Goal: Task Accomplishment & Management: Use online tool/utility

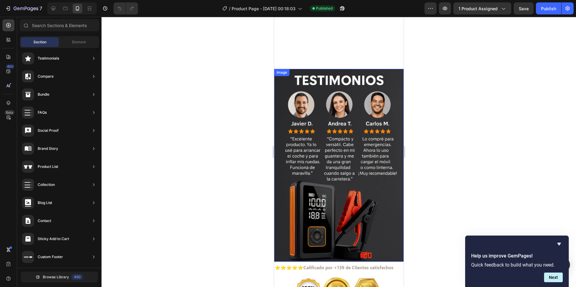
scroll to position [813, 0]
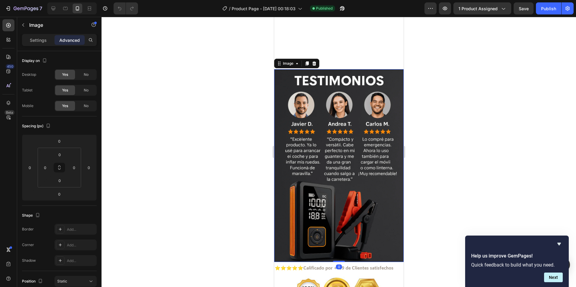
click at [352, 134] on img at bounding box center [338, 165] width 129 height 193
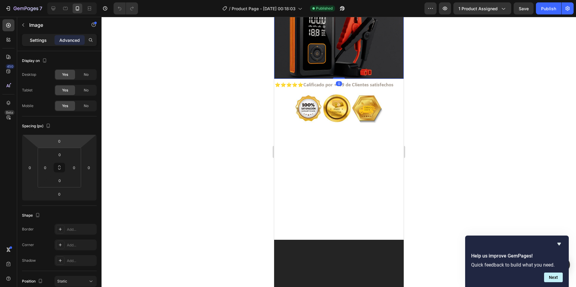
click at [37, 42] on p "Settings" at bounding box center [38, 40] width 17 height 6
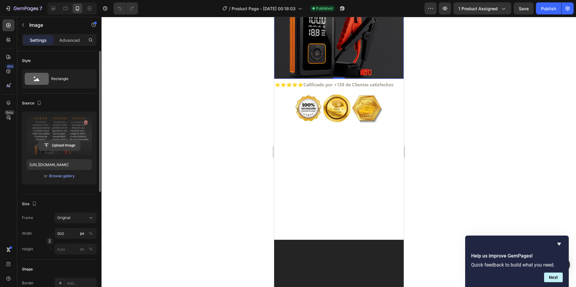
click at [64, 145] on input "file" at bounding box center [60, 145] width 42 height 10
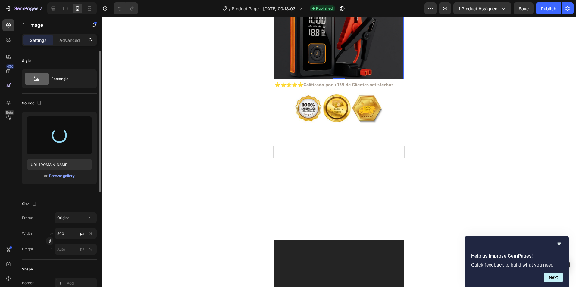
type input "https://cdn.shopify.com/s/files/1/0678/0688/8130/files/gempages_585470873880756…"
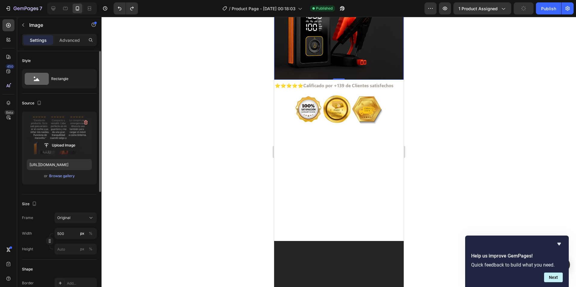
click at [256, 138] on div at bounding box center [338, 152] width 474 height 270
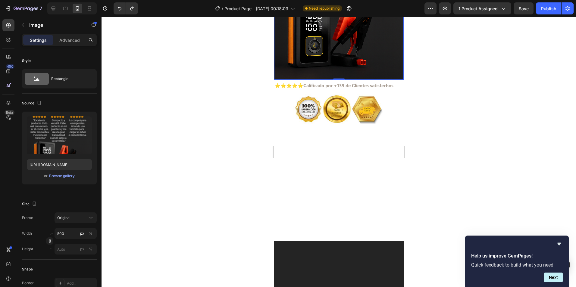
type input "https://cdn.shopify.com/s/files/1/0678/0688/8130/files/gempages_585470873880756…"
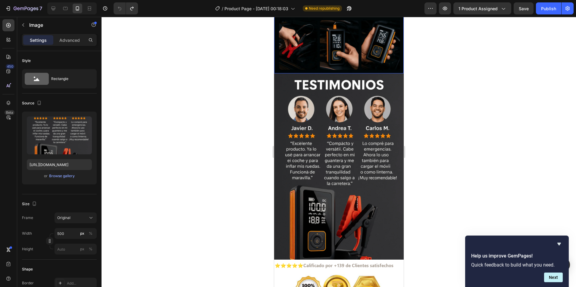
scroll to position [843, 0]
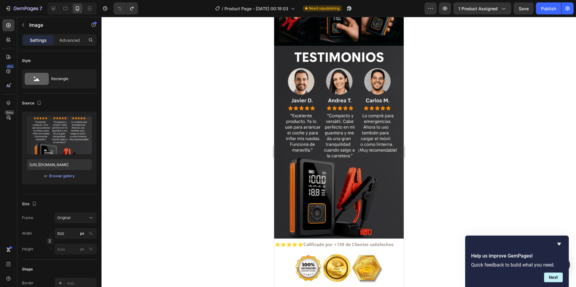
click at [45, 40] on p "Settings" at bounding box center [38, 40] width 17 height 6
click at [171, 65] on div at bounding box center [338, 152] width 474 height 270
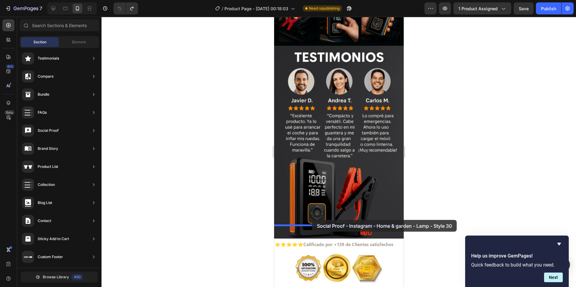
drag, startPoint x: 431, startPoint y: 120, endPoint x: 312, endPoint y: 220, distance: 155.4
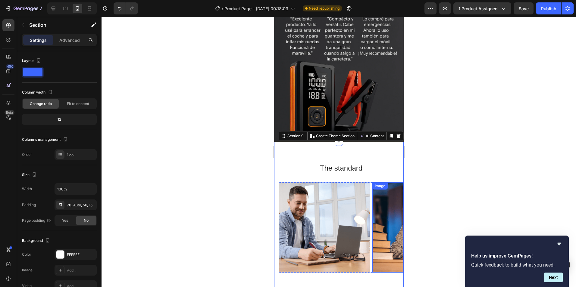
scroll to position [1024, 0]
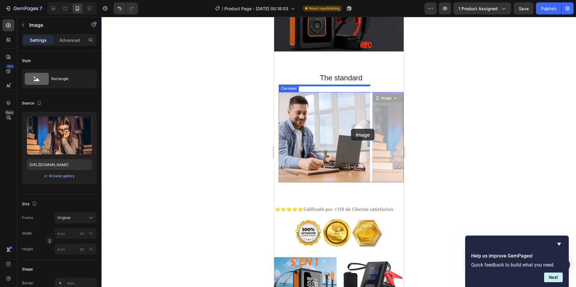
drag, startPoint x: 384, startPoint y: 130, endPoint x: 351, endPoint y: 129, distance: 33.1
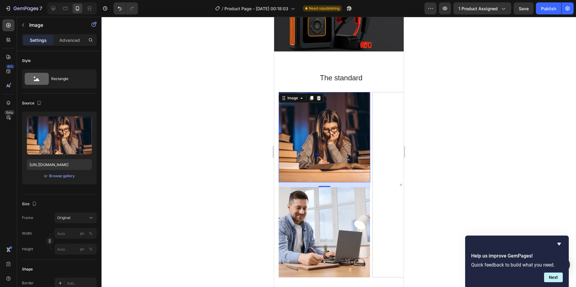
click at [419, 123] on div at bounding box center [338, 152] width 474 height 270
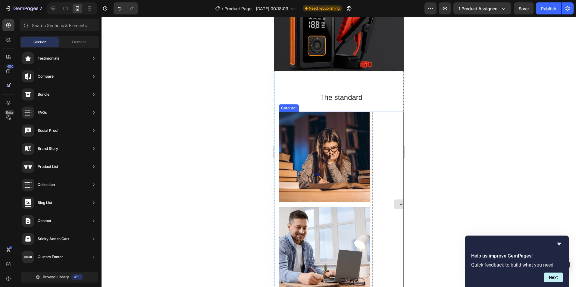
scroll to position [994, 0]
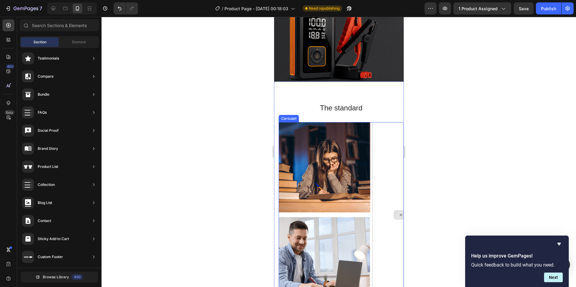
click at [388, 122] on div "Drop element here" at bounding box center [418, 214] width 92 height 185
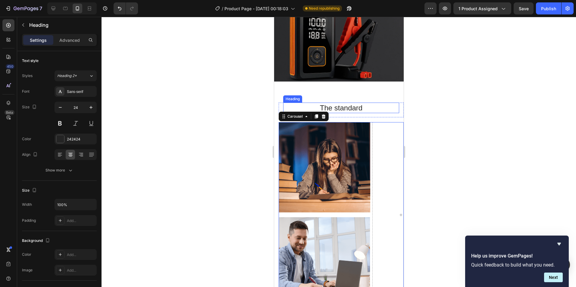
click at [373, 103] on h2 "The standard" at bounding box center [341, 108] width 116 height 11
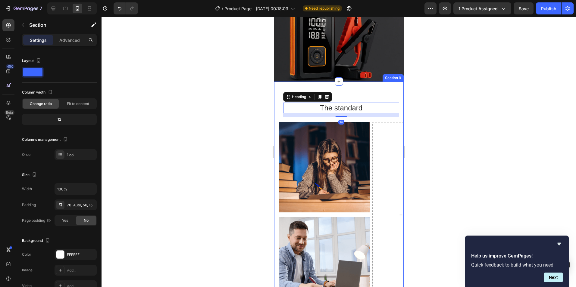
click at [376, 84] on div "The standard Heading 14 Row Image Image Drop element here Image Image Carousel …" at bounding box center [338, 205] width 129 height 247
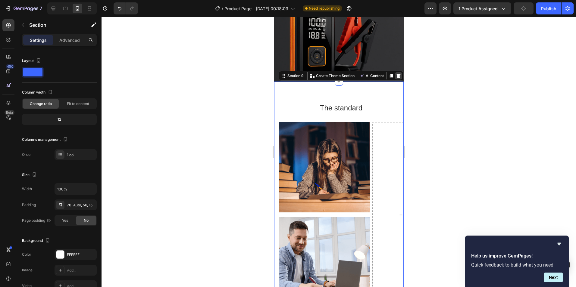
click at [395, 72] on div at bounding box center [398, 75] width 7 height 7
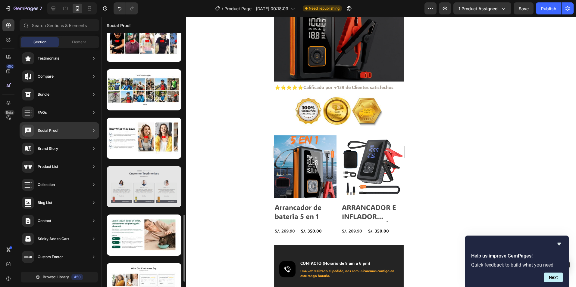
scroll to position [742, 0]
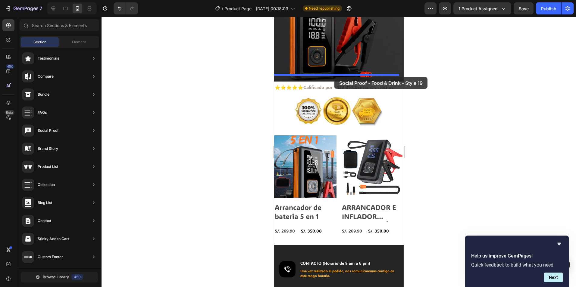
drag, startPoint x: 427, startPoint y: 154, endPoint x: 334, endPoint y: 77, distance: 120.8
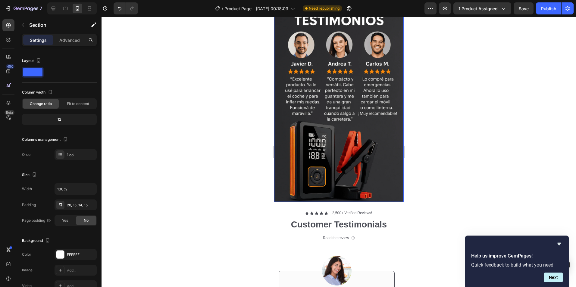
scroll to position [994, 0]
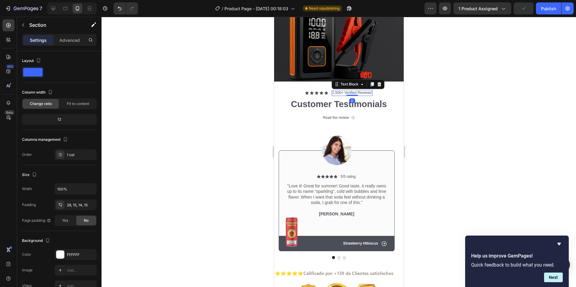
click at [337, 91] on p "2,500+ Verified Reviews!" at bounding box center [352, 93] width 40 height 5
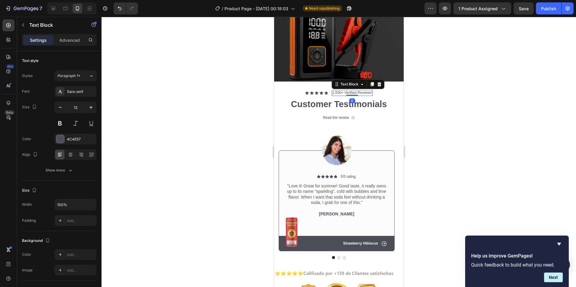
click at [353, 91] on p "2,500+ Verified Reviews!" at bounding box center [352, 93] width 40 height 5
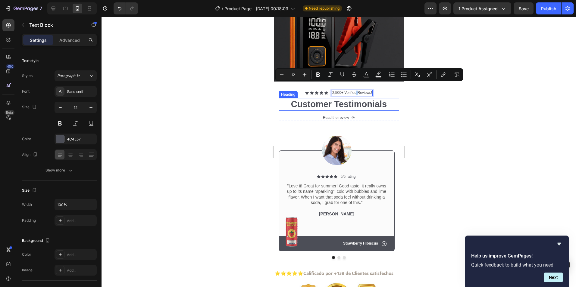
click at [239, 106] on div at bounding box center [338, 152] width 474 height 270
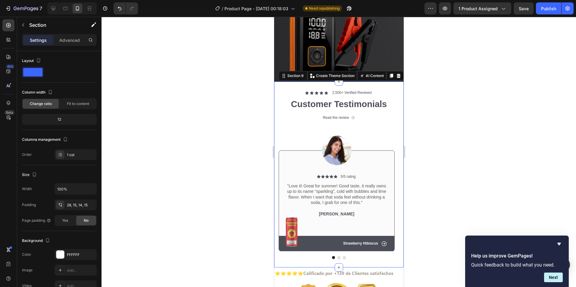
click at [395, 82] on div "Icon Icon Icon Icon Icon Icon List 2,500+ Verified Reviews! Text Block Row Cust…" at bounding box center [338, 175] width 129 height 186
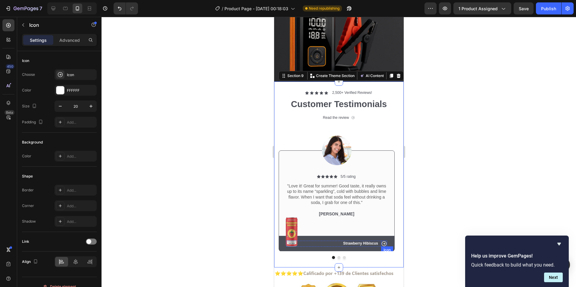
click at [385, 241] on icon at bounding box center [384, 244] width 6 height 6
click at [489, 131] on div at bounding box center [338, 152] width 474 height 270
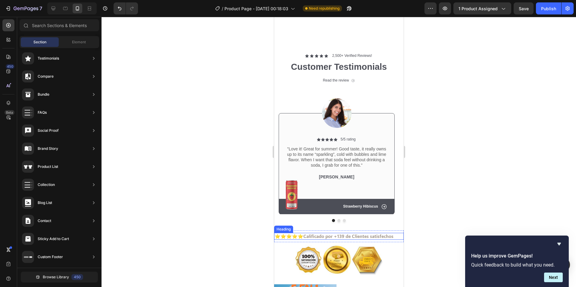
scroll to position [1024, 0]
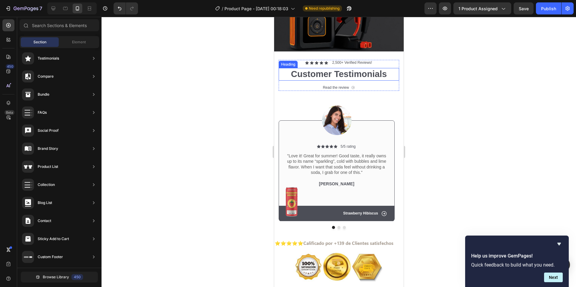
click at [335, 68] on h2 "Customer Testimonials" at bounding box center [338, 74] width 120 height 13
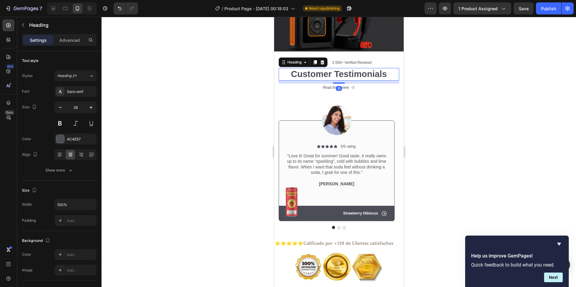
click at [335, 68] on h2 "Customer Testimonials" at bounding box center [338, 74] width 120 height 13
click at [322, 69] on p "Customer Testimonials" at bounding box center [338, 74] width 119 height 11
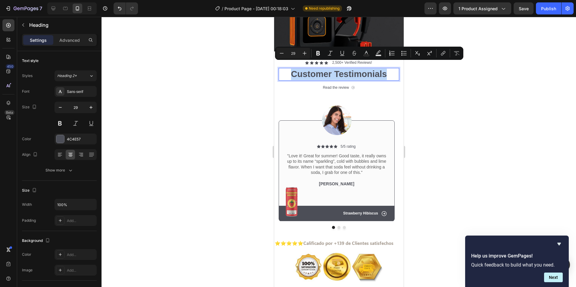
click at [322, 69] on p "Customer Testimonials" at bounding box center [338, 74] width 119 height 11
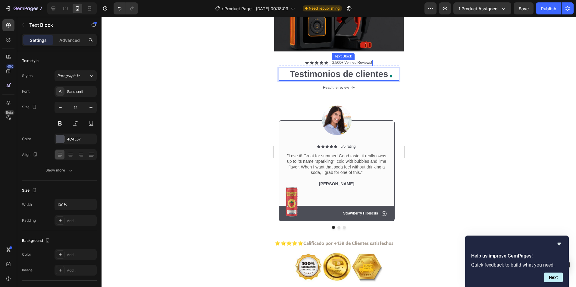
click at [335, 61] on p "2,500+ Verified Reviews!" at bounding box center [352, 63] width 40 height 5
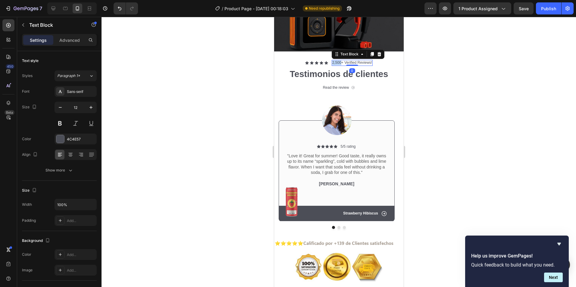
click at [335, 61] on p "2,500+ Verified Reviews!" at bounding box center [352, 63] width 40 height 5
click at [348, 61] on p "119+ Verified Reviews!" at bounding box center [351, 63] width 37 height 5
click at [371, 61] on p "119+ Reseñas verificadas Reviews!" at bounding box center [351, 63] width 57 height 5
click at [368, 61] on p "119+ Reseñas verificadas !" at bounding box center [352, 63] width 44 height 5
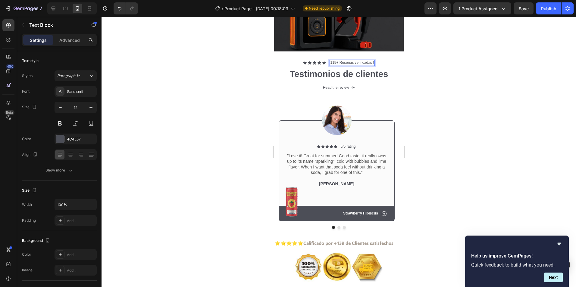
click at [372, 60] on div "119+ Reseñas verificadas !" at bounding box center [351, 63] width 45 height 6
click at [337, 61] on p "119+ Reseñas verificadas" at bounding box center [352, 63] width 42 height 5
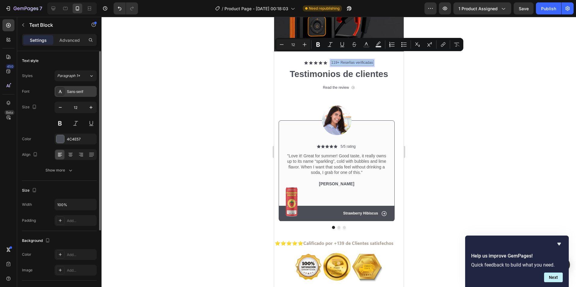
click at [79, 93] on div "Sans-serif" at bounding box center [81, 91] width 28 height 5
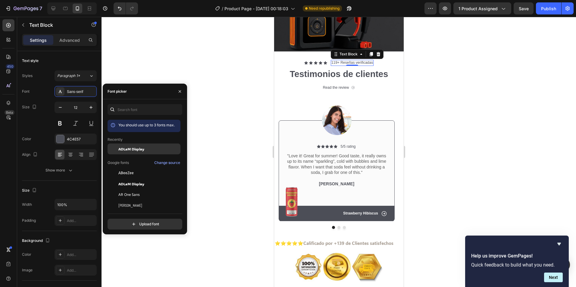
click at [138, 148] on span "ADLaM Display" at bounding box center [131, 148] width 26 height 5
click at [323, 61] on div "Icon 0" at bounding box center [325, 63] width 4 height 4
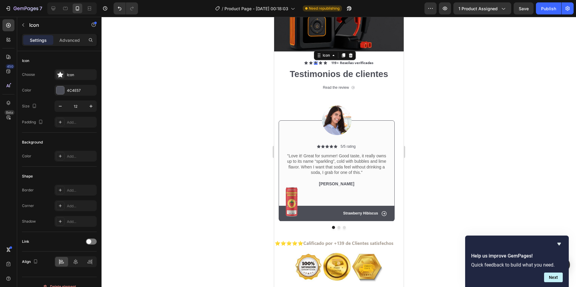
click at [314, 61] on div "Icon 0" at bounding box center [316, 63] width 4 height 4
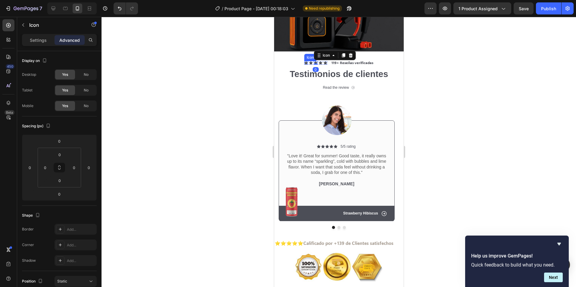
click at [304, 61] on div "Icon" at bounding box center [306, 63] width 4 height 4
click at [234, 83] on div at bounding box center [338, 152] width 474 height 270
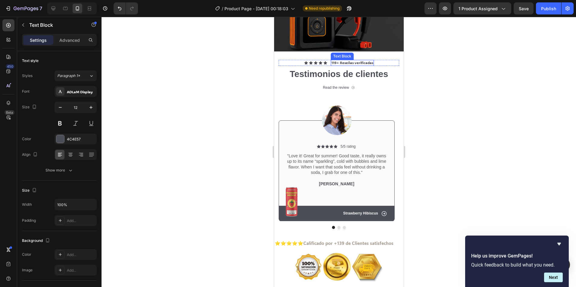
click at [342, 61] on p "119+ Reseñas verificadas" at bounding box center [352, 63] width 42 height 5
click at [459, 64] on div at bounding box center [338, 152] width 474 height 270
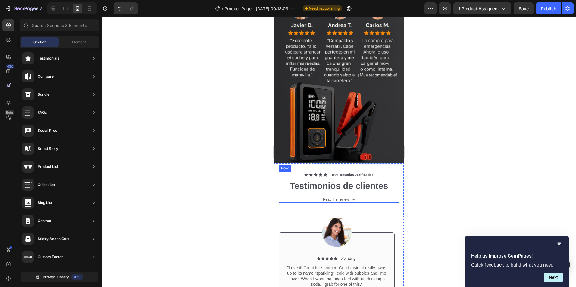
scroll to position [903, 0]
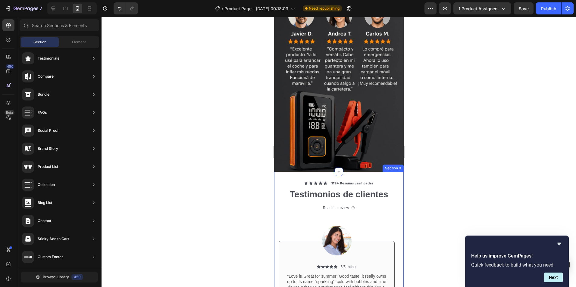
click at [394, 172] on div "Icon Icon Icon Icon Icon Icon List 119+ Reseñas verificadas Text Block Row Test…" at bounding box center [338, 265] width 129 height 186
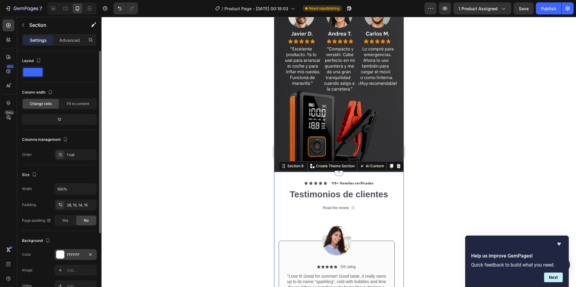
click at [59, 257] on div at bounding box center [60, 255] width 8 height 8
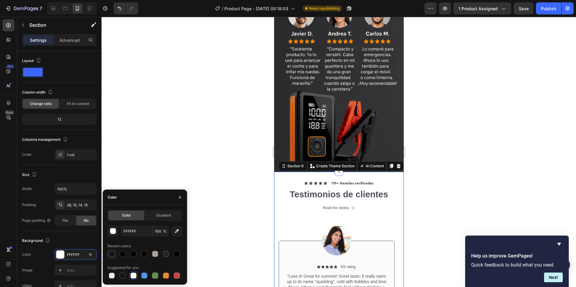
click at [110, 256] on div at bounding box center [112, 254] width 6 height 6
type input "13151C"
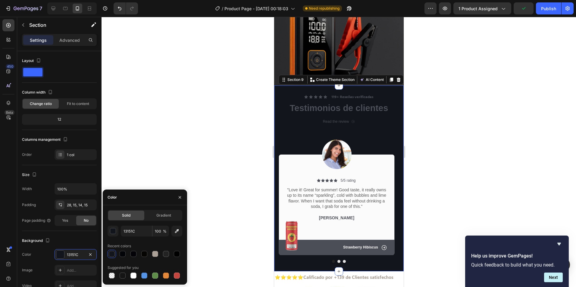
scroll to position [994, 0]
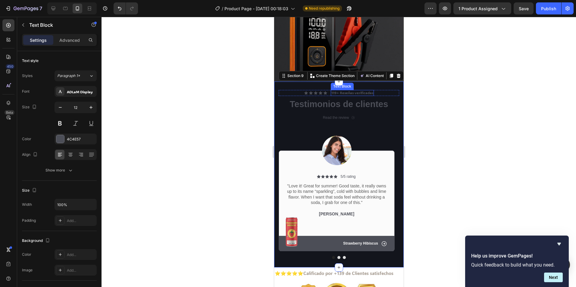
click at [355, 90] on div "119+ Reseñas verificadas Text Block" at bounding box center [351, 93] width 43 height 6
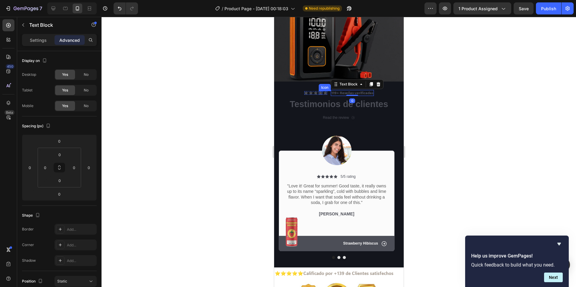
click at [318, 91] on div "Icon" at bounding box center [320, 93] width 4 height 4
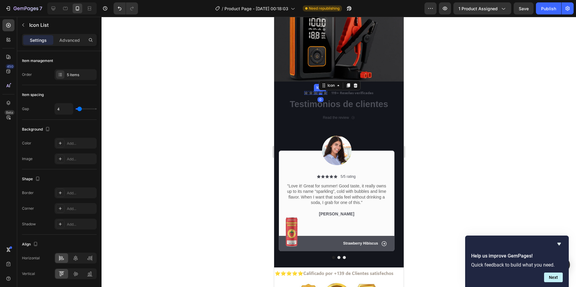
click at [307, 84] on div "Icon List" at bounding box center [314, 87] width 20 height 7
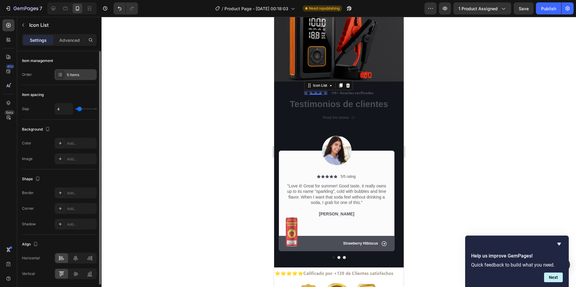
click at [61, 76] on icon at bounding box center [60, 74] width 5 height 5
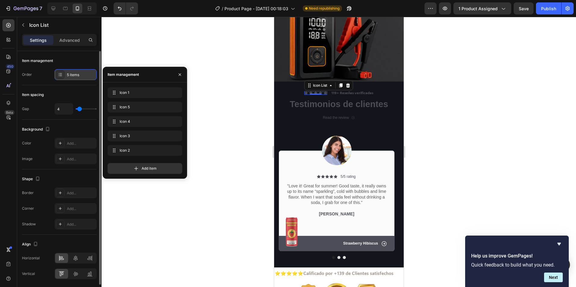
click at [61, 76] on icon at bounding box center [60, 74] width 5 height 5
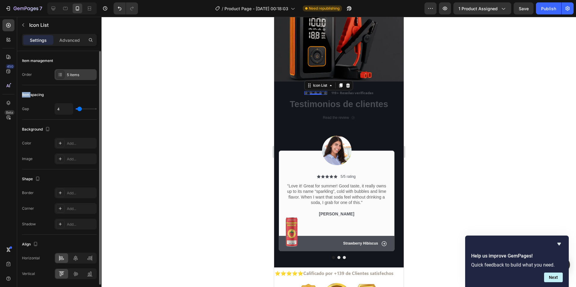
click at [61, 76] on icon at bounding box center [60, 74] width 5 height 5
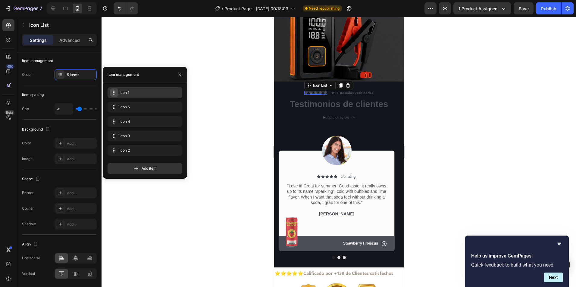
drag, startPoint x: 61, startPoint y: 76, endPoint x: 115, endPoint y: 91, distance: 56.3
click at [115, 91] on icon at bounding box center [114, 92] width 5 height 5
click at [252, 84] on div at bounding box center [338, 152] width 474 height 270
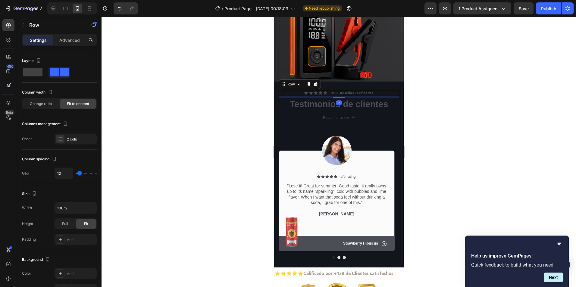
click at [377, 90] on div "Icon Icon Icon Icon Icon Icon List 119+ Reseñas verificadas Text Block Row 7" at bounding box center [338, 93] width 120 height 6
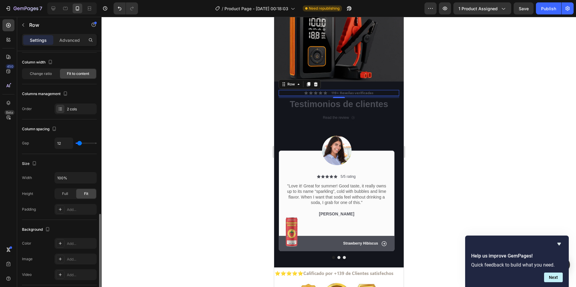
scroll to position [120, 0]
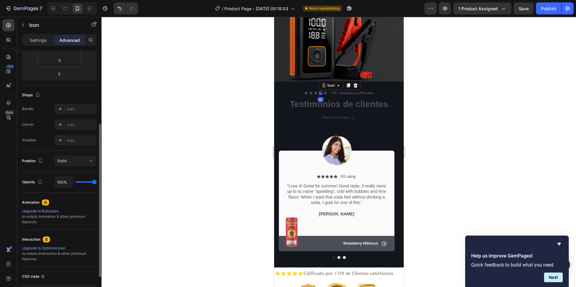
click at [318, 91] on icon at bounding box center [320, 93] width 4 height 4
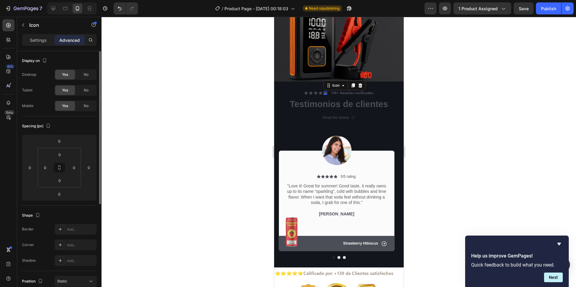
click at [323, 91] on icon at bounding box center [325, 93] width 4 height 4
click at [331, 91] on p "119+ Reseñas verificadas" at bounding box center [352, 93] width 42 height 5
click at [318, 91] on icon at bounding box center [320, 92] width 4 height 3
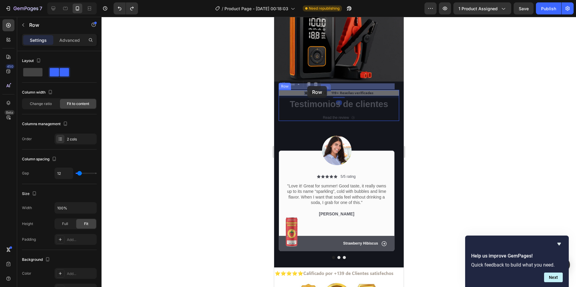
drag, startPoint x: 326, startPoint y: 86, endPoint x: 307, endPoint y: 86, distance: 19.0
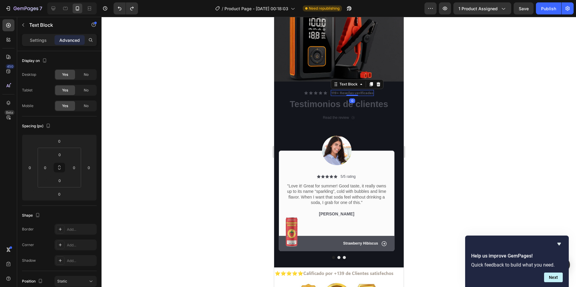
click at [330, 90] on div "119+ Reseñas verificadas" at bounding box center [351, 93] width 43 height 6
click at [319, 91] on icon at bounding box center [320, 92] width 4 height 3
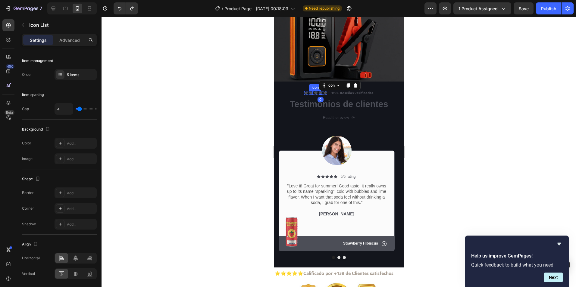
click at [305, 91] on div "Icon Icon Icon Icon 0 Icon" at bounding box center [315, 93] width 23 height 4
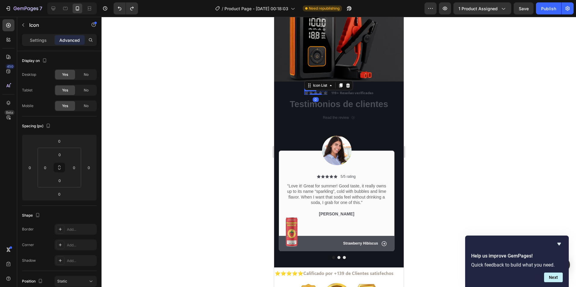
click at [304, 91] on div "Icon" at bounding box center [306, 93] width 4 height 4
click at [321, 83] on icon at bounding box center [323, 85] width 5 height 5
click at [309, 91] on div "Icon" at bounding box center [311, 93] width 4 height 4
click at [309, 91] on icon at bounding box center [311, 92] width 4 height 3
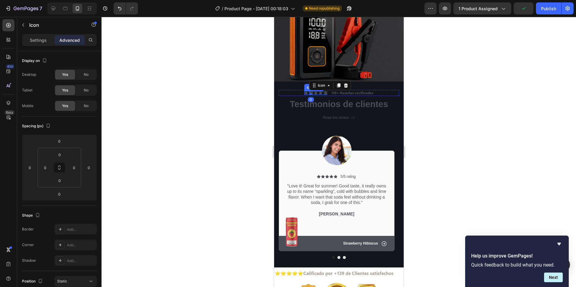
click at [304, 91] on div "Icon" at bounding box center [306, 93] width 4 height 4
click at [317, 86] on div "Icon" at bounding box center [316, 86] width 10 height 0
click at [313, 72] on div "Icon List" at bounding box center [314, 75] width 21 height 10
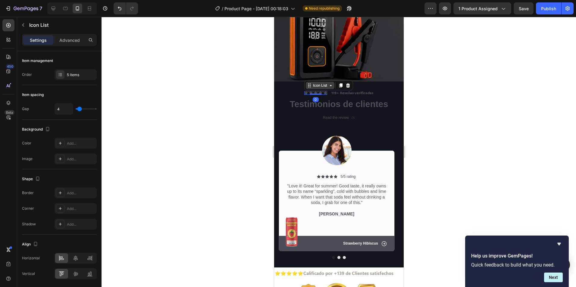
click at [320, 82] on div "Icon List" at bounding box center [319, 85] width 29 height 7
click at [73, 75] on div "5 items" at bounding box center [81, 74] width 28 height 5
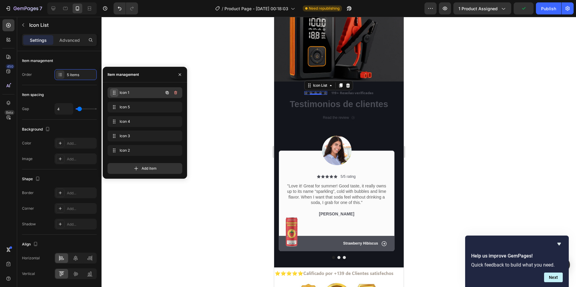
click at [113, 94] on icon at bounding box center [114, 92] width 5 height 5
click at [114, 94] on icon at bounding box center [113, 92] width 5 height 5
click at [168, 93] on icon "button" at bounding box center [167, 92] width 3 height 3
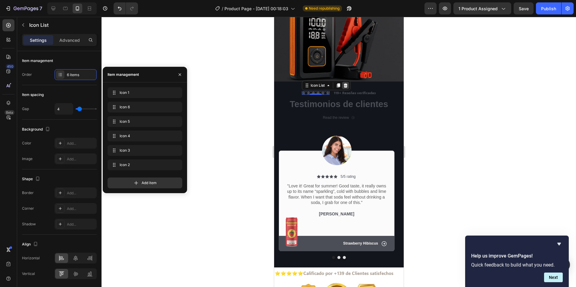
click at [343, 83] on icon at bounding box center [345, 85] width 5 height 5
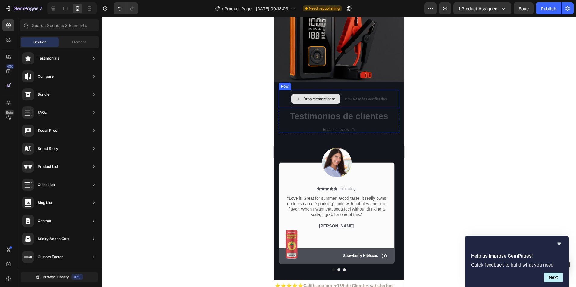
click at [324, 97] on div "Drop element here" at bounding box center [319, 99] width 32 height 5
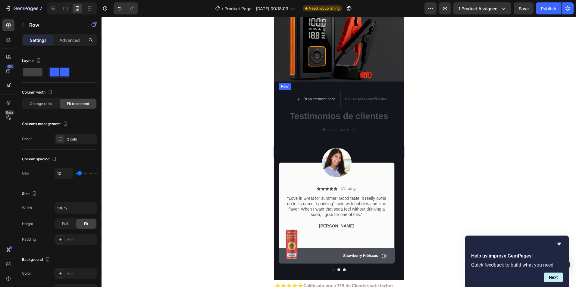
click at [285, 90] on div "Drop element here 119+ Reseñas verificadas Text Block Row" at bounding box center [338, 99] width 120 height 18
click at [291, 94] on div "Drop element here" at bounding box center [315, 99] width 49 height 10
click at [285, 90] on div "Drop element here 119+ Reseñas verificadas Text Block Row" at bounding box center [338, 99] width 120 height 18
click at [316, 82] on icon at bounding box center [316, 84] width 4 height 4
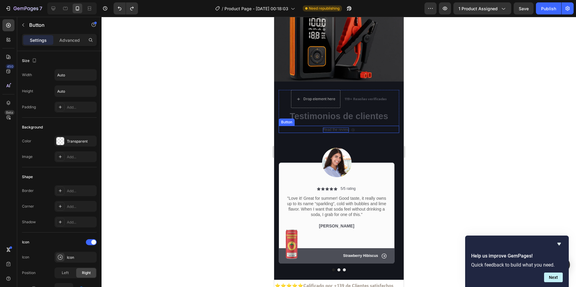
click at [341, 128] on div "Read the review" at bounding box center [336, 130] width 26 height 5
click at [319, 118] on icon at bounding box center [319, 120] width 4 height 4
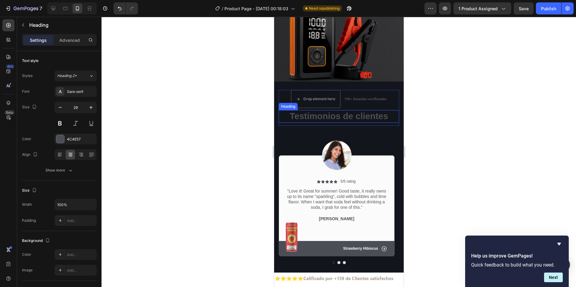
click at [338, 111] on p "Testimonios de clientes" at bounding box center [338, 116] width 119 height 11
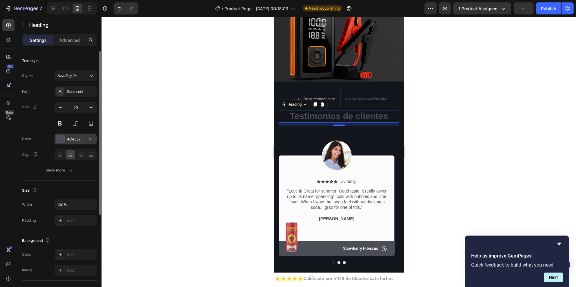
click at [61, 141] on div at bounding box center [60, 139] width 8 height 8
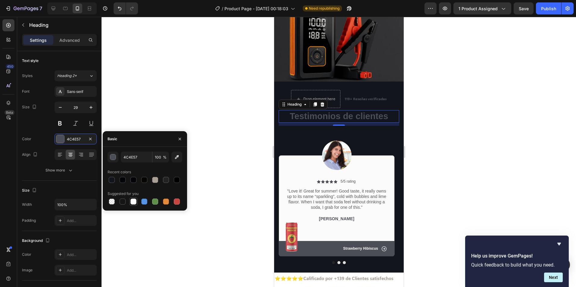
click at [132, 200] on div at bounding box center [133, 202] width 6 height 6
type input "FFFFFF"
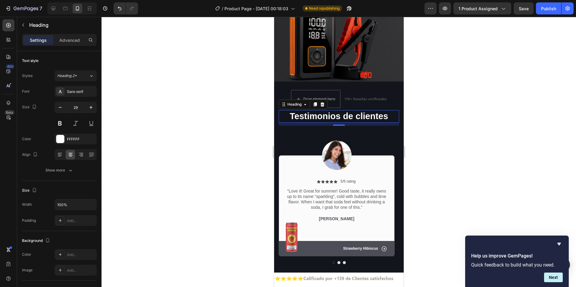
click at [259, 133] on div at bounding box center [338, 152] width 474 height 270
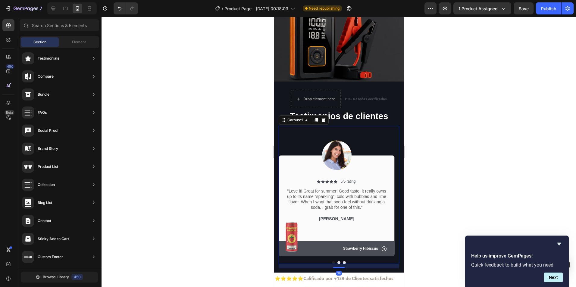
click at [289, 126] on div "Image Icon Icon Icon Icon Icon Icon List 5/5 rating Text Block Row "Love it! Gr…" at bounding box center [336, 191] width 116 height 131
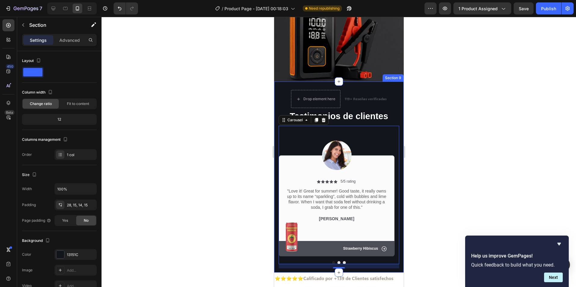
click at [276, 88] on div "Drop element here 119+ Reseñas verificadas Text Block Row Testimonios de client…" at bounding box center [338, 177] width 129 height 191
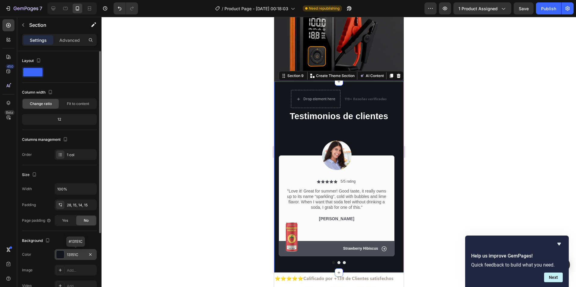
click at [62, 255] on div at bounding box center [60, 255] width 8 height 8
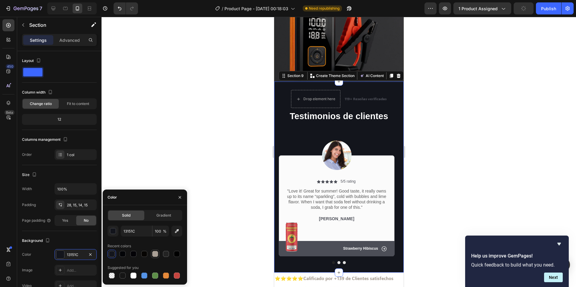
click at [155, 256] on div at bounding box center [155, 254] width 6 height 6
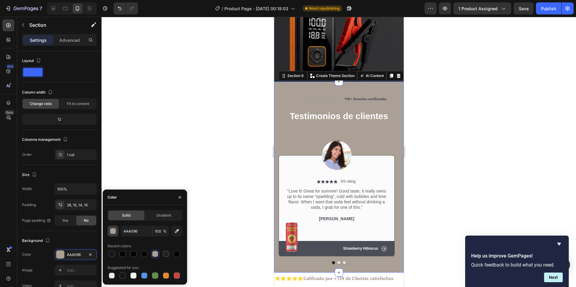
click at [111, 232] on div "button" at bounding box center [113, 232] width 6 height 6
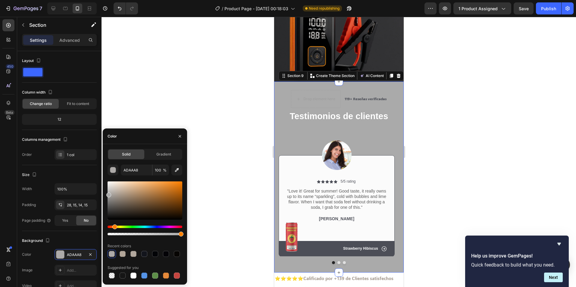
type input "AAAAAA"
drag, startPoint x: 118, startPoint y: 196, endPoint x: 108, endPoint y: 194, distance: 10.2
click at [108, 194] on div at bounding box center [108, 195] width 5 height 5
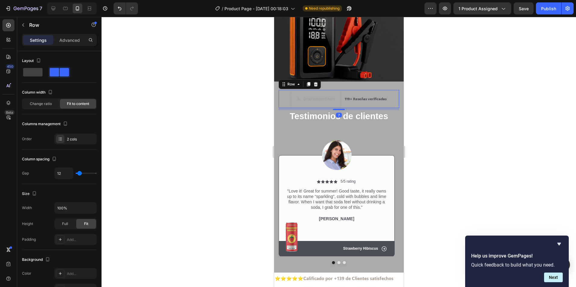
click at [338, 92] on div "Drop element here 119+ Reseñas verificadas Text Block Row 7" at bounding box center [338, 99] width 120 height 18
click at [323, 97] on div "Drop element here" at bounding box center [319, 99] width 32 height 5
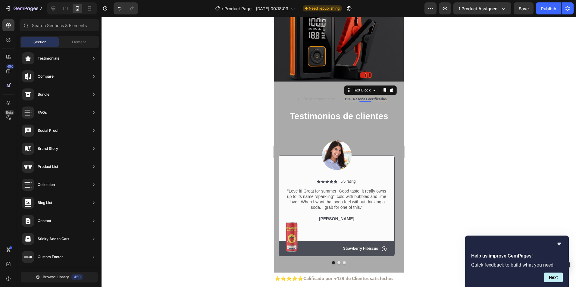
click at [363, 90] on div "119+ Reseñas verificadas Text Block 0" at bounding box center [365, 99] width 43 height 18
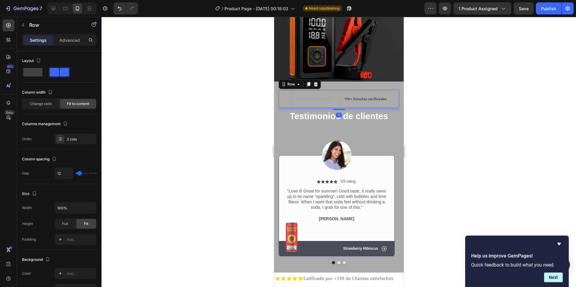
click at [338, 92] on div "Drop element here 119+ Reseñas verificadas Text Block Row 7" at bounding box center [338, 99] width 120 height 18
click at [317, 82] on icon at bounding box center [316, 84] width 4 height 4
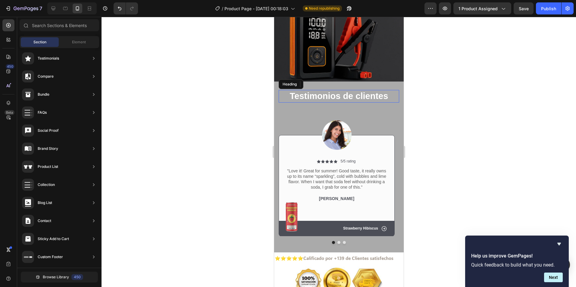
click at [343, 91] on p "Testimonios de clientes" at bounding box center [338, 96] width 119 height 11
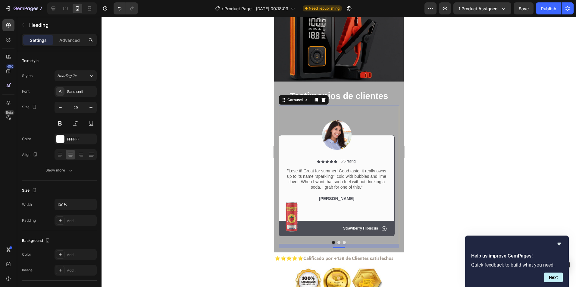
click at [297, 109] on div "Image Icon Icon Icon Icon Icon Icon List 5/5 rating Text Block Row "Love it! Gr…" at bounding box center [336, 171] width 116 height 131
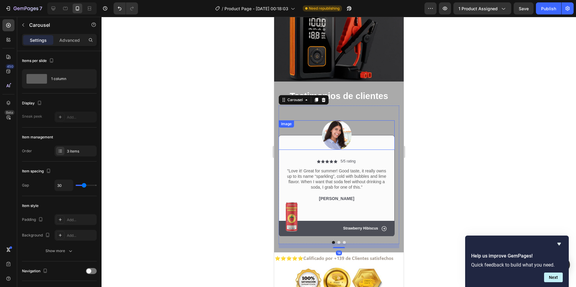
click at [344, 130] on img at bounding box center [337, 135] width 30 height 30
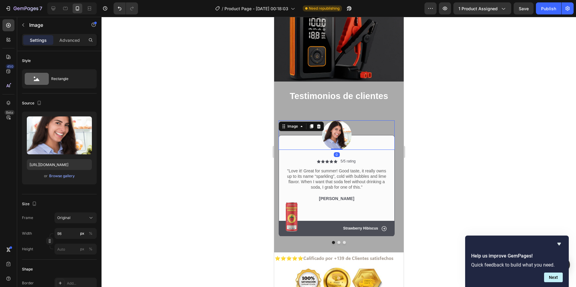
click at [249, 154] on div at bounding box center [338, 152] width 474 height 270
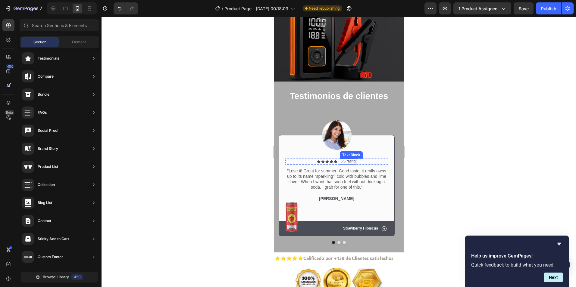
click at [353, 159] on p "5/5 rating" at bounding box center [347, 161] width 15 height 5
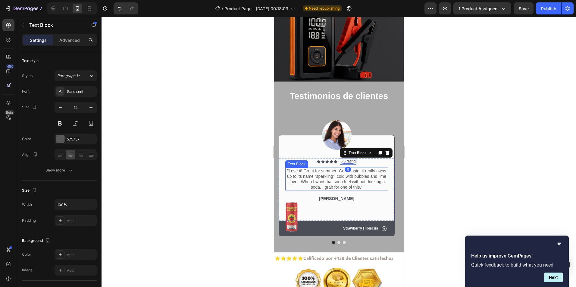
click at [336, 176] on p ""Love it! Great for summer! Good taste, it really owns up to its name “sparklin…" at bounding box center [335, 179] width 101 height 22
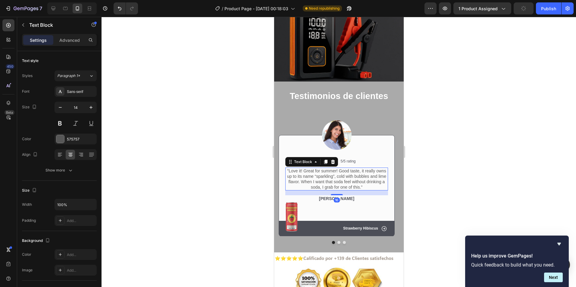
click at [288, 168] on p ""Love it! Great for summer! Good taste, it really owns up to its name “sparklin…" at bounding box center [335, 179] width 101 height 22
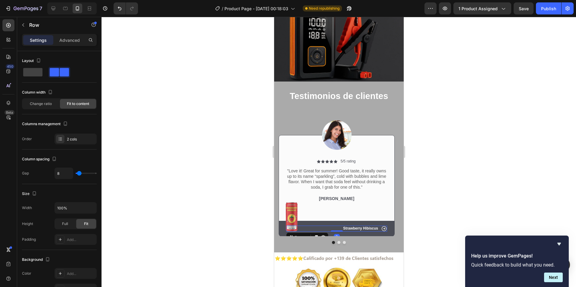
click at [332, 226] on div "Icon Strawberry Hibiscus Text Block Row 0" at bounding box center [336, 229] width 101 height 6
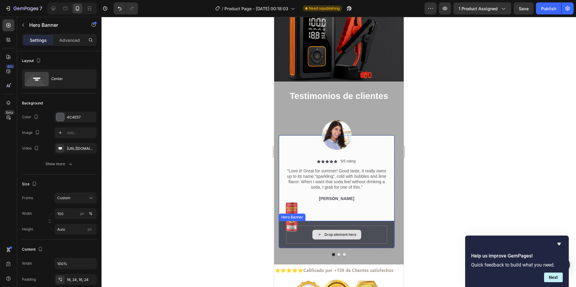
click at [306, 228] on div "Drop element here" at bounding box center [336, 235] width 101 height 18
drag, startPoint x: 381, startPoint y: 219, endPoint x: 383, endPoint y: 221, distance: 3.6
click at [382, 221] on div "Drop element here" at bounding box center [336, 235] width 115 height 28
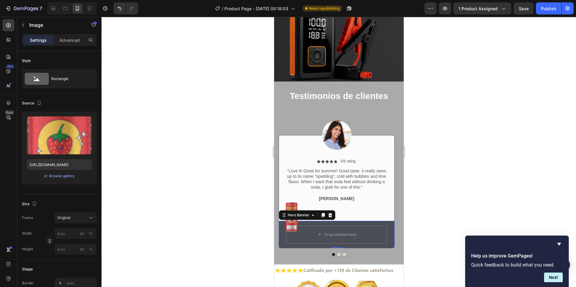
click at [289, 216] on img at bounding box center [291, 217] width 12 height 30
click at [325, 194] on icon at bounding box center [325, 196] width 4 height 4
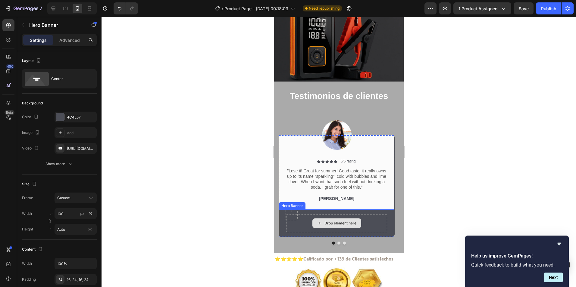
click at [384, 214] on div "Drop element here" at bounding box center [336, 223] width 101 height 18
click at [329, 201] on icon at bounding box center [329, 203] width 5 height 5
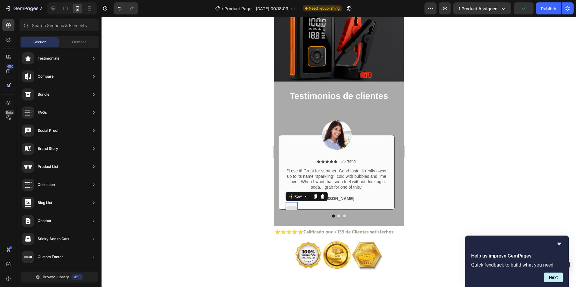
click at [292, 202] on div at bounding box center [291, 211] width 12 height 18
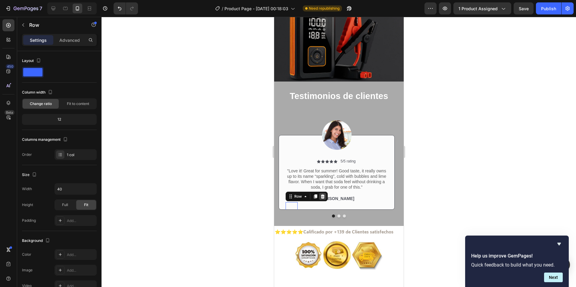
click at [322, 194] on icon at bounding box center [322, 196] width 4 height 4
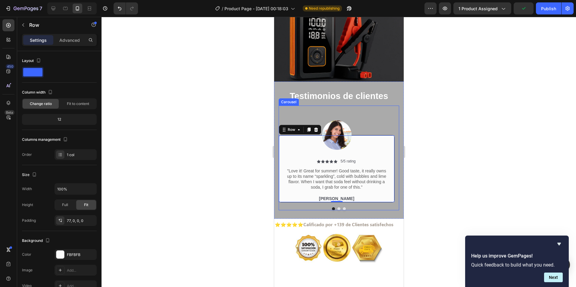
click at [337, 207] on button "Dot" at bounding box center [338, 208] width 3 height 3
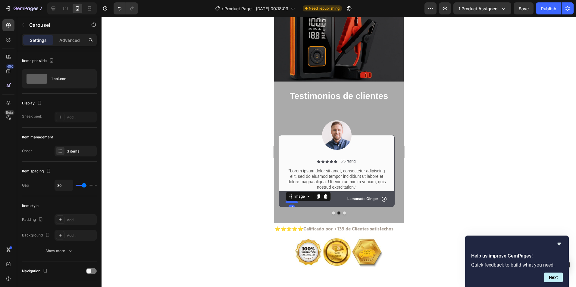
click at [292, 205] on img at bounding box center [291, 217] width 12 height 30
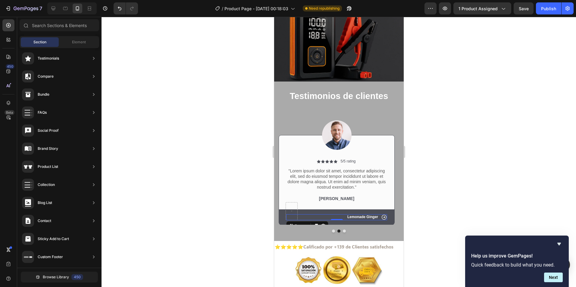
click at [339, 214] on div "Icon Lemonade Ginger Text Block Row 0" at bounding box center [336, 217] width 101 height 6
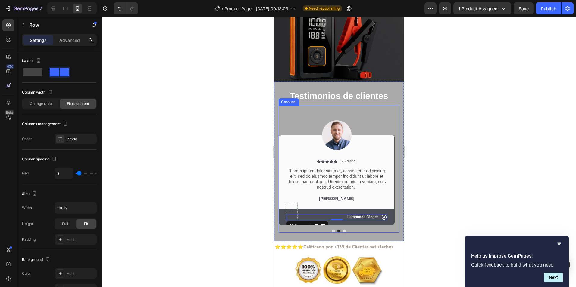
click at [332, 230] on button "Dot" at bounding box center [333, 231] width 3 height 3
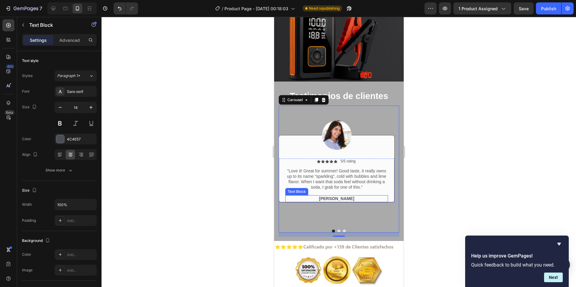
click at [342, 196] on p "Rita Carroll" at bounding box center [335, 198] width 101 height 5
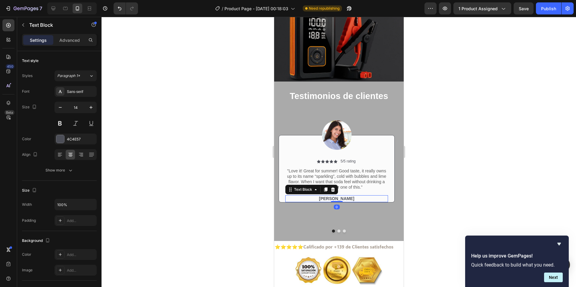
click at [342, 196] on p "Rita Carroll" at bounding box center [335, 198] width 101 height 5
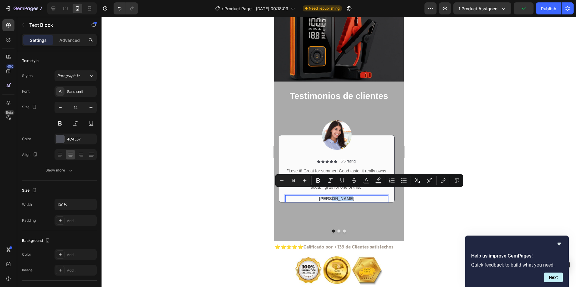
click at [348, 196] on p "Rita Carroll" at bounding box center [335, 198] width 101 height 5
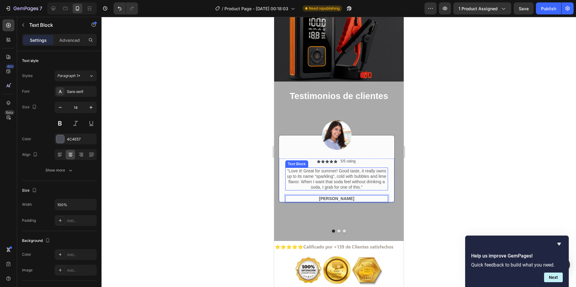
click at [335, 172] on p ""Love it! Great for summer! Good taste, it really owns up to its name “sparklin…" at bounding box center [335, 179] width 101 height 22
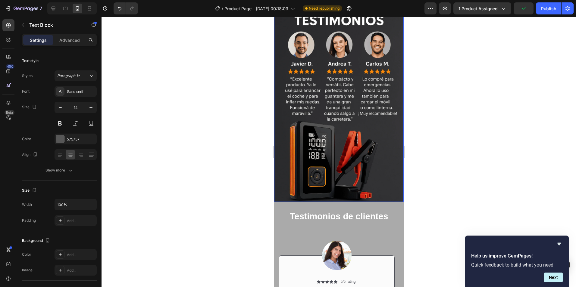
scroll to position [903, 0]
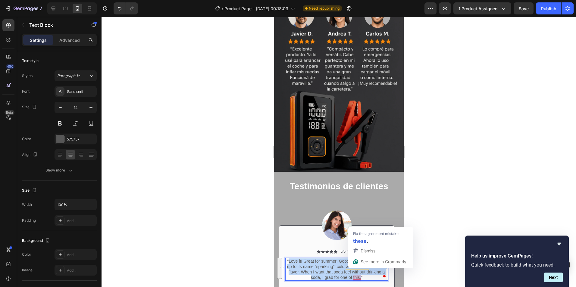
drag, startPoint x: 288, startPoint y: 255, endPoint x: 360, endPoint y: 272, distance: 73.6
click at [360, 272] on p ""Love it! Great for summer! Good taste, it really owns up to its name “sparklin…" at bounding box center [335, 270] width 101 height 22
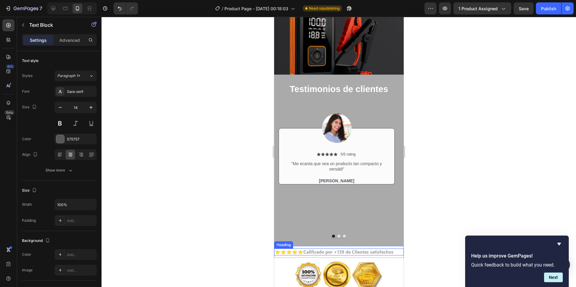
scroll to position [994, 0]
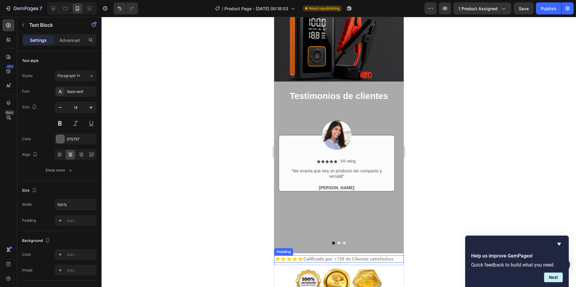
click at [345, 256] on h2 "⭐⭐⭐⭐⭐Calificado por +139 de Clientes satisfechos" at bounding box center [338, 259] width 129 height 7
click at [344, 256] on h2 "⭐⭐⭐⭐⭐Calificado por +139 de Clientes satisfechos" at bounding box center [338, 259] width 129 height 7
click at [344, 256] on p "⭐⭐⭐⭐⭐Calificado por +139 de Clientes satisfechos" at bounding box center [338, 259] width 128 height 6
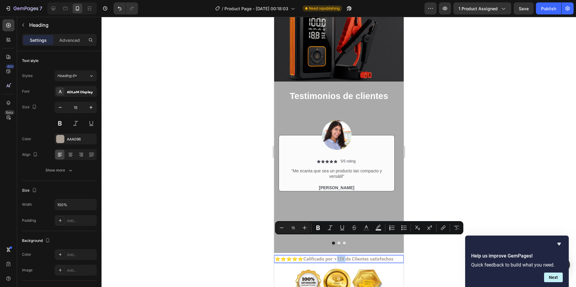
click at [344, 256] on p "⭐⭐⭐⭐⭐Calificado por +139 de Clientes satisfechos" at bounding box center [338, 259] width 128 height 6
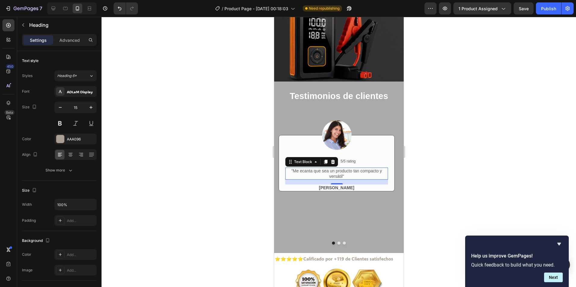
click at [351, 168] on p ""Me ecanta que sea un producto tan compacto y versátil"" at bounding box center [335, 173] width 101 height 11
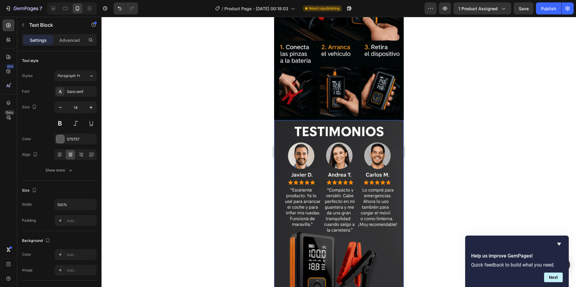
scroll to position [813, 0]
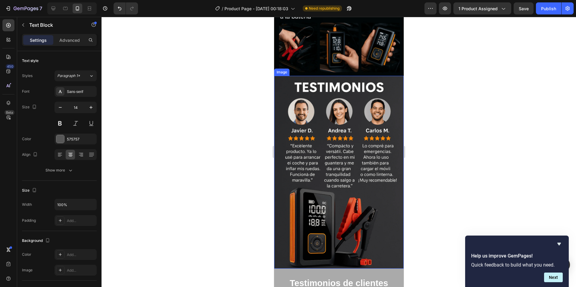
click at [447, 73] on div at bounding box center [338, 152] width 474 height 270
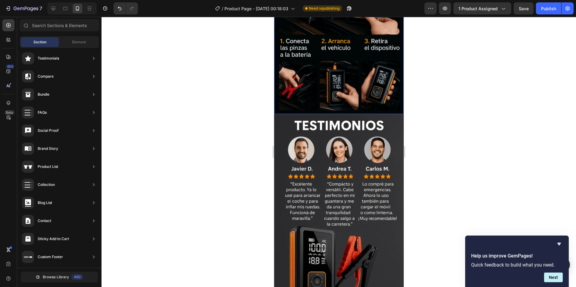
scroll to position [723, 0]
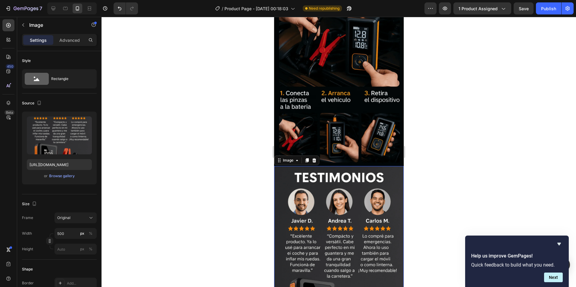
click at [349, 178] on img at bounding box center [338, 262] width 129 height 193
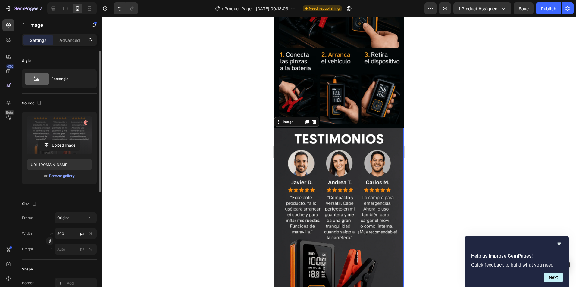
scroll to position [783, 0]
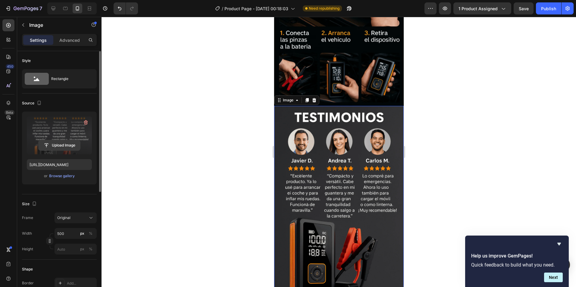
click at [66, 145] on input "file" at bounding box center [60, 145] width 42 height 10
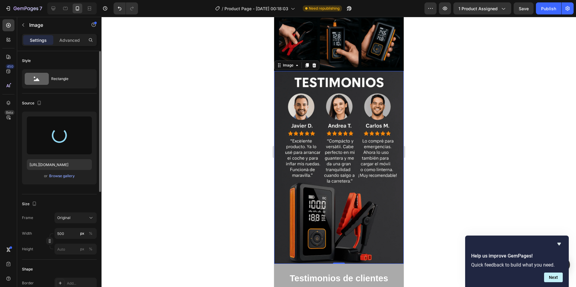
scroll to position [843, 0]
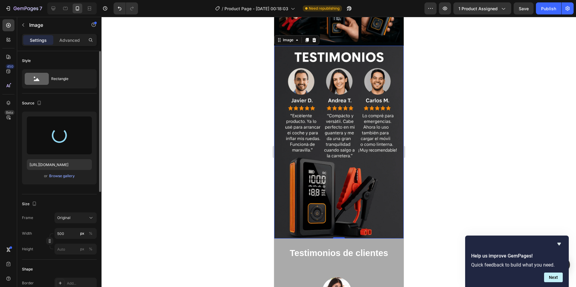
type input "https://cdn.shopify.com/s/files/1/0678/0688/8130/files/gempages_585470873880756…"
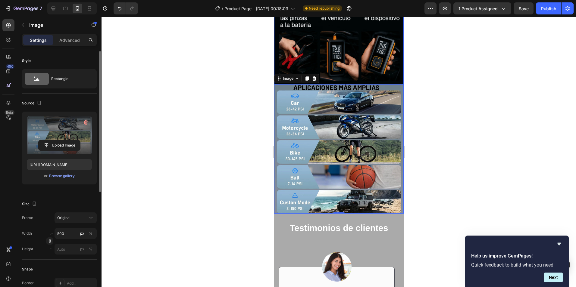
scroll to position [813, 0]
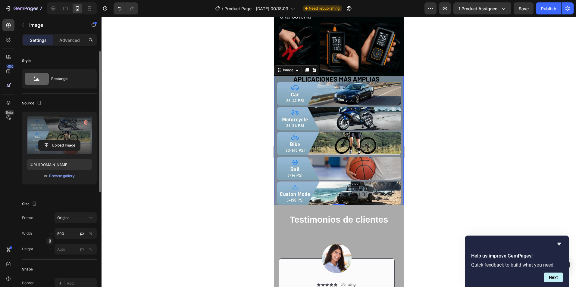
click at [310, 87] on img at bounding box center [338, 140] width 129 height 129
click at [212, 176] on div at bounding box center [338, 152] width 474 height 270
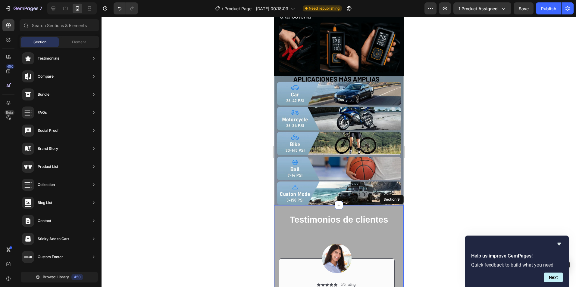
click at [359, 205] on div "Testimonios de clientes Heading Row Image Icon Icon Icon Icon Icon Icon List 5/…" at bounding box center [338, 291] width 129 height 172
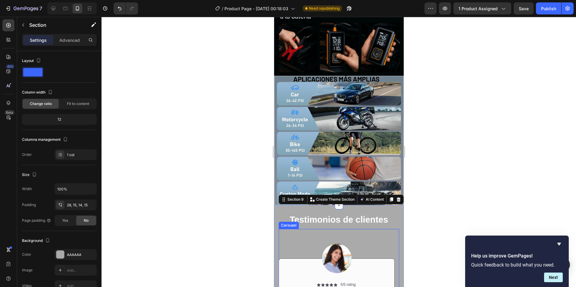
scroll to position [903, 0]
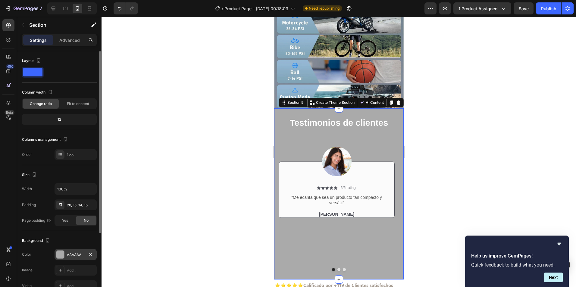
click at [61, 254] on div at bounding box center [60, 255] width 8 height 8
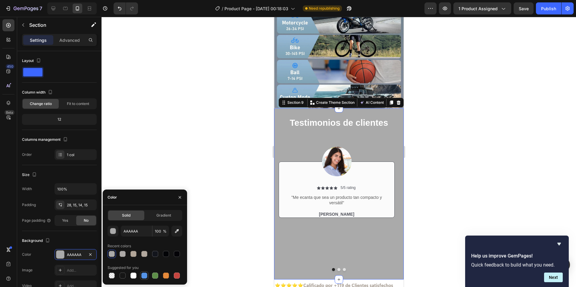
click at [145, 275] on div at bounding box center [144, 276] width 6 height 6
type input "5594E7"
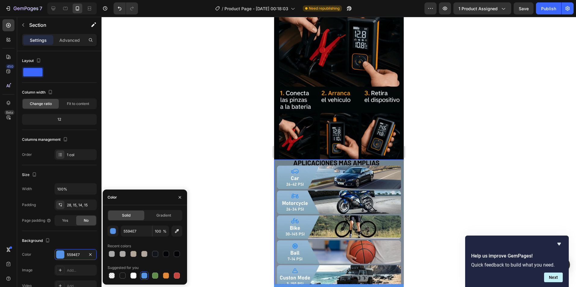
scroll to position [753, 0]
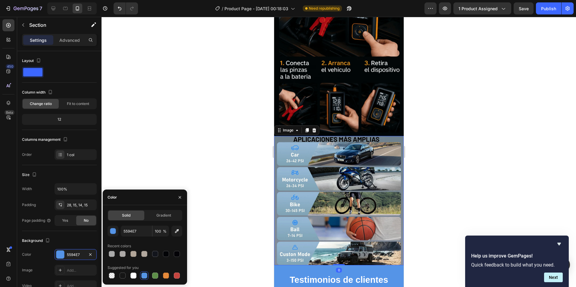
click at [277, 136] on img at bounding box center [338, 200] width 129 height 129
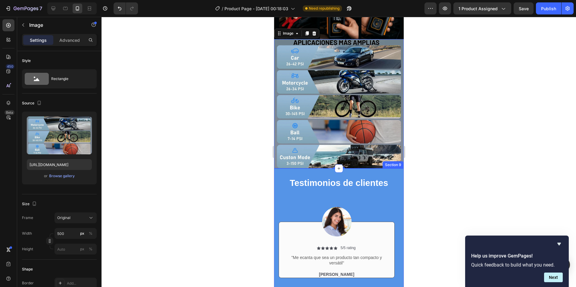
scroll to position [783, 0]
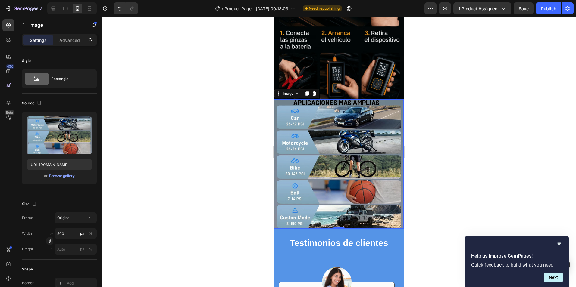
click at [348, 179] on img at bounding box center [338, 163] width 129 height 129
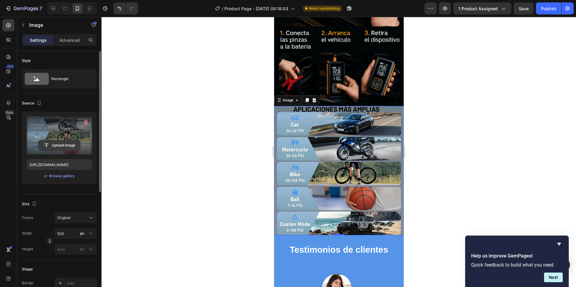
click at [65, 144] on input "file" at bounding box center [60, 145] width 42 height 10
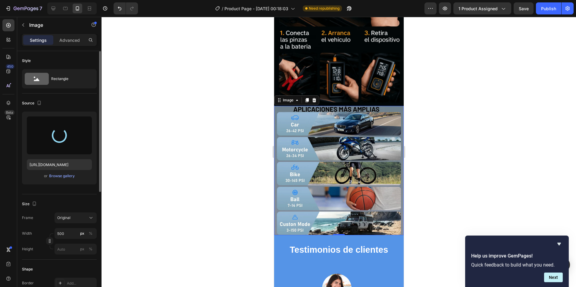
type input "https://cdn.shopify.com/s/files/1/0678/0688/8130/files/gempages_585470873880756…"
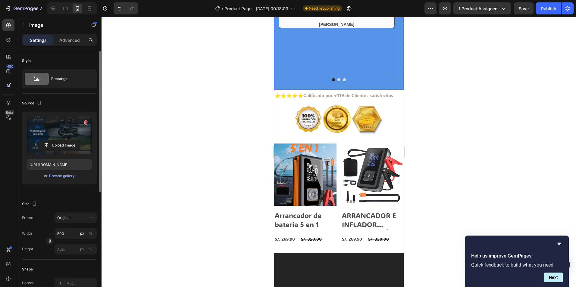
scroll to position [964, 0]
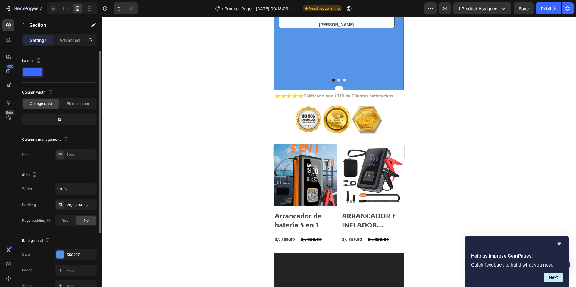
click at [277, 88] on div "Testimonios de clientes Heading Row Image Icon Icon Icon Icon Icon Icon List 5/…" at bounding box center [338, 5] width 129 height 172
click at [62, 255] on div at bounding box center [60, 255] width 8 height 8
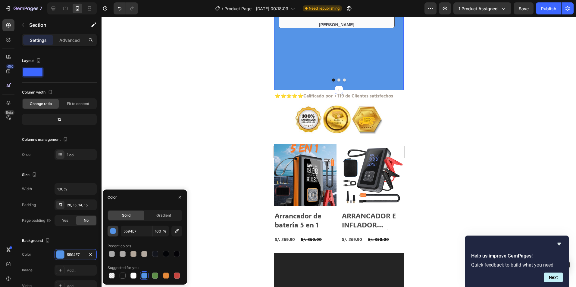
click at [113, 233] on div "button" at bounding box center [113, 232] width 6 height 6
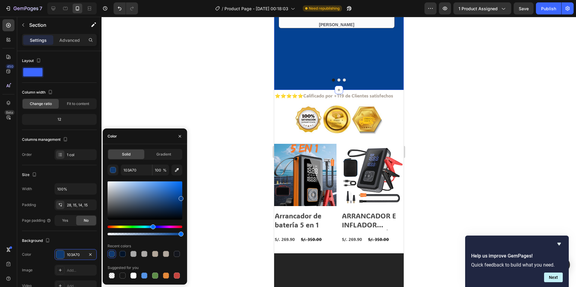
type input "044293"
drag, startPoint x: 157, startPoint y: 188, endPoint x: 180, endPoint y: 198, distance: 24.8
click at [180, 198] on div at bounding box center [181, 198] width 5 height 5
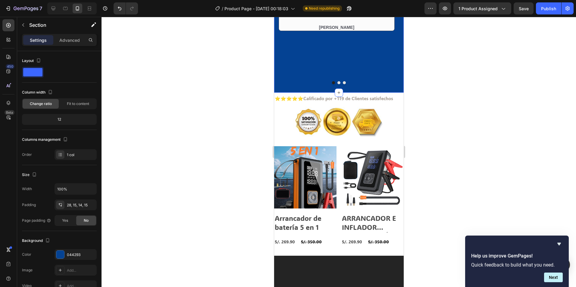
click at [375, 88] on div "Drop element here Row Image Icon Icon Icon Icon Icon Icon List 5/5 rating Text …" at bounding box center [338, 6] width 129 height 174
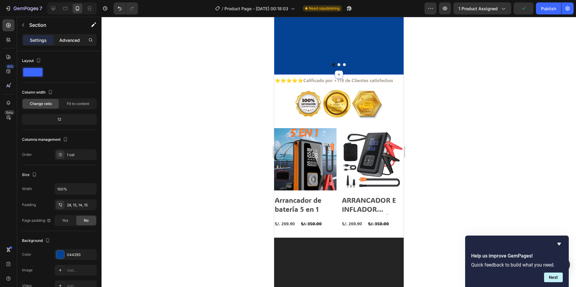
click at [72, 44] on div "Advanced" at bounding box center [70, 40] width 30 height 10
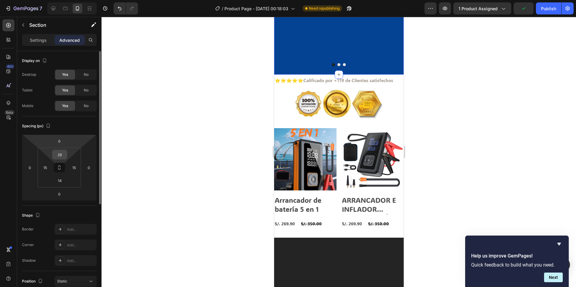
click at [60, 154] on input "28" at bounding box center [60, 154] width 12 height 9
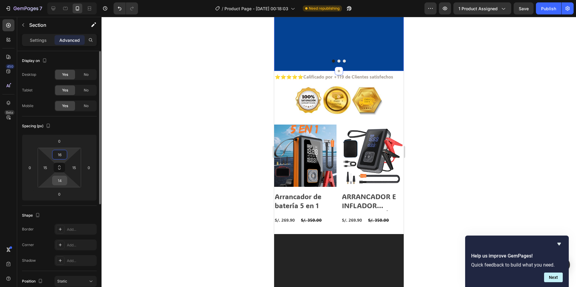
type input "16"
click at [62, 181] on input "14" at bounding box center [60, 180] width 12 height 9
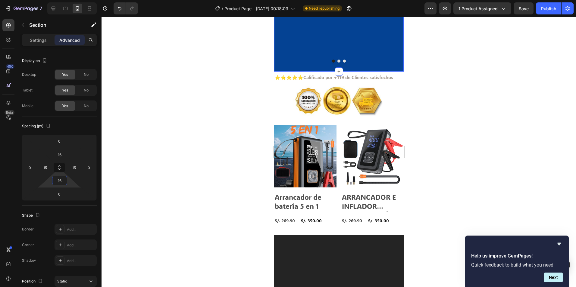
type input "16"
click at [182, 166] on div at bounding box center [338, 152] width 474 height 270
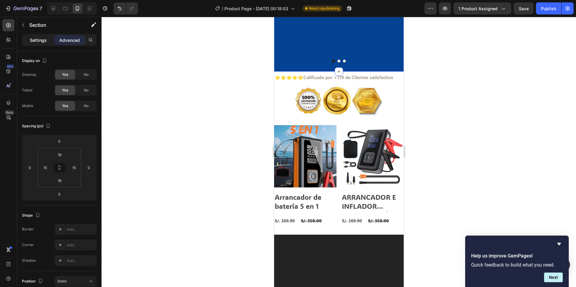
click at [44, 41] on p "Settings" at bounding box center [38, 40] width 17 height 6
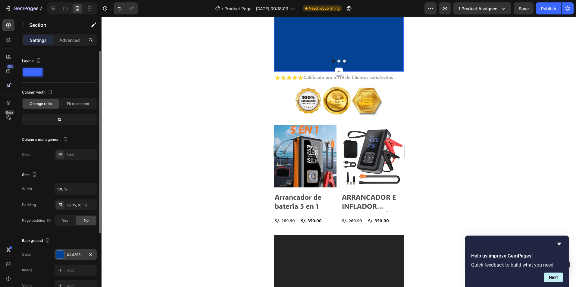
click at [62, 257] on div at bounding box center [60, 255] width 8 height 8
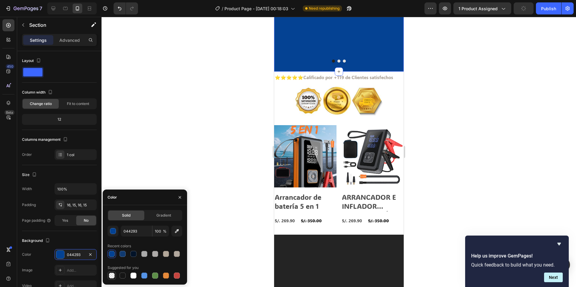
click at [110, 277] on div at bounding box center [112, 276] width 6 height 6
type input "000000"
type input "0"
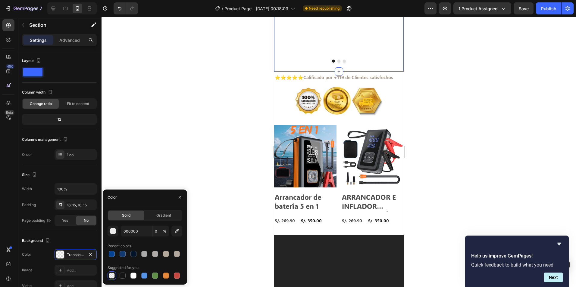
click at [138, 275] on div at bounding box center [145, 276] width 75 height 8
click at [148, 255] on div at bounding box center [144, 254] width 7 height 7
type input "AAAAAA"
type input "100"
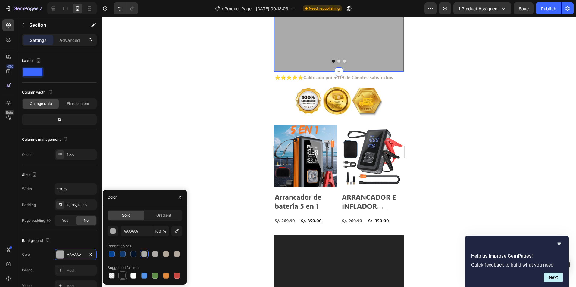
click at [123, 275] on div at bounding box center [123, 276] width 6 height 6
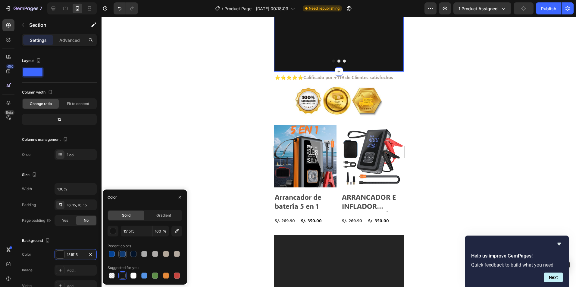
click at [123, 253] on div at bounding box center [123, 254] width 6 height 6
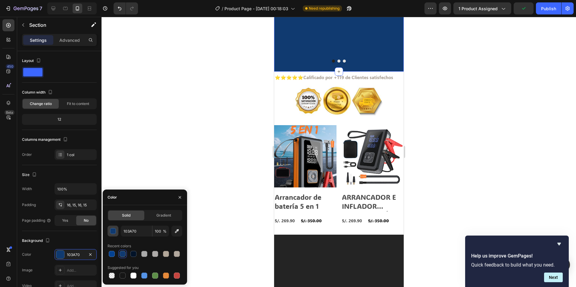
click at [114, 232] on div "button" at bounding box center [113, 232] width 6 height 6
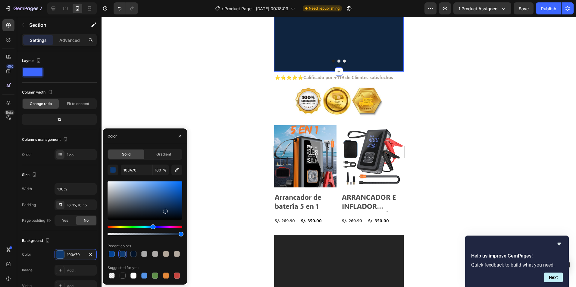
type input "0F243F"
drag, startPoint x: 172, startPoint y: 206, endPoint x: 165, endPoint y: 210, distance: 7.8
click at [165, 210] on div at bounding box center [165, 211] width 5 height 5
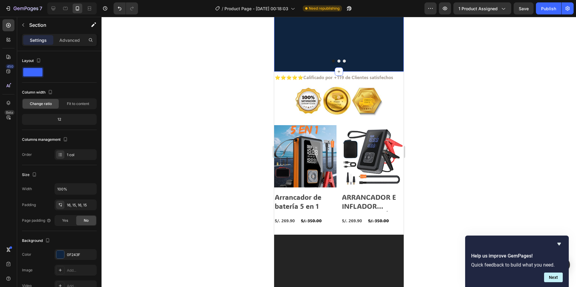
click at [227, 118] on div at bounding box center [338, 152] width 474 height 270
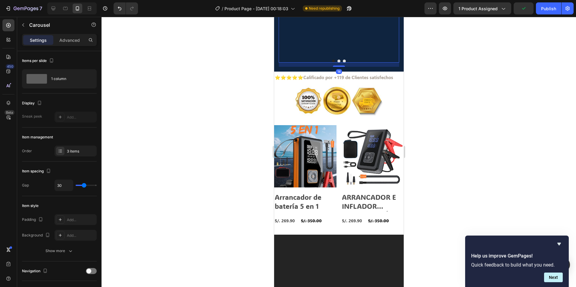
click at [68, 38] on p "Advanced" at bounding box center [69, 40] width 20 height 6
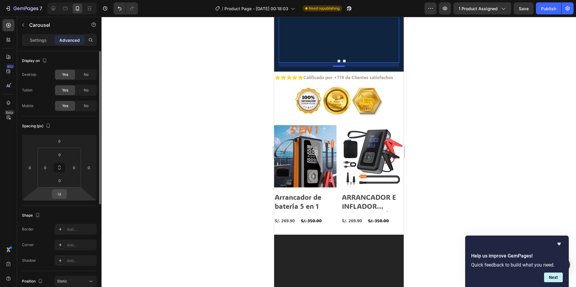
click at [63, 198] on input "14" at bounding box center [59, 194] width 12 height 9
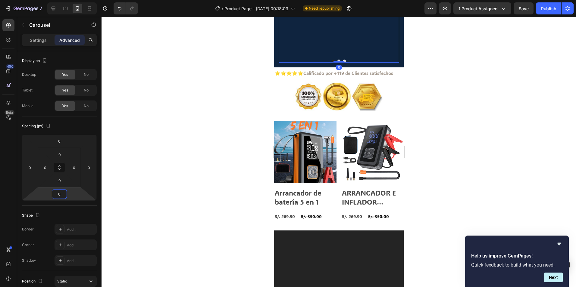
type input "0"
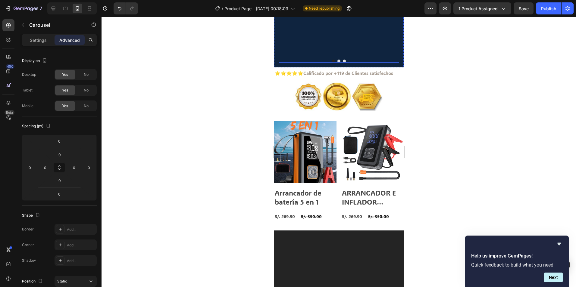
click at [39, 40] on p "Settings" at bounding box center [38, 40] width 17 height 6
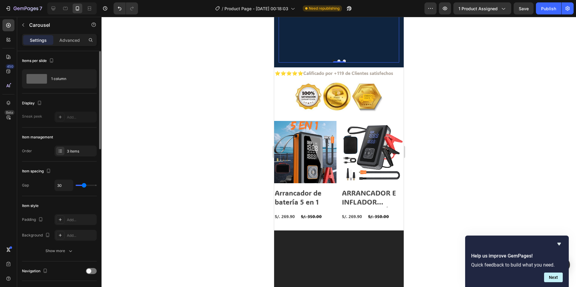
type input "27"
type input "16"
type input "15"
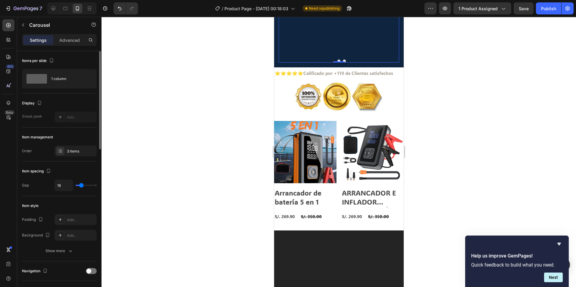
type input "15"
type input "12"
type input "10"
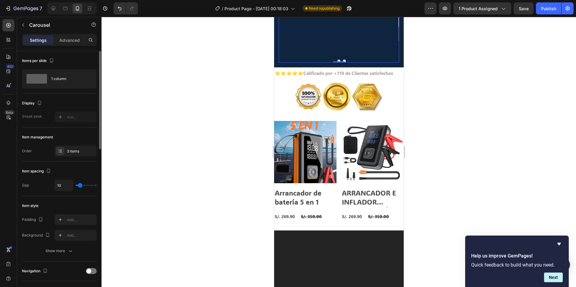
type input "7"
drag, startPoint x: 85, startPoint y: 184, endPoint x: 80, endPoint y: 185, distance: 5.8
type input "7"
click at [80, 185] on input "range" at bounding box center [86, 185] width 21 height 1
type input "13"
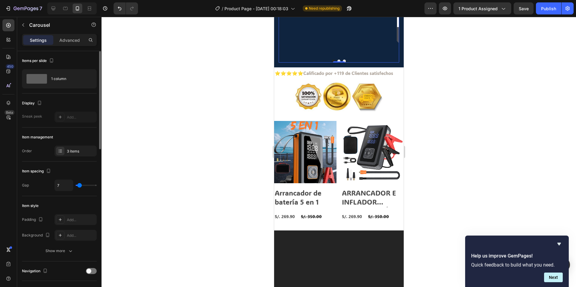
type input "13"
type input "16"
type input "18"
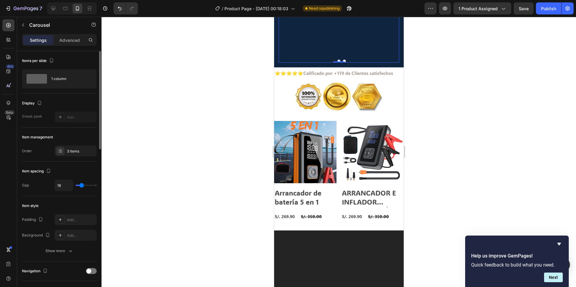
type input "19"
type input "21"
type input "22"
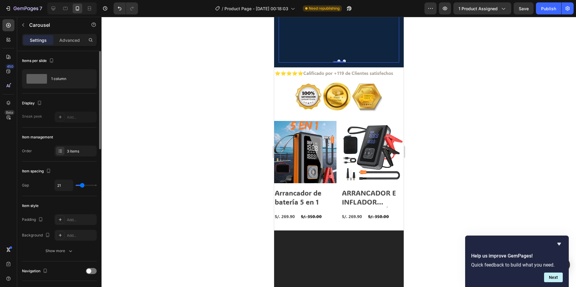
type input "22"
type input "25"
type input "27"
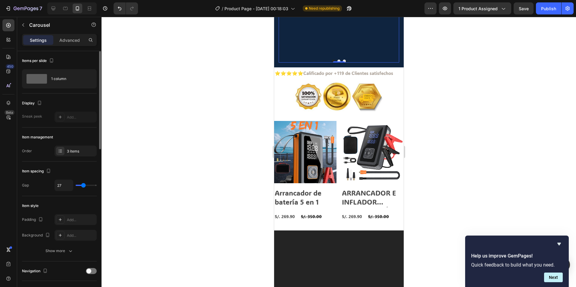
type input "28"
type input "30"
drag, startPoint x: 80, startPoint y: 185, endPoint x: 84, endPoint y: 185, distance: 4.5
type input "30"
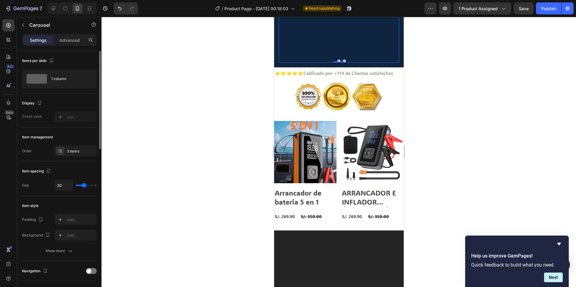
click at [84, 185] on input "range" at bounding box center [86, 185] width 21 height 1
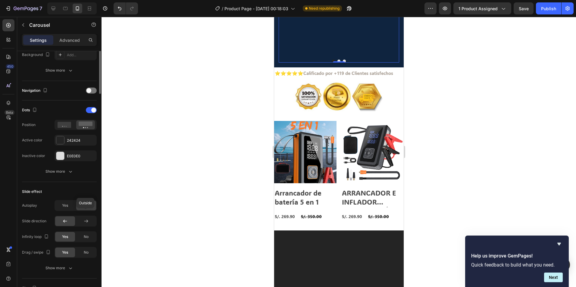
scroll to position [60, 0]
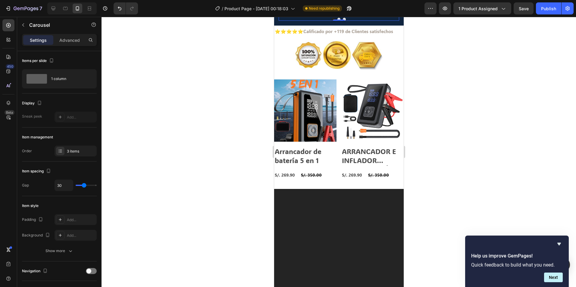
click at [71, 38] on p "Advanced" at bounding box center [69, 40] width 20 height 6
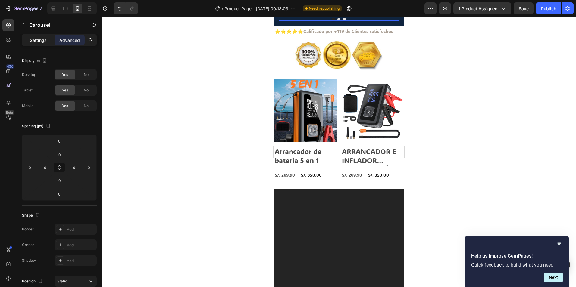
click at [40, 38] on p "Settings" at bounding box center [38, 40] width 17 height 6
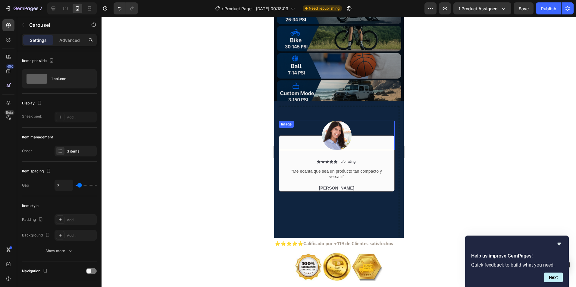
scroll to position [964, 0]
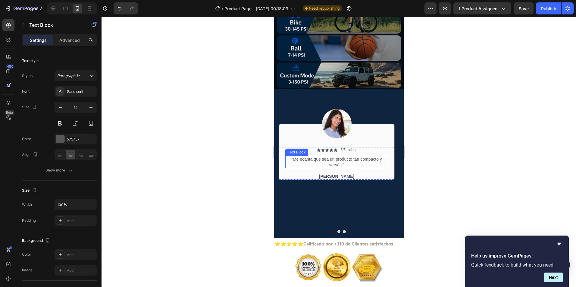
click at [323, 157] on p ""Me ecanta que sea un producto tan compacto y versátil"" at bounding box center [335, 162] width 101 height 11
click at [302, 157] on p ""Me ecanta que sea un producto tan compacto y versátil"" at bounding box center [335, 162] width 101 height 11
click at [307, 157] on p ""Me ecanta que sea un producto tan compacto y versátil"" at bounding box center [335, 162] width 101 height 11
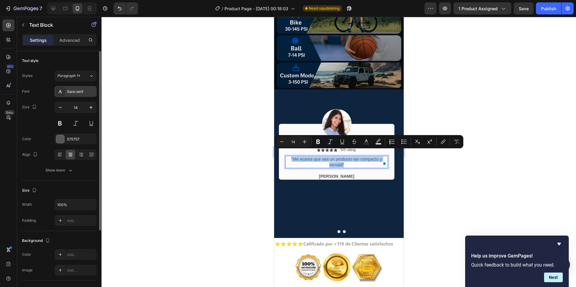
click at [78, 90] on div "Sans-serif" at bounding box center [81, 91] width 28 height 5
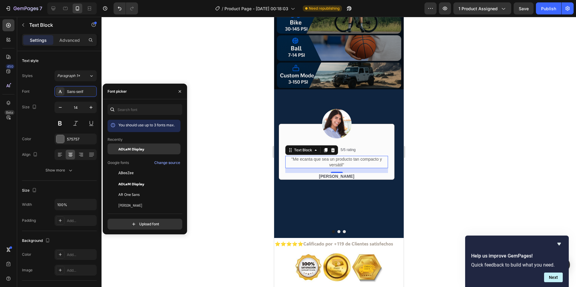
click at [139, 151] on span "ADLaM Display" at bounding box center [131, 148] width 26 height 5
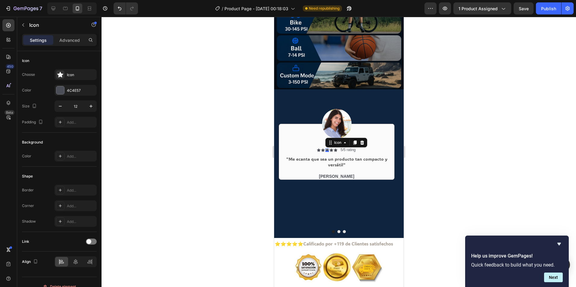
click at [325, 148] on div "Icon 0" at bounding box center [327, 150] width 4 height 4
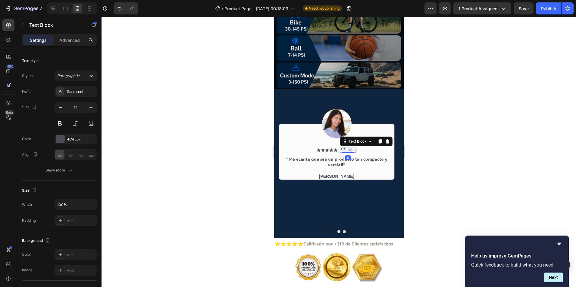
click at [348, 148] on p "5/5 rating" at bounding box center [347, 150] width 15 height 5
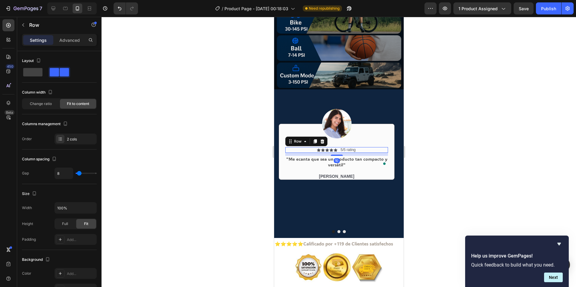
click at [367, 147] on div "Icon Icon Icon Icon Icon Icon List 5/5 rating Text Block Row 10" at bounding box center [336, 150] width 103 height 6
click at [344, 148] on p "5/5 rating" at bounding box center [347, 150] width 15 height 5
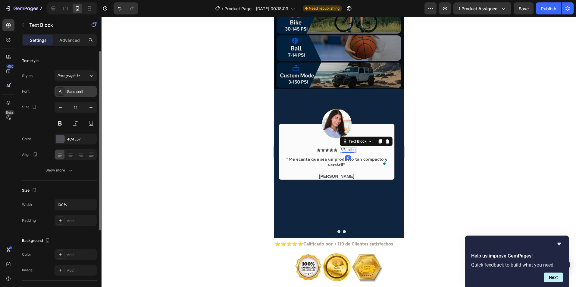
click at [78, 95] on div "Sans-serif" at bounding box center [76, 91] width 42 height 11
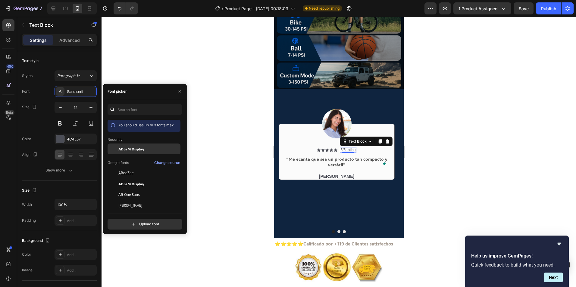
click at [150, 149] on div "ADLaM Display" at bounding box center [148, 148] width 61 height 5
click at [239, 169] on div at bounding box center [338, 152] width 474 height 270
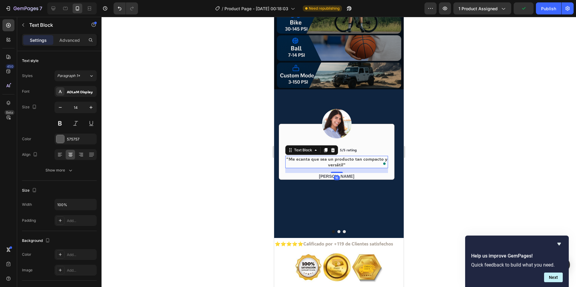
click at [342, 157] on p ""Me ecanta que sea un producto tan compacto y versátil"" at bounding box center [335, 162] width 101 height 11
click at [339, 157] on p ""Me encanta que sea un producto tan compacto y versátil"" at bounding box center [335, 162] width 101 height 11
click at [343, 159] on p ""Me encanta que sea un producto tan compacto y versátil"" at bounding box center [335, 162] width 101 height 11
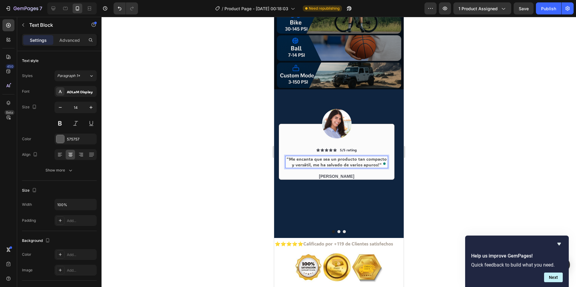
click at [289, 157] on p ""Me encanta que sea un producto tan compacto y versátil, me ha salvado de vario…" at bounding box center [335, 162] width 101 height 11
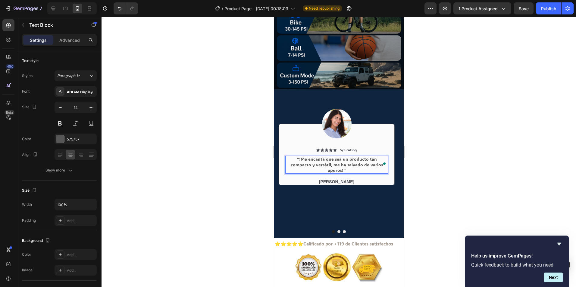
click at [377, 160] on p ""!Me encanta que sea un producto tan compacto y versátil, me ha salvado de vari…" at bounding box center [335, 165] width 101 height 17
click at [184, 126] on div at bounding box center [338, 152] width 474 height 270
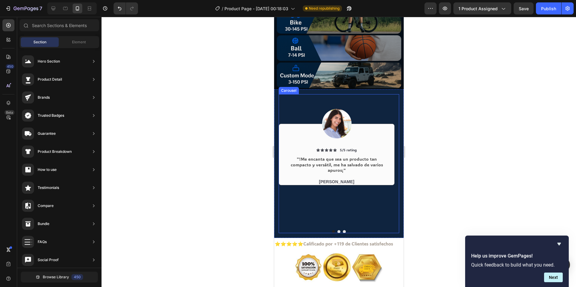
click at [342, 230] on button "Dot" at bounding box center [343, 231] width 3 height 3
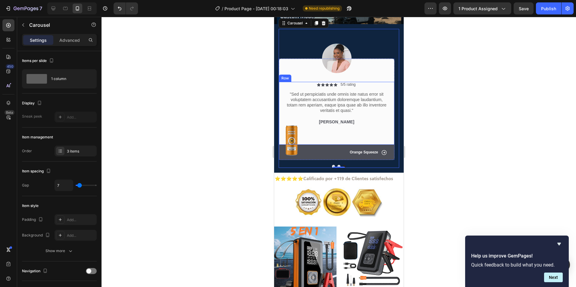
scroll to position [994, 0]
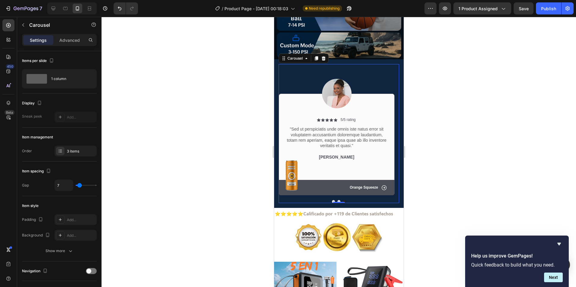
click at [264, 176] on div at bounding box center [338, 152] width 474 height 270
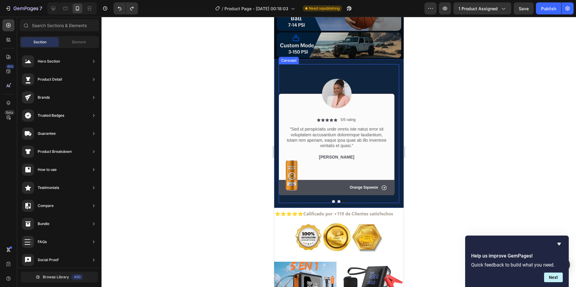
click at [342, 200] on button "Dot" at bounding box center [343, 201] width 3 height 3
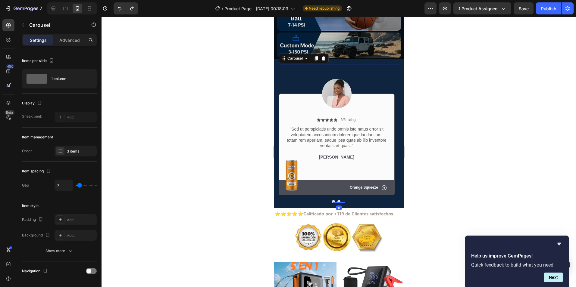
click at [342, 200] on div at bounding box center [338, 201] width 120 height 3
click at [342, 200] on button "Dot" at bounding box center [343, 201] width 3 height 3
click at [341, 193] on div "Image Icon Icon Icon Icon Icon Icon List 5/5 rating Text Block Row "!Me encanta…" at bounding box center [338, 133] width 120 height 139
click at [337, 200] on button "Dot" at bounding box center [338, 201] width 3 height 3
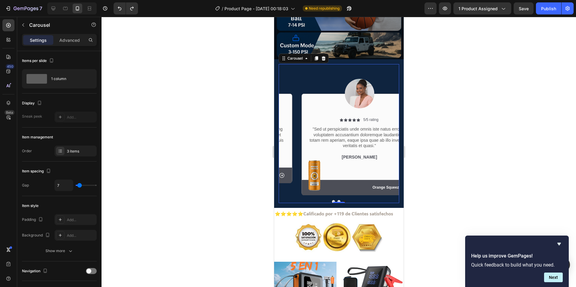
click at [342, 200] on button "Dot" at bounding box center [343, 201] width 3 height 3
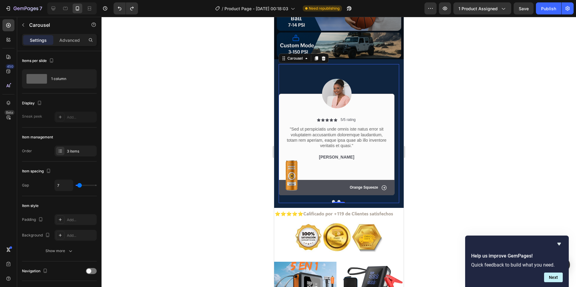
click at [337, 200] on button "Dot" at bounding box center [338, 201] width 3 height 3
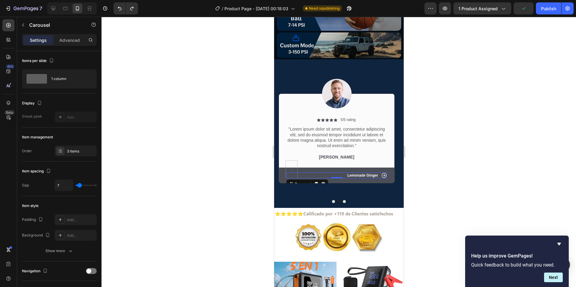
click at [321, 173] on div "Icon Lemonade Ginger Text Block Row 0" at bounding box center [336, 176] width 101 height 6
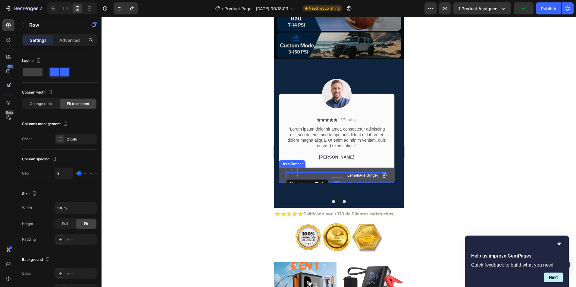
click at [337, 168] on div "Icon Lemonade Ginger Text Block Row 0" at bounding box center [336, 176] width 115 height 16
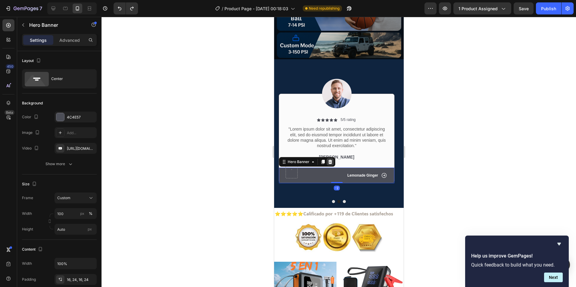
click at [331, 160] on icon at bounding box center [329, 162] width 5 height 5
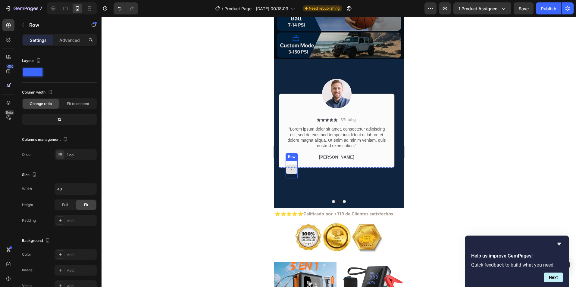
click at [295, 161] on div at bounding box center [291, 170] width 12 height 18
click at [322, 153] on icon at bounding box center [322, 155] width 4 height 4
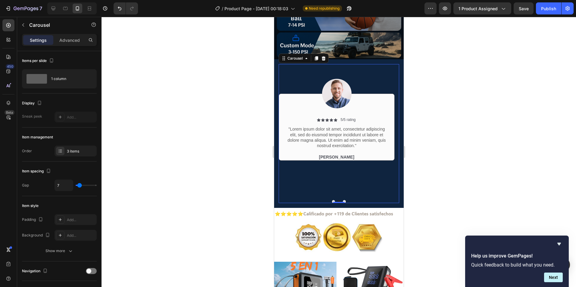
click at [332, 200] on button "Dot" at bounding box center [333, 201] width 3 height 3
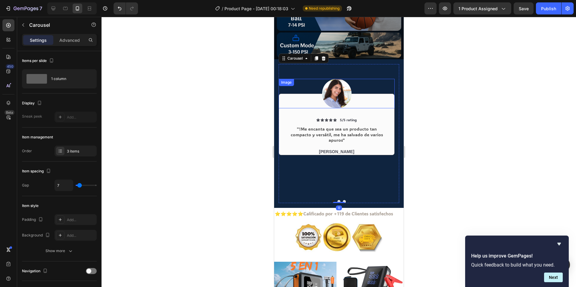
click at [339, 85] on img at bounding box center [337, 94] width 30 height 30
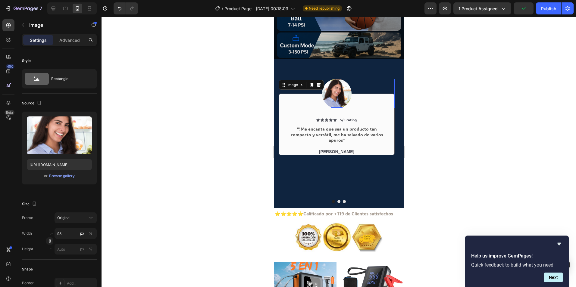
click at [210, 109] on div at bounding box center [338, 152] width 474 height 270
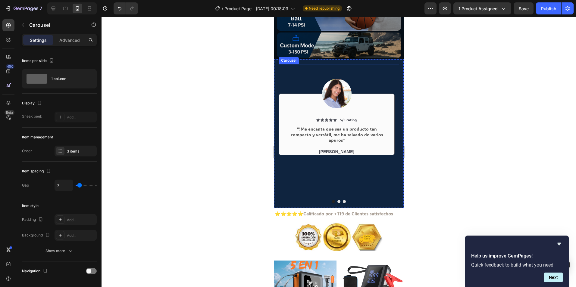
click at [379, 168] on div "Image Icon Icon Icon Icon Icon Icon List 5/5 rating Text Block Row "!Me encanta…" at bounding box center [336, 129] width 116 height 131
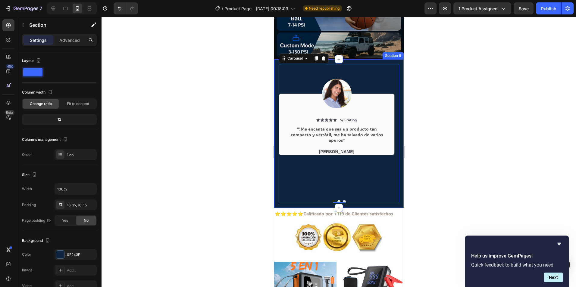
click at [274, 84] on div "Image Icon Icon Icon Icon Icon Icon List 5/5 rating Text Block Row "!Me encanta…" at bounding box center [338, 133] width 129 height 149
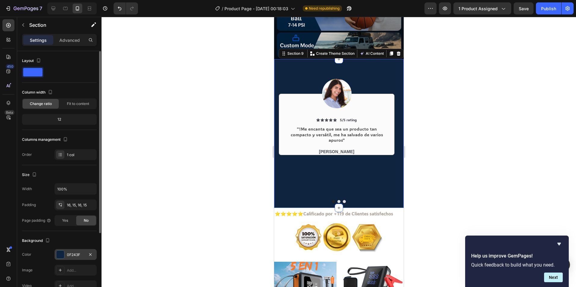
click at [61, 253] on div at bounding box center [60, 255] width 8 height 8
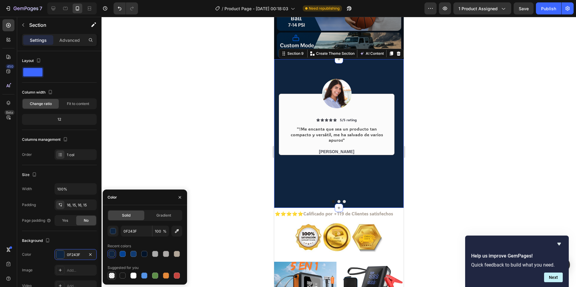
click at [111, 277] on div at bounding box center [112, 276] width 6 height 6
type input "000000"
type input "0"
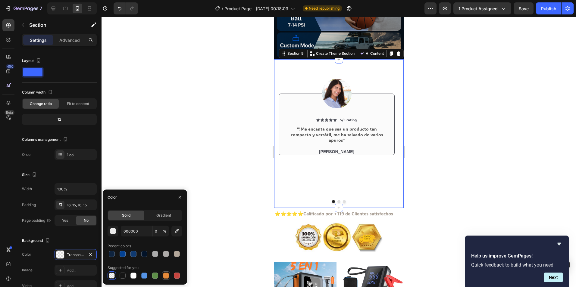
click at [169, 278] on div at bounding box center [165, 275] width 7 height 7
type input "E4893A"
type input "100"
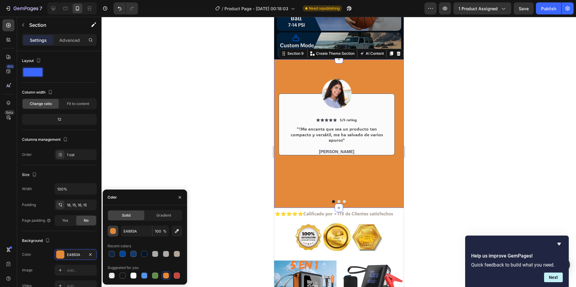
click at [113, 229] on div "button" at bounding box center [113, 232] width 6 height 6
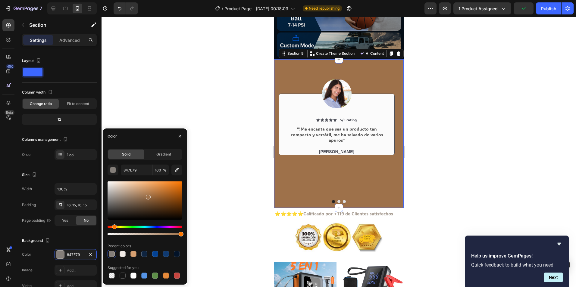
drag, startPoint x: 164, startPoint y: 187, endPoint x: 147, endPoint y: 196, distance: 19.3
click at [147, 196] on div at bounding box center [148, 197] width 5 height 5
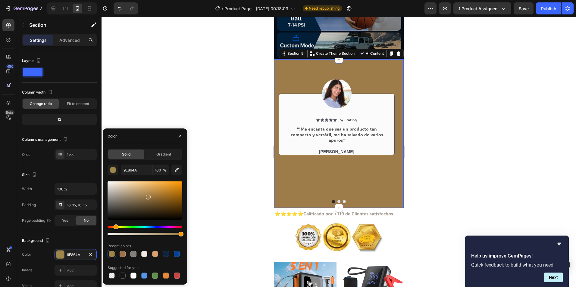
click at [115, 228] on div "Hue" at bounding box center [116, 227] width 5 height 5
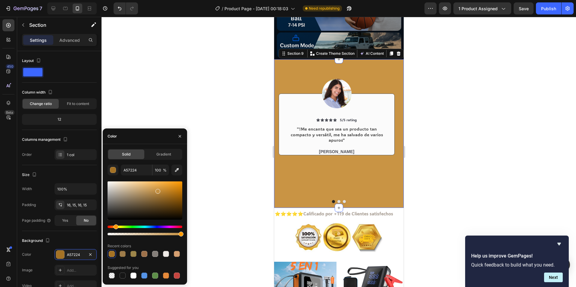
drag, startPoint x: 148, startPoint y: 198, endPoint x: 258, endPoint y: 180, distance: 111.6
click at [158, 190] on div at bounding box center [157, 191] width 5 height 5
type input "C49042"
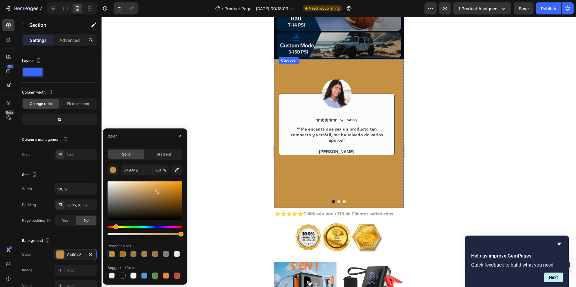
click at [353, 167] on div "Image Icon Icon Icon Icon Icon Icon List 5/5 rating Text Block Row "!Me encanta…" at bounding box center [336, 129] width 116 height 131
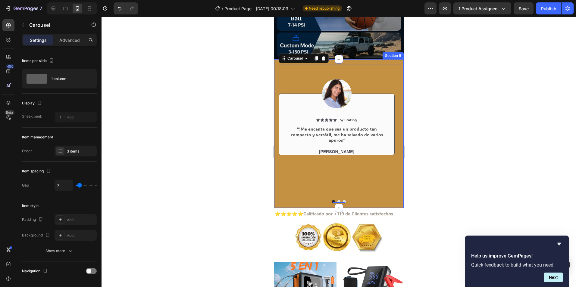
click at [397, 67] on div "Image Icon Icon Icon Icon Icon Icon List 5/5 rating Text Block Row "!Me encanta…" at bounding box center [338, 133] width 129 height 149
click at [336, 155] on div "Image Icon Icon Icon Icon Icon Icon List 5/5 rating Text Block Row "!Me encanta…" at bounding box center [336, 129] width 116 height 131
drag, startPoint x: 339, startPoint y: 196, endPoint x: 342, endPoint y: 176, distance: 20.7
click at [342, 176] on div "Image Icon Icon Icon Icon Icon Icon List 5/5 rating Text Block Row "!Me encanta…" at bounding box center [338, 133] width 120 height 139
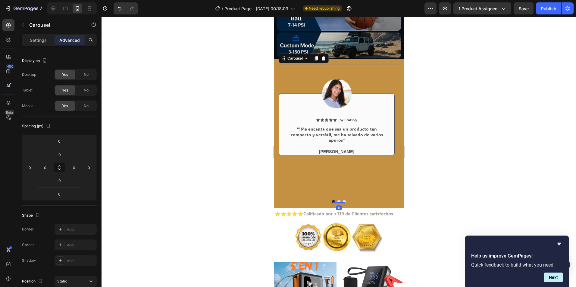
click at [351, 170] on div "Image Icon Icon Icon Icon Icon Icon List 5/5 rating Text Block Row "!Me encanta…" at bounding box center [336, 129] width 116 height 131
drag, startPoint x: 329, startPoint y: 152, endPoint x: 332, endPoint y: 162, distance: 10.4
click at [329, 154] on div "Image Icon Icon Icon Icon Icon Icon List 5/5 rating Text Block Row "!Me encanta…" at bounding box center [336, 129] width 116 height 131
click at [350, 167] on div "Image Icon Icon Icon Icon Icon Icon List 5/5 rating Text Block Row "!Me encanta…" at bounding box center [336, 129] width 116 height 131
click at [36, 41] on p "Settings" at bounding box center [38, 40] width 17 height 6
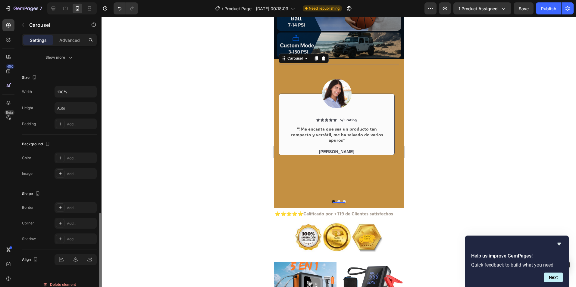
scroll to position [398, 0]
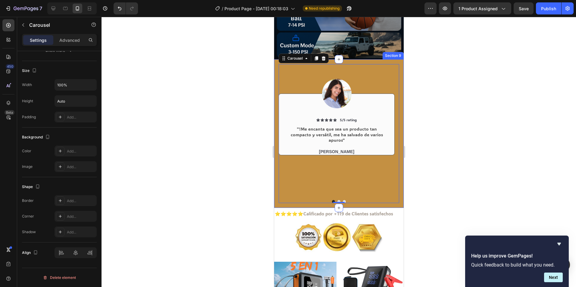
click at [264, 66] on div at bounding box center [338, 152] width 474 height 270
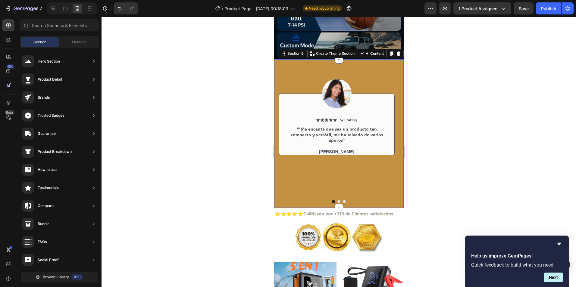
click at [276, 67] on div "Image Icon Icon Icon Icon Icon Icon List 5/5 rating Text Block Row "!Me encanta…" at bounding box center [338, 133] width 129 height 149
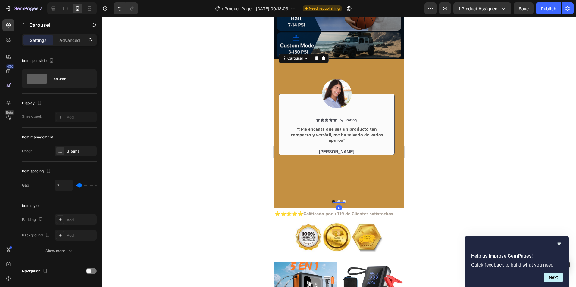
click at [351, 175] on div "Image Icon Icon Icon Icon Icon Icon List 5/5 rating Text Block Row "!Me encanta…" at bounding box center [336, 129] width 116 height 131
click at [370, 175] on div "Image Icon Icon Icon Icon Icon Icon List 5/5 rating Text Block Row "!Me encanta…" at bounding box center [336, 129] width 116 height 131
click at [396, 187] on div "Image Icon Icon Icon Icon Icon Icon List 5/5 rating Text Block Row "!Me encanta…" at bounding box center [338, 133] width 129 height 149
click at [351, 170] on div "Image Icon Icon Icon Icon Icon Icon List 5/5 rating Text Block Row "!Me encanta…" at bounding box center [336, 129] width 116 height 131
drag, startPoint x: 339, startPoint y: 196, endPoint x: 338, endPoint y: 166, distance: 29.8
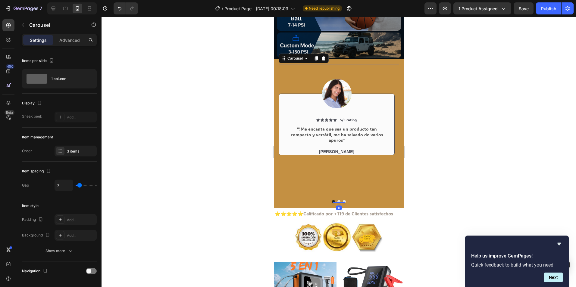
click at [338, 166] on div "Image Icon Icon Icon Icon Icon Icon List 5/5 rating Text Block Row "!Me encanta…" at bounding box center [338, 133] width 120 height 139
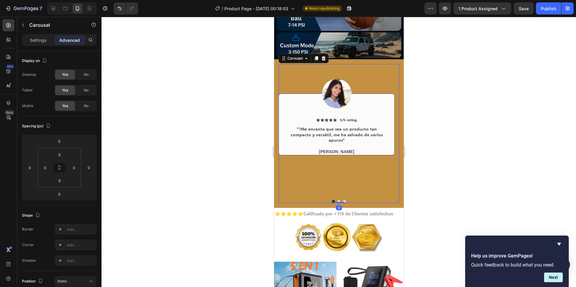
click at [339, 164] on div "Image Icon Icon Icon Icon Icon Icon List 5/5 rating Text Block Row "!Me encanta…" at bounding box center [336, 129] width 116 height 131
click at [358, 105] on div "Icon Icon Icon Icon Icon Icon List 5/5 rating Text Block Row "!Me encanta que s…" at bounding box center [336, 125] width 116 height 62
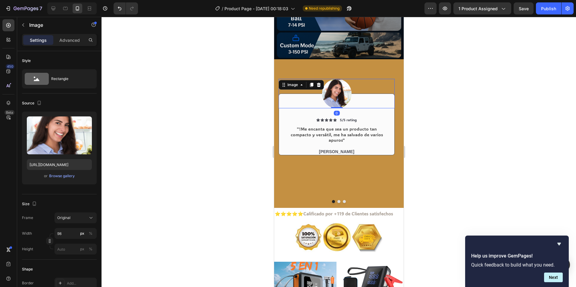
click at [361, 79] on div at bounding box center [336, 94] width 116 height 30
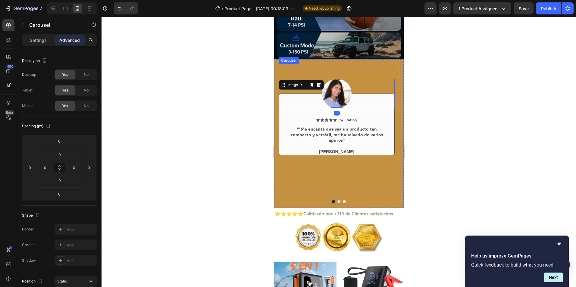
click at [361, 64] on div "Image 0 Icon Icon Icon Icon Icon Icon List 5/5 rating Text Block Row "!Me encan…" at bounding box center [336, 129] width 116 height 131
click at [361, 64] on div "Image Icon Icon Icon Icon Icon Icon List 5/5 rating Text Block Row "!Me encanta…" at bounding box center [336, 129] width 116 height 131
click at [359, 167] on div "Image Icon Icon Icon Icon Icon Icon List 5/5 rating Text Block Row "!Me encanta…" at bounding box center [336, 129] width 116 height 131
click at [343, 189] on div "Image Icon Icon Icon Icon Icon Icon List 5/5 rating Text Block Row "!Me encanta…" at bounding box center [336, 129] width 116 height 131
click at [179, 137] on div at bounding box center [338, 152] width 474 height 270
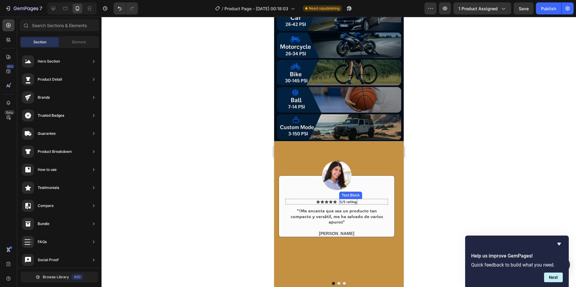
scroll to position [964, 0]
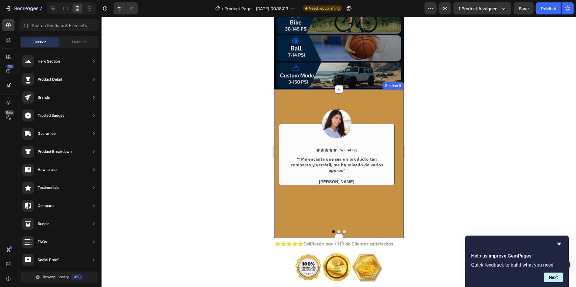
click at [275, 106] on div "Image Icon Icon Icon Icon Icon Icon List 5/5 rating Text Block Row "!Me encanta…" at bounding box center [338, 163] width 129 height 149
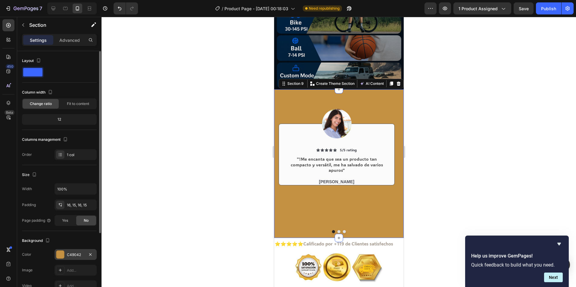
click at [58, 253] on div at bounding box center [60, 255] width 8 height 8
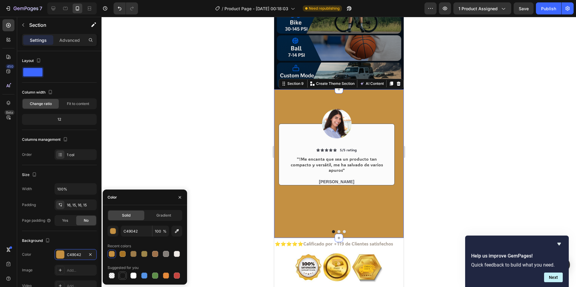
click at [120, 274] on div at bounding box center [123, 276] width 6 height 6
type input "151515"
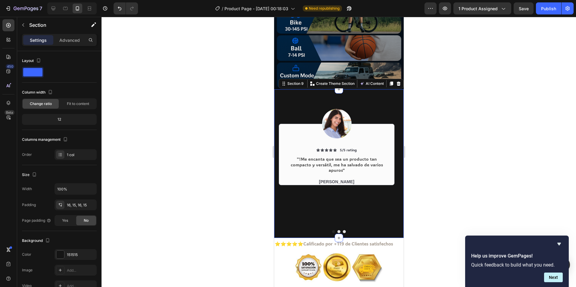
click at [240, 135] on div at bounding box center [338, 152] width 474 height 270
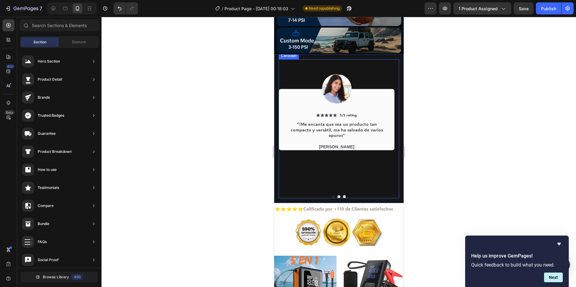
scroll to position [1024, 0]
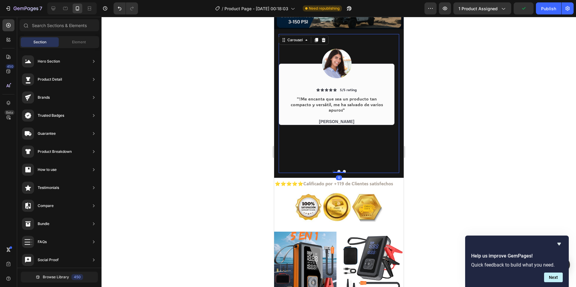
click at [337, 170] on button "Dot" at bounding box center [338, 171] width 3 height 3
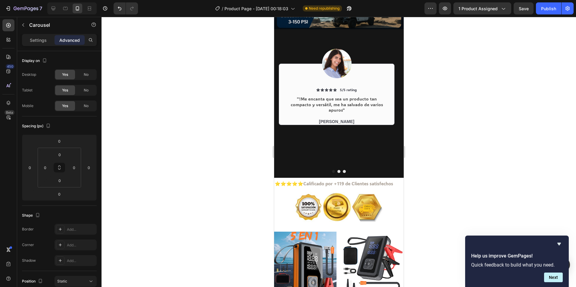
click at [337, 170] on button "Dot" at bounding box center [338, 171] width 3 height 3
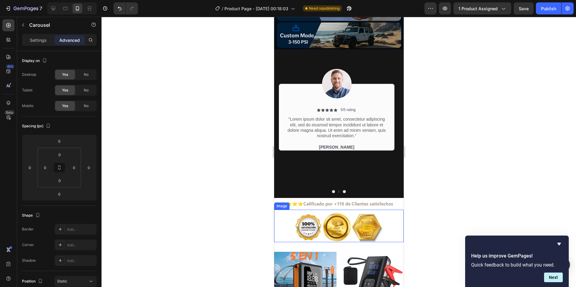
scroll to position [994, 0]
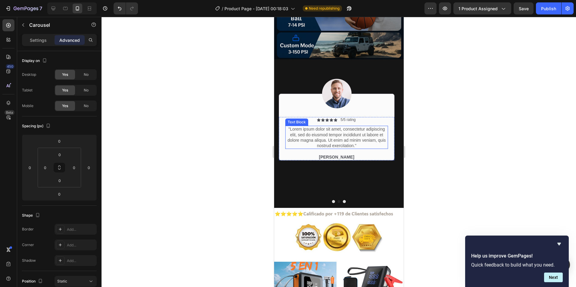
click at [317, 126] on p ""Lorem ipsum dolor sit amet, consectetur adipiscing elit, sed do eiusmod tempor…" at bounding box center [335, 137] width 101 height 22
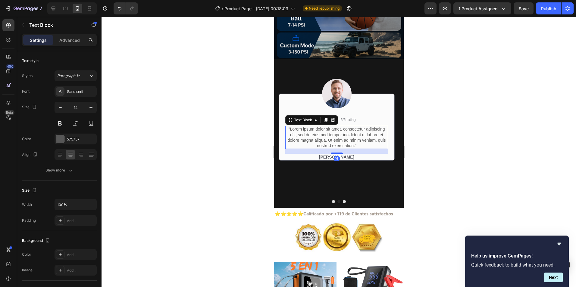
click at [297, 126] on p ""Lorem ipsum dolor sit amet, consectetur adipiscing elit, sed do eiusmod tempor…" at bounding box center [335, 137] width 101 height 22
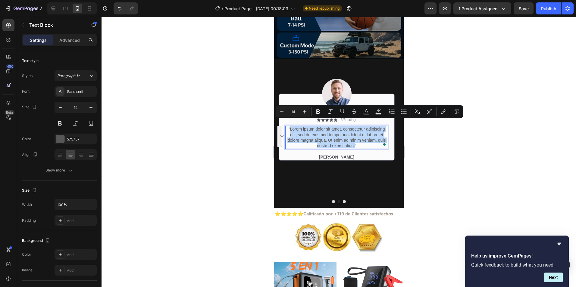
drag, startPoint x: 290, startPoint y: 124, endPoint x: 354, endPoint y: 141, distance: 66.6
click at [354, 141] on p ""Lorem ipsum dolor sit amet, consectetur adipiscing elit, sed do eiusmod tempor…" at bounding box center [335, 137] width 101 height 22
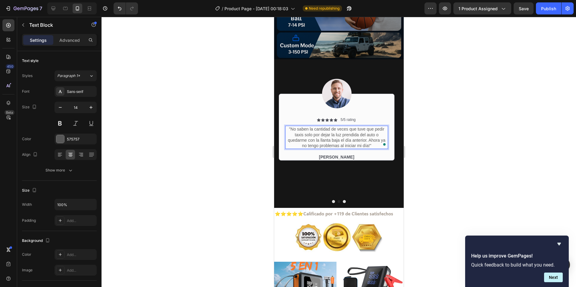
click at [368, 134] on p ""No saben la cantidad de veces que tuve que pedir taxis solo por dejar la luz p…" at bounding box center [335, 137] width 101 height 22
click at [370, 139] on p ""No saben la cantidad de veces que tuve que pedir taxis solo por dejar la luz p…" at bounding box center [335, 137] width 101 height 22
click at [346, 132] on p ""No saben la cantidad de veces que tuve que pedir taxis solo por dejar la luz p…" at bounding box center [335, 137] width 101 height 22
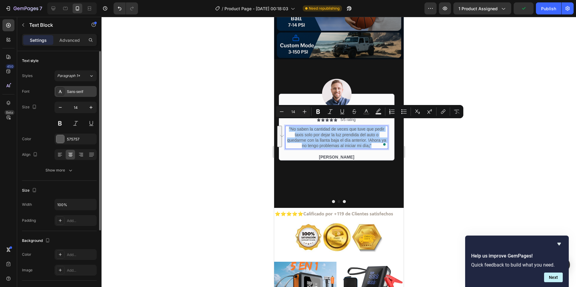
click at [75, 91] on div "Sans-serif" at bounding box center [81, 91] width 28 height 5
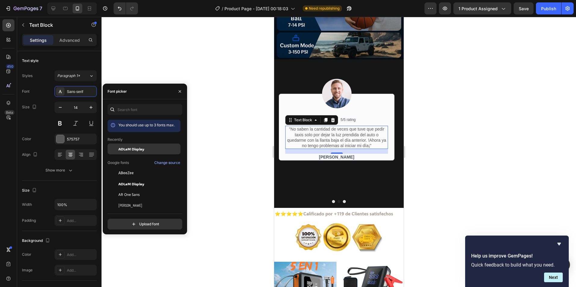
click at [138, 151] on span "ADLaM Display" at bounding box center [131, 148] width 26 height 5
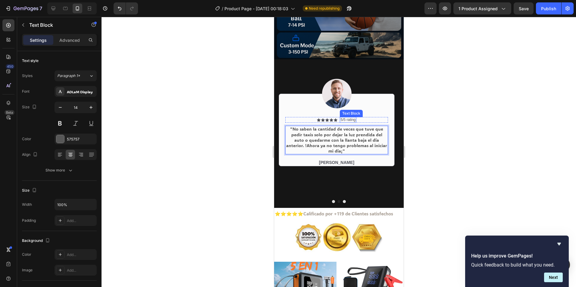
scroll to position [104, 0]
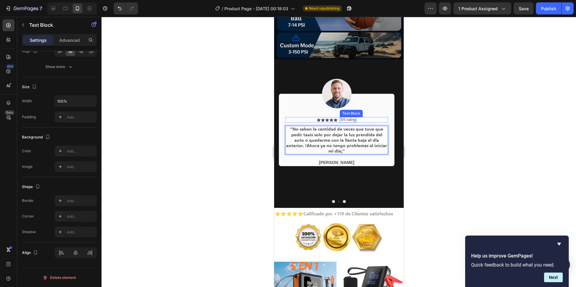
click at [351, 118] on p "5/5 rating" at bounding box center [347, 120] width 15 height 5
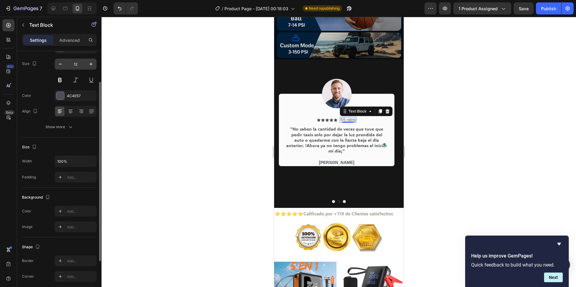
scroll to position [0, 0]
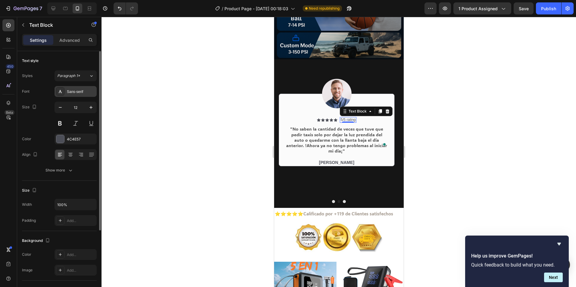
click at [80, 92] on div "Sans-serif" at bounding box center [81, 91] width 28 height 5
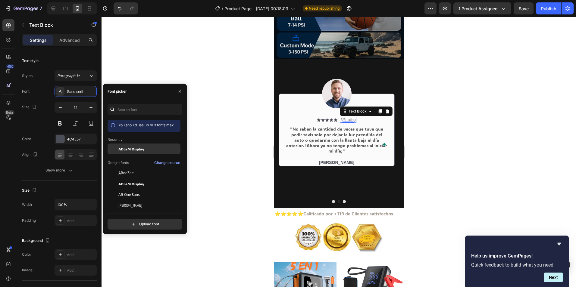
click at [137, 147] on span "ADLaM Display" at bounding box center [131, 148] width 26 height 5
click at [249, 143] on div at bounding box center [338, 152] width 474 height 270
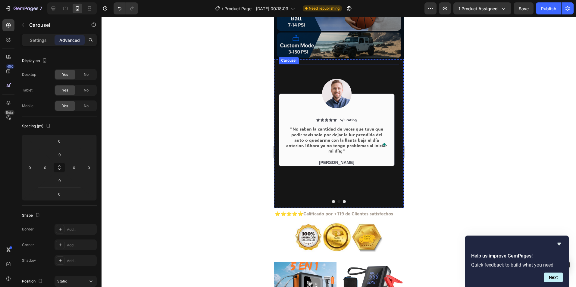
click at [332, 200] on button "Dot" at bounding box center [333, 201] width 3 height 3
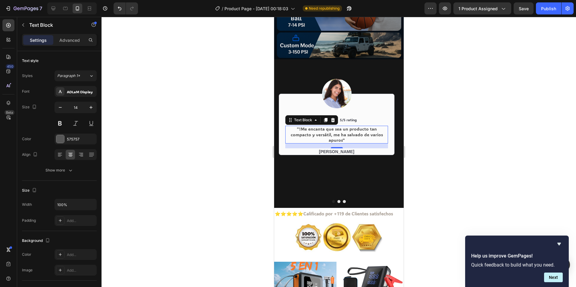
click at [370, 128] on p ""!Me encanta que sea un producto tan compacto y versátil, me ha salvado de vari…" at bounding box center [335, 134] width 101 height 17
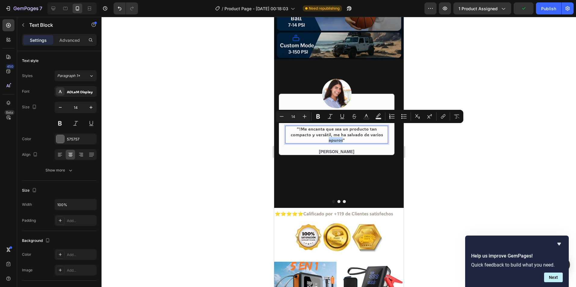
click at [376, 129] on p ""!Me encanta que sea un producto tan compacto y versátil, me ha salvado de vari…" at bounding box center [335, 134] width 101 height 17
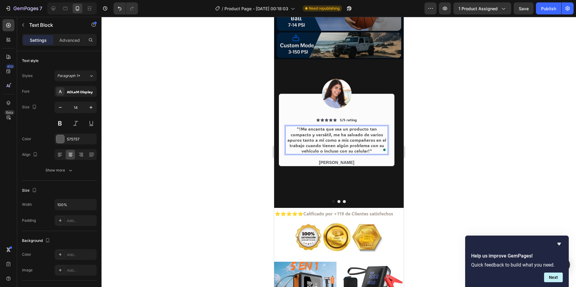
click at [292, 126] on p ""!Me encanta que sea un producto tan compacto y versátil, me ha salvado de vari…" at bounding box center [335, 139] width 101 height 27
click at [350, 145] on p ""Me encanta que sea un producto tan compacto y versátil, me ha salvado de vario…" at bounding box center [335, 139] width 101 height 27
click at [328, 145] on p ""Me encanta que sea un producto tan compacto y versátil, me ha salvado de vario…" at bounding box center [335, 139] width 101 height 27
click at [340, 146] on p ""Me encanta que sea un producto tan compacto y versátil, me ha salvado de vario…" at bounding box center [335, 139] width 101 height 27
click at [342, 146] on p ""Me encanta que sea un producto tan compacto y versátil, me ha salvado de vario…" at bounding box center [335, 139] width 101 height 27
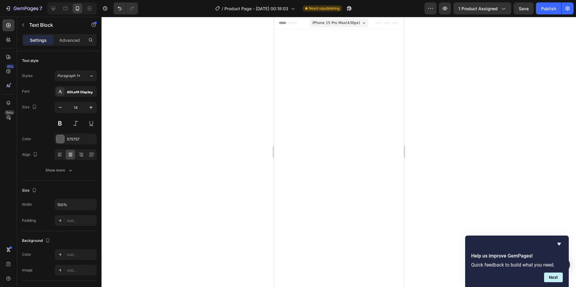
scroll to position [994, 0]
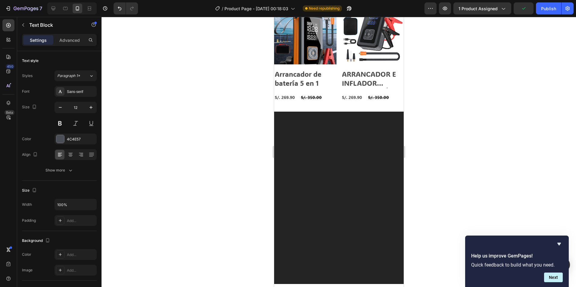
click at [60, 92] on icon at bounding box center [60, 91] width 3 height 3
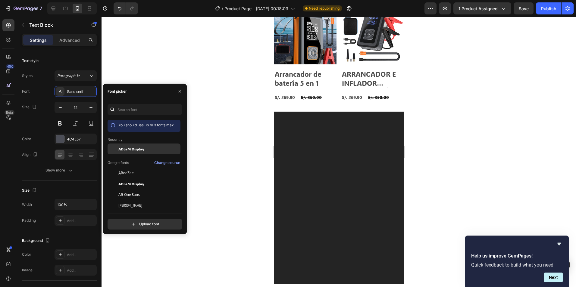
click at [133, 150] on span "ADLaM Display" at bounding box center [131, 148] width 26 height 5
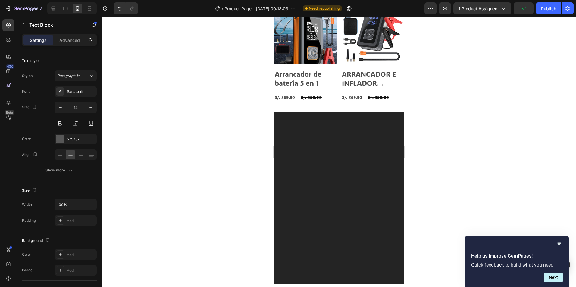
drag, startPoint x: 292, startPoint y: 124, endPoint x: 351, endPoint y: 140, distance: 61.6
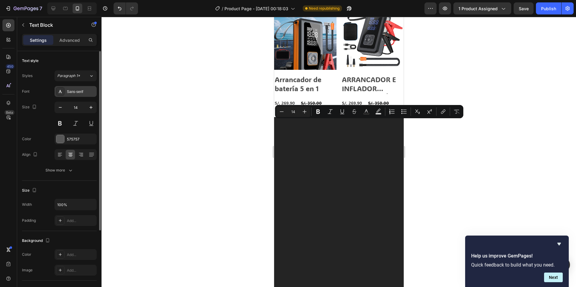
click at [72, 94] on div "Sans-serif" at bounding box center [81, 91] width 28 height 5
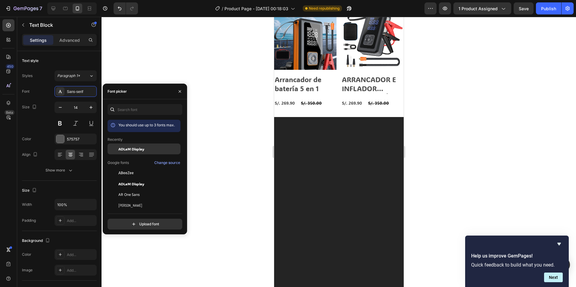
click at [131, 152] on div "ADLaM Display" at bounding box center [144, 149] width 73 height 11
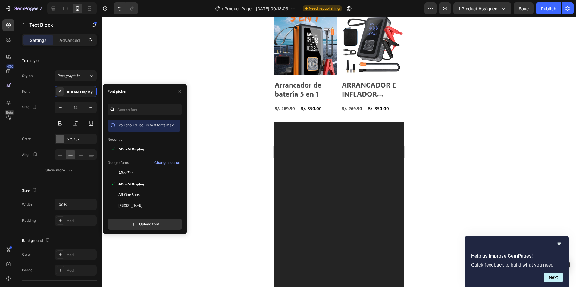
click at [224, 130] on div at bounding box center [338, 152] width 474 height 270
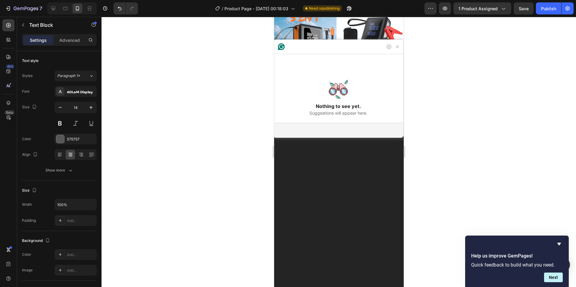
click at [222, 140] on div at bounding box center [338, 152] width 474 height 270
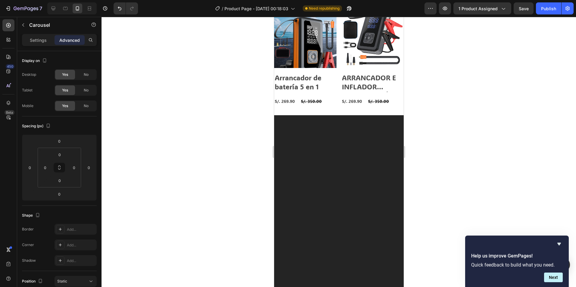
click at [186, 89] on div at bounding box center [338, 152] width 474 height 270
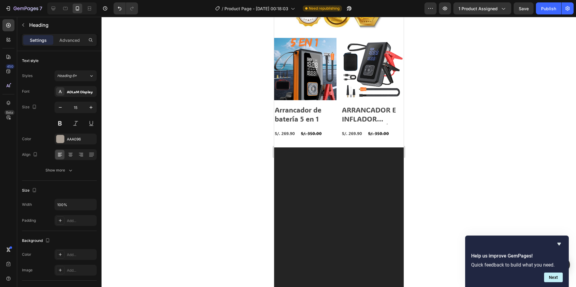
click at [258, 189] on div at bounding box center [338, 152] width 474 height 270
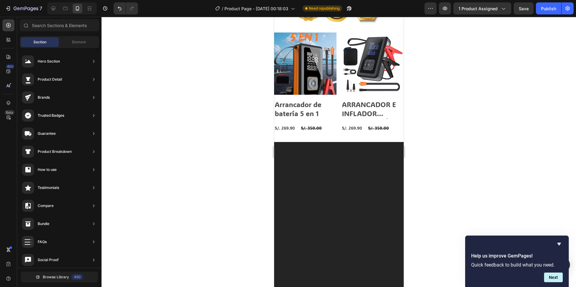
scroll to position [934, 0]
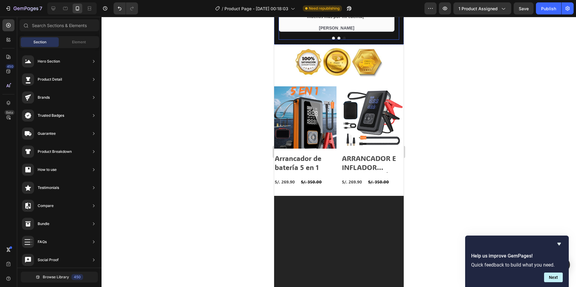
click at [332, 40] on button "Dot" at bounding box center [333, 38] width 3 height 3
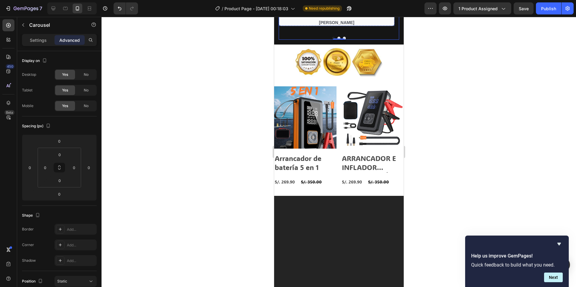
click at [362, 14] on p ""Me encanta que sea un producto tan compacto y versátil, me ha salvado de vario…" at bounding box center [335, -1] width 101 height 27
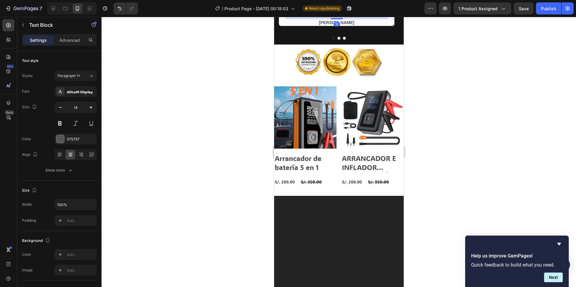
click at [155, 200] on div at bounding box center [338, 152] width 474 height 270
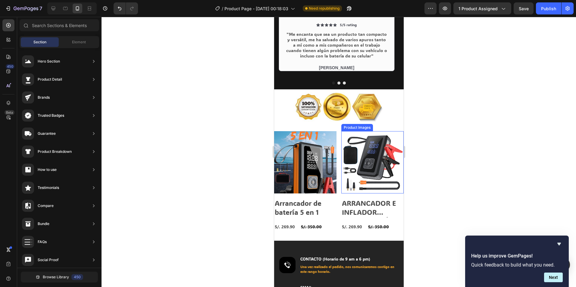
scroll to position [1054, 0]
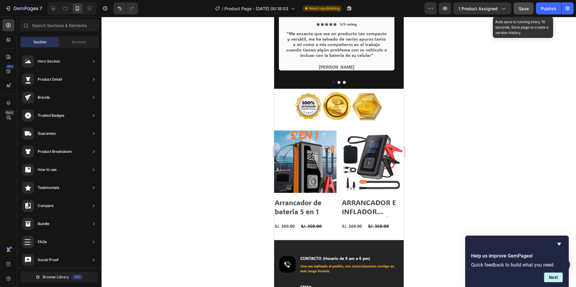
click at [523, 9] on span "Save" at bounding box center [524, 8] width 10 height 5
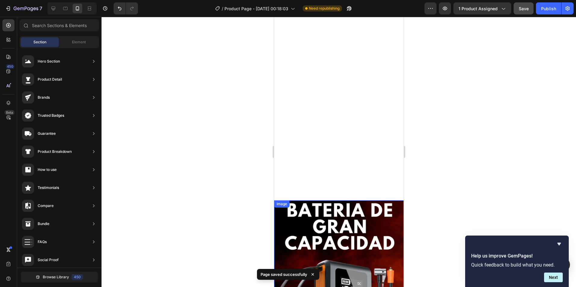
scroll to position [60, 0]
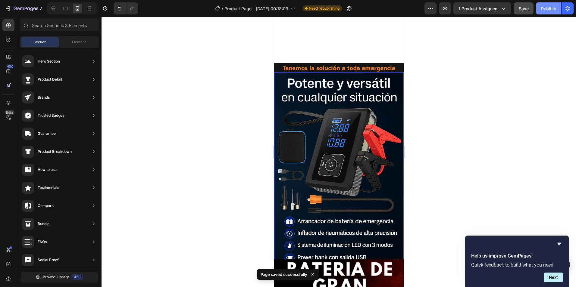
click at [554, 10] on div "Publish" at bounding box center [548, 8] width 15 height 6
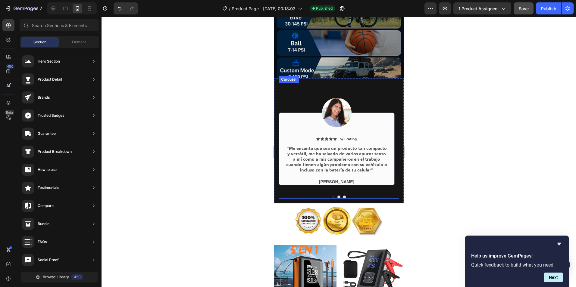
scroll to position [964, 0]
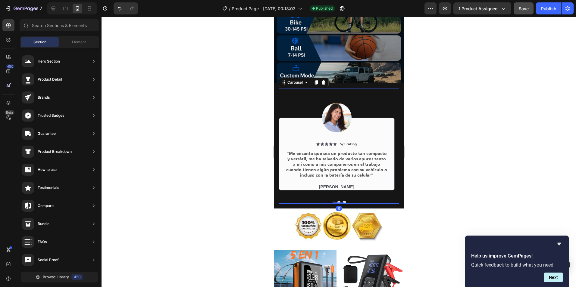
click at [316, 92] on div "Image Icon Icon Icon Icon Icon Icon List 5/5 rating Text Block Row "Me encanta …" at bounding box center [336, 142] width 116 height 108
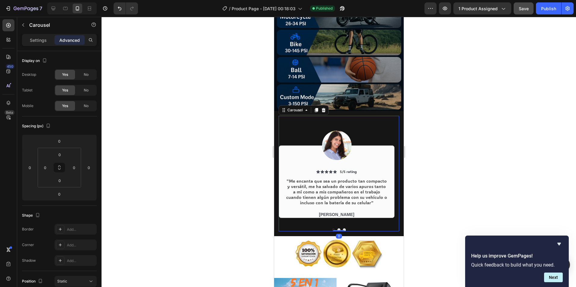
scroll to position [934, 0]
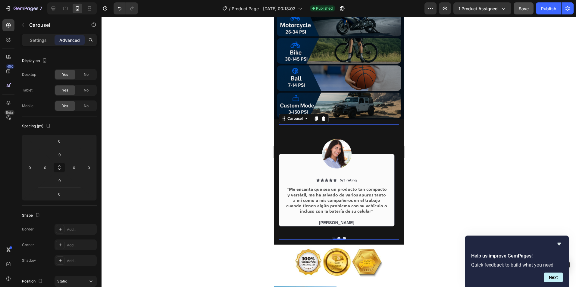
click at [200, 108] on div at bounding box center [338, 152] width 474 height 270
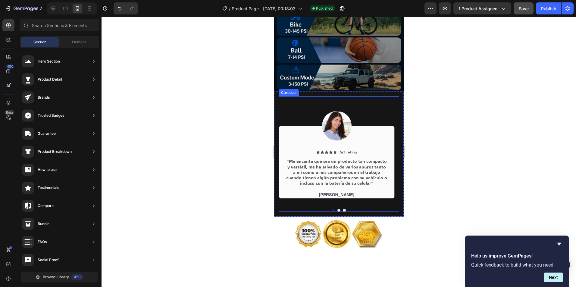
scroll to position [964, 0]
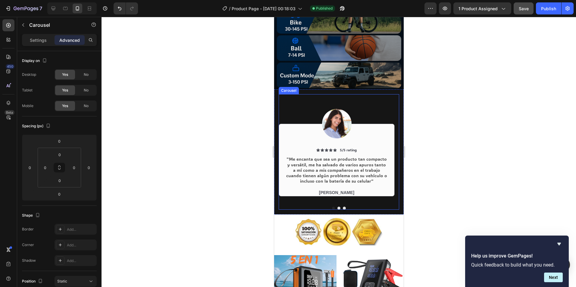
click at [309, 96] on div "Image Icon Icon Icon Icon Icon Icon List 5/5 rating Text Block Row "Me encanta …" at bounding box center [336, 148] width 116 height 108
click at [220, 94] on div at bounding box center [338, 152] width 474 height 270
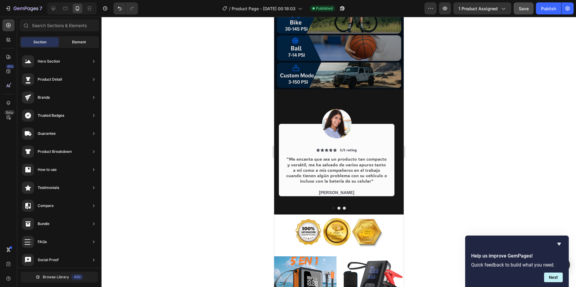
click at [68, 44] on div "Element" at bounding box center [79, 42] width 38 height 10
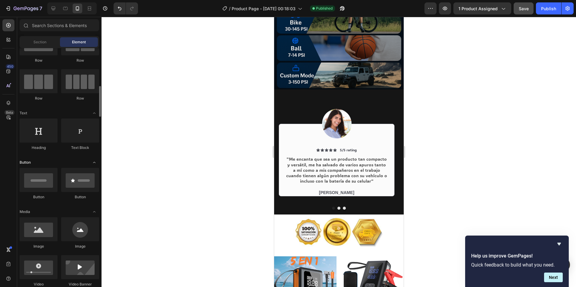
scroll to position [60, 0]
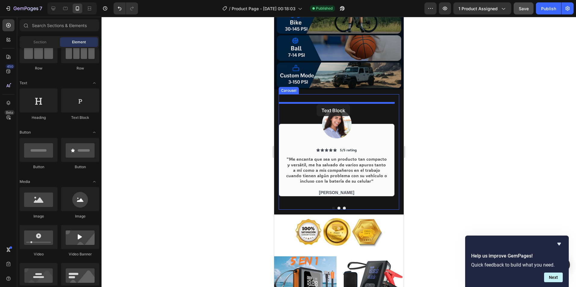
drag, startPoint x: 348, startPoint y: 121, endPoint x: 316, endPoint y: 105, distance: 36.1
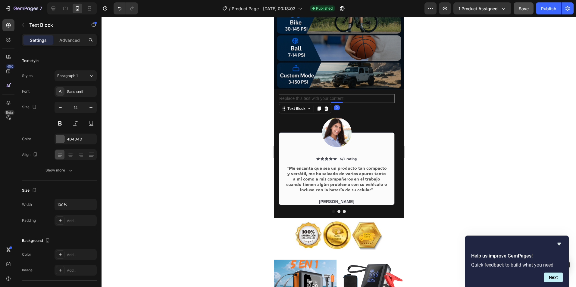
click at [325, 94] on div "Replace this text with your content" at bounding box center [336, 98] width 116 height 9
click at [325, 95] on p "Replace this text with your content" at bounding box center [336, 99] width 115 height 8
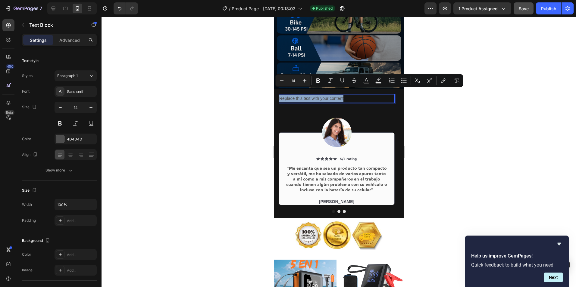
click at [325, 95] on p "Replace this text with your content" at bounding box center [336, 99] width 115 height 8
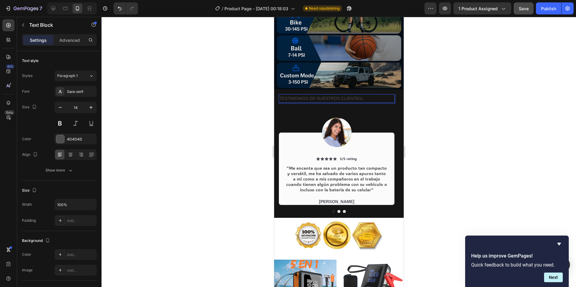
click at [325, 95] on p "TESTIMONIOS DE NUESTROS CLIENTES¡" at bounding box center [336, 99] width 115 height 8
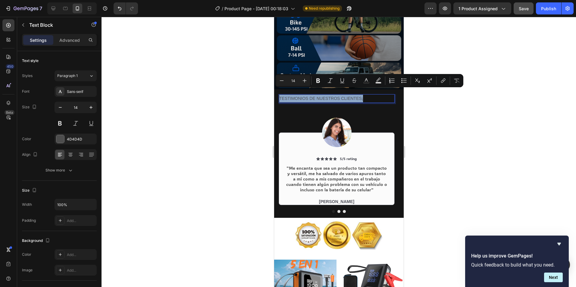
click at [282, 95] on p "TESTIMONIOS DE NUESTROS CLIENTES¡" at bounding box center [336, 99] width 115 height 8
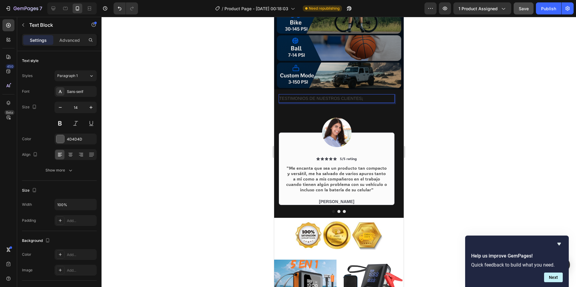
click at [280, 95] on p "TESTIMONIOS DE NUESTROS CLIENTES¡" at bounding box center [336, 99] width 115 height 8
click at [280, 95] on p "!TESTIMONIOS DE NUESTROS CLIENTES¡" at bounding box center [336, 99] width 115 height 8
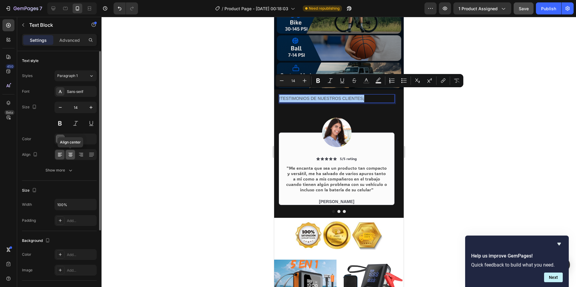
click at [70, 154] on icon at bounding box center [70, 154] width 3 height 1
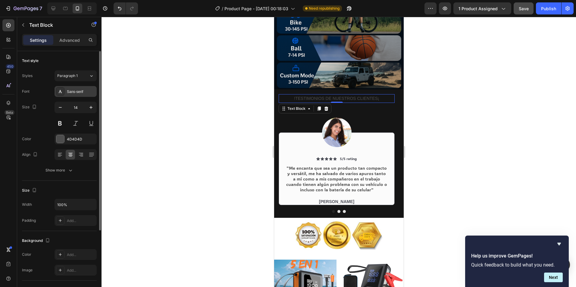
click at [81, 92] on div "Sans-serif" at bounding box center [81, 91] width 28 height 5
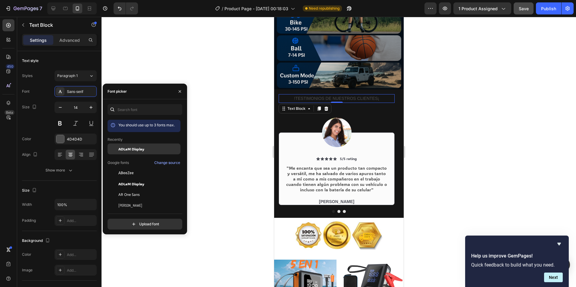
click at [135, 147] on span "ADLaM Display" at bounding box center [131, 148] width 26 height 5
click at [382, 97] on div "!TESTIMONIOS DE NUESTROS CLIENTES¡" at bounding box center [336, 98] width 116 height 9
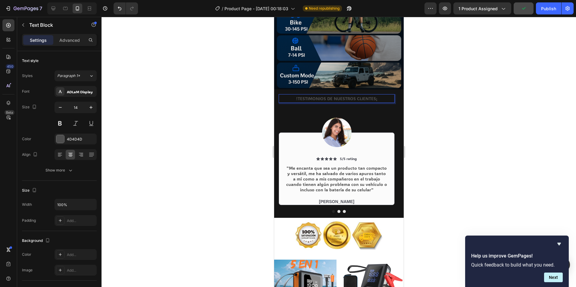
click at [387, 95] on p "!TESTIMONIOS DE NUESTROS CLIENTES¡" at bounding box center [336, 99] width 115 height 8
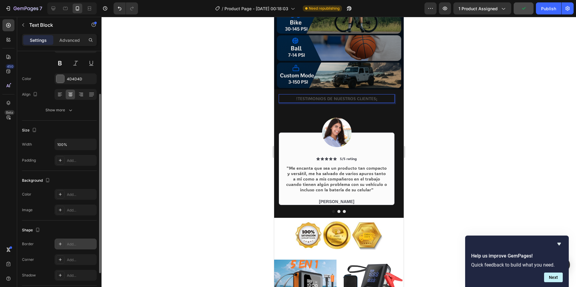
scroll to position [104, 0]
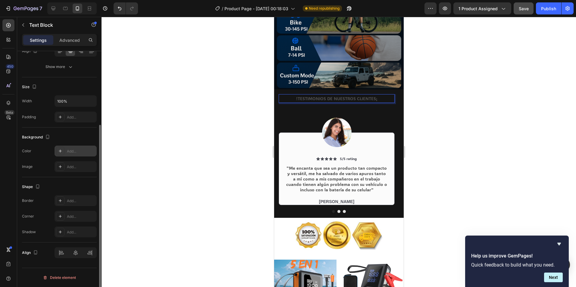
click at [60, 152] on icon at bounding box center [60, 151] width 5 height 5
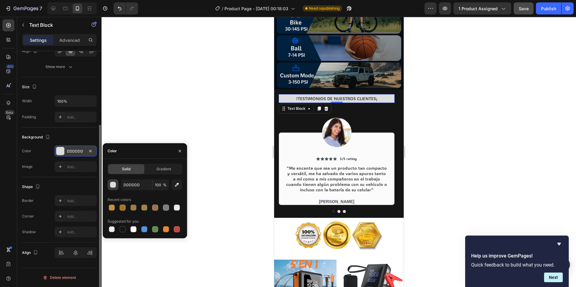
click at [112, 183] on div "button" at bounding box center [113, 185] width 6 height 6
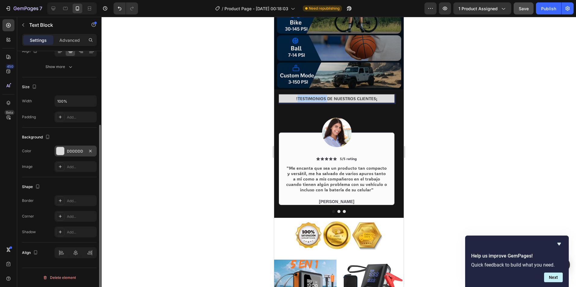
click at [316, 95] on p "!TESTIMONIOS DE NUESTROS CLIENTES¡" at bounding box center [336, 99] width 115 height 8
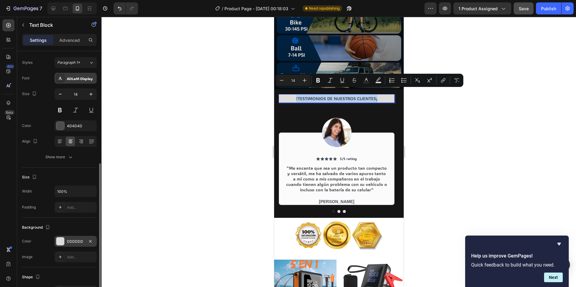
scroll to position [0, 0]
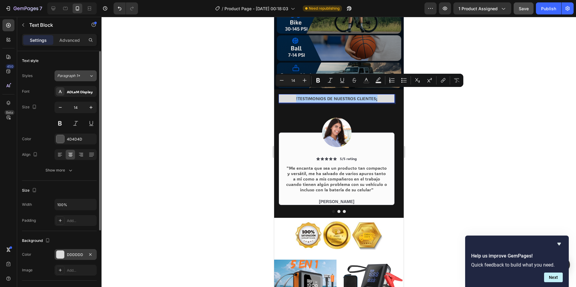
click at [93, 79] on button "Paragraph 1*" at bounding box center [76, 75] width 42 height 11
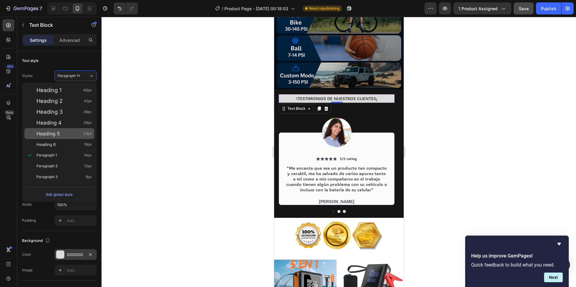
click at [61, 133] on div "Heading 5 23px" at bounding box center [63, 134] width 55 height 6
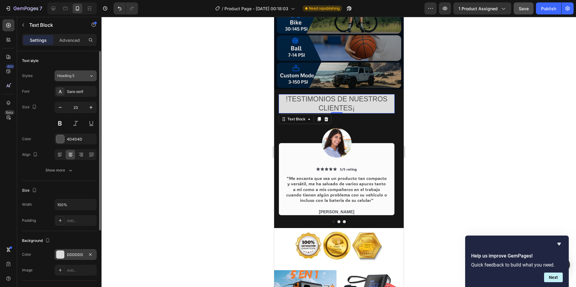
click at [89, 79] on icon at bounding box center [91, 76] width 5 height 6
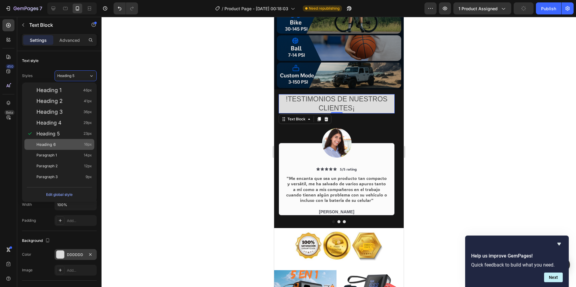
click at [69, 142] on div "Heading 6 16px" at bounding box center [63, 145] width 55 height 6
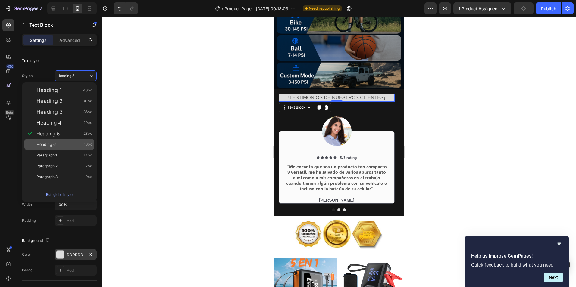
type input "16"
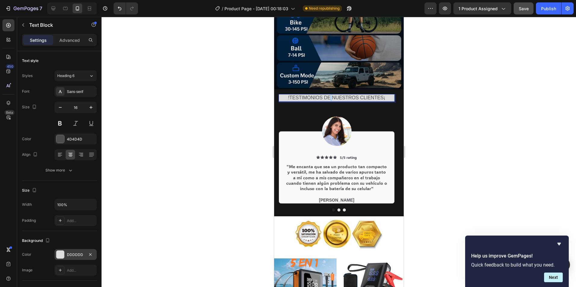
click at [329, 95] on p "!TESTIMONIOS DE NUESTROS CLIENTES¡" at bounding box center [336, 98] width 115 height 6
drag, startPoint x: 329, startPoint y: 92, endPoint x: 540, endPoint y: 109, distance: 211.5
click at [329, 95] on p "!TESTIMONIOS DE NUESTROS CLIENTES¡" at bounding box center [336, 98] width 115 height 6
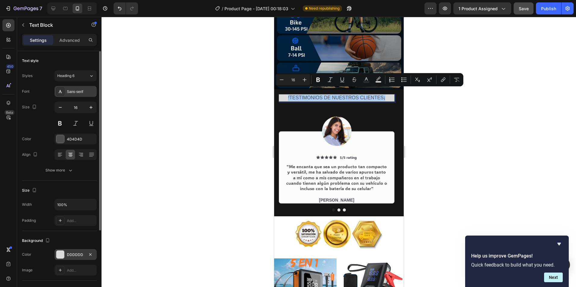
click at [72, 92] on div "Sans-serif" at bounding box center [81, 91] width 28 height 5
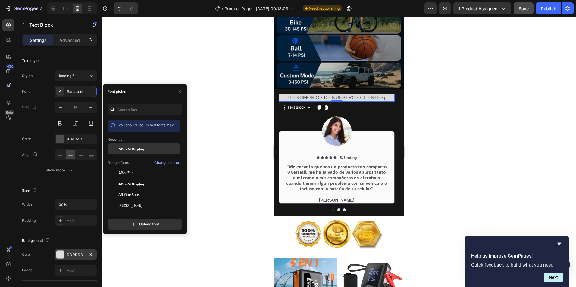
click at [146, 150] on div "ADLaM Display" at bounding box center [148, 148] width 61 height 5
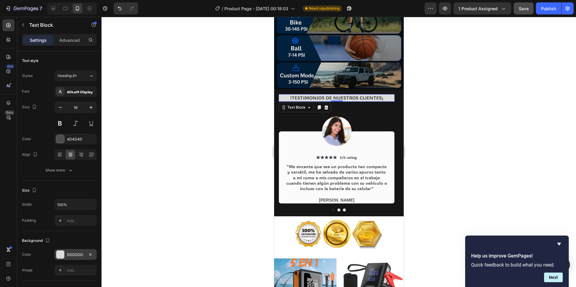
click at [227, 105] on div at bounding box center [338, 152] width 474 height 270
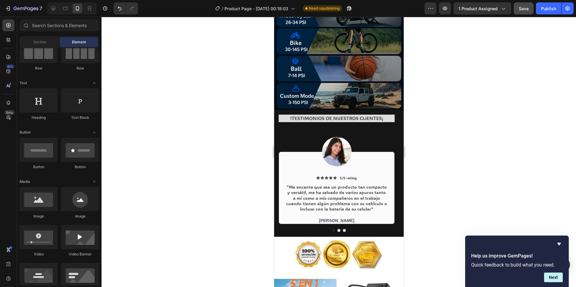
scroll to position [934, 0]
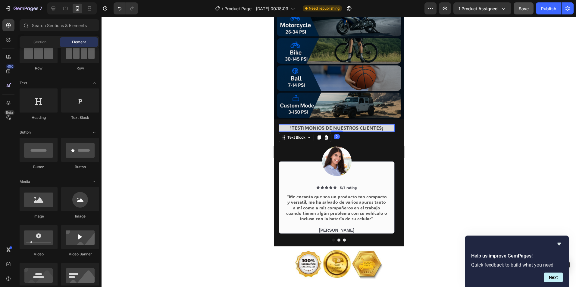
click at [358, 125] on p "!TESTIMONIOS DE NUESTROS CLIENTES¡" at bounding box center [336, 128] width 115 height 6
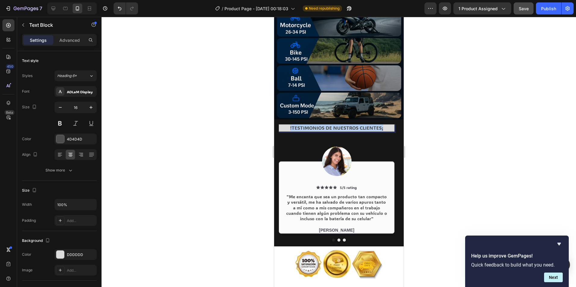
click at [358, 125] on p "!TESTIMONIOS DE NUESTROS CLIENTES¡" at bounding box center [336, 128] width 115 height 6
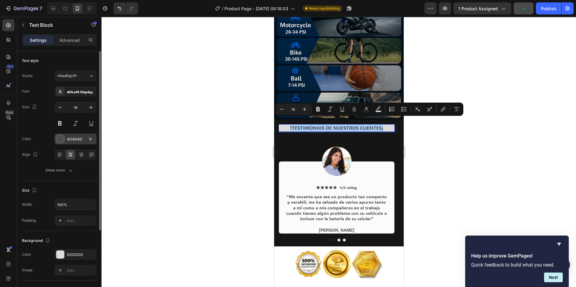
click at [60, 137] on div at bounding box center [60, 139] width 8 height 8
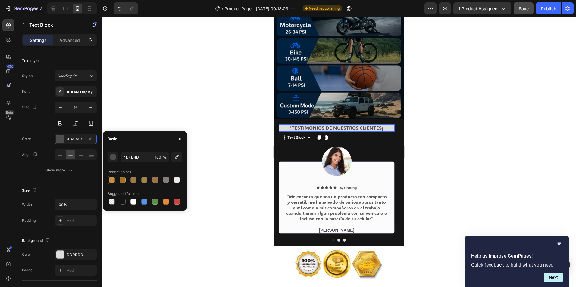
click at [111, 182] on div at bounding box center [112, 180] width 6 height 6
click at [114, 158] on div "button" at bounding box center [113, 157] width 6 height 6
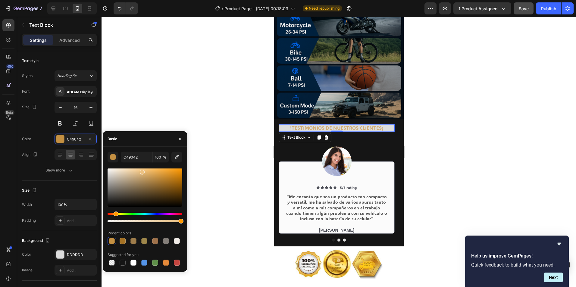
drag, startPoint x: 158, startPoint y: 179, endPoint x: 143, endPoint y: 178, distance: 15.7
click at [143, 175] on div at bounding box center [142, 172] width 5 height 5
click at [117, 215] on div "Hue" at bounding box center [118, 214] width 5 height 5
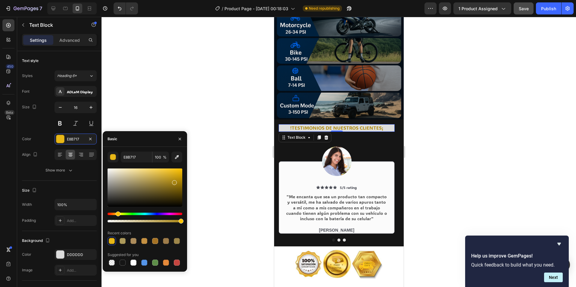
drag, startPoint x: 144, startPoint y: 182, endPoint x: 130, endPoint y: 212, distance: 32.7
click at [173, 182] on div at bounding box center [174, 182] width 5 height 5
click at [117, 214] on div "Hue" at bounding box center [117, 214] width 5 height 5
type input "A57F15"
drag, startPoint x: 174, startPoint y: 183, endPoint x: 195, endPoint y: 172, distance: 23.4
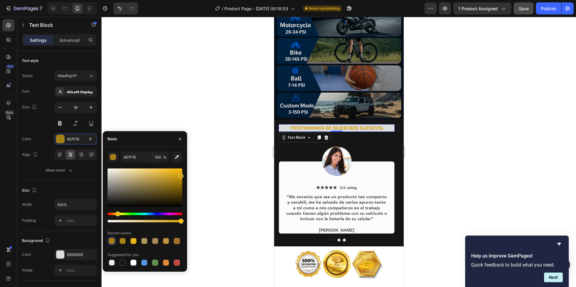
click at [187, 175] on div "A57F15 100 % Recent colors Suggested for you" at bounding box center [145, 209] width 84 height 115
click at [252, 147] on div at bounding box center [338, 152] width 474 height 270
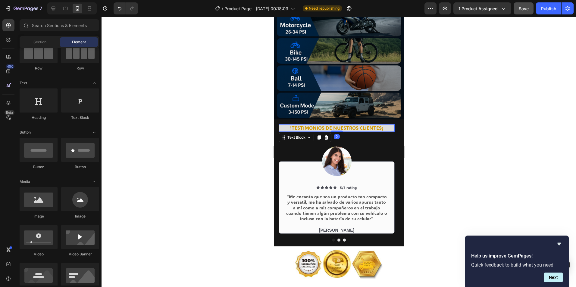
click at [281, 125] on p "!TESTIMONIOS DE NUESTROS CLIENTES¡" at bounding box center [336, 128] width 115 height 6
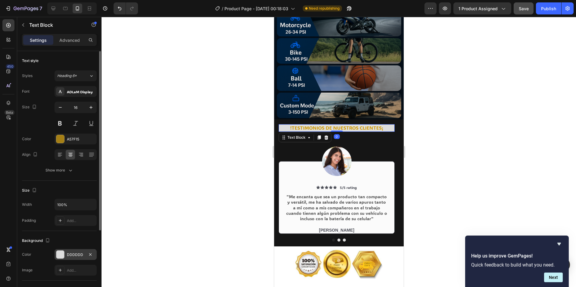
click at [60, 254] on div at bounding box center [60, 255] width 8 height 8
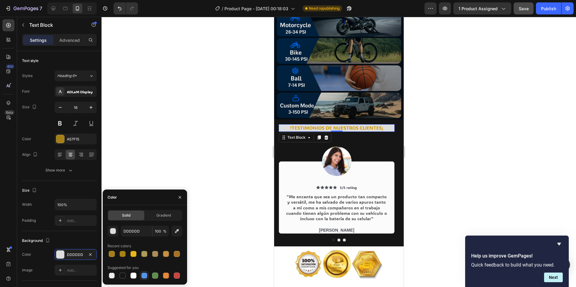
click at [144, 275] on div at bounding box center [144, 276] width 6 height 6
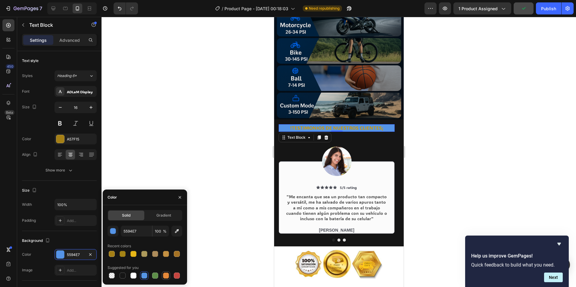
click at [164, 276] on div at bounding box center [166, 276] width 6 height 6
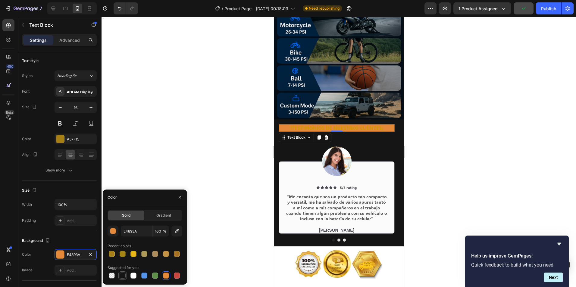
click at [124, 277] on div at bounding box center [123, 276] width 6 height 6
type input "151515"
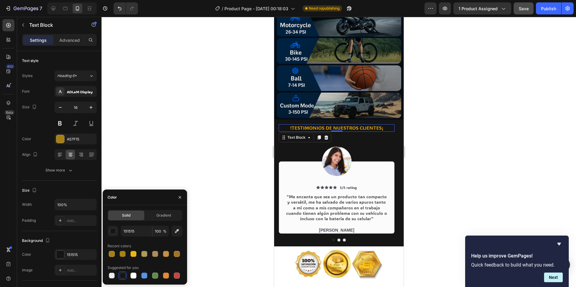
click at [206, 119] on div at bounding box center [338, 152] width 474 height 270
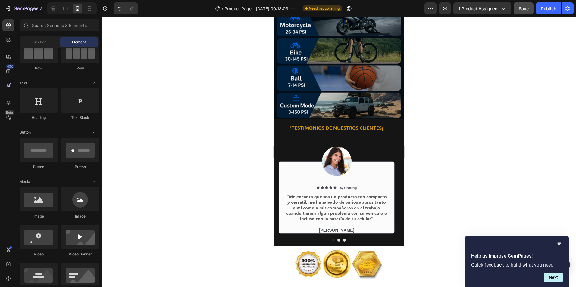
drag, startPoint x: 216, startPoint y: 133, endPoint x: 222, endPoint y: 131, distance: 6.9
click at [217, 133] on div at bounding box center [338, 152] width 474 height 270
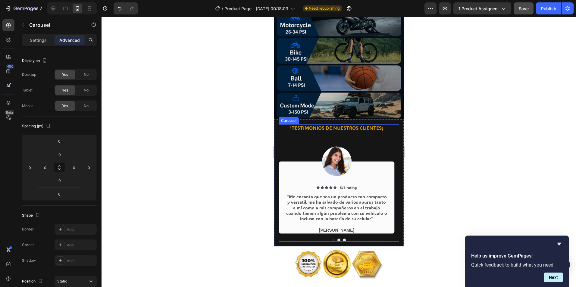
click at [337, 239] on button "Dot" at bounding box center [338, 240] width 3 height 3
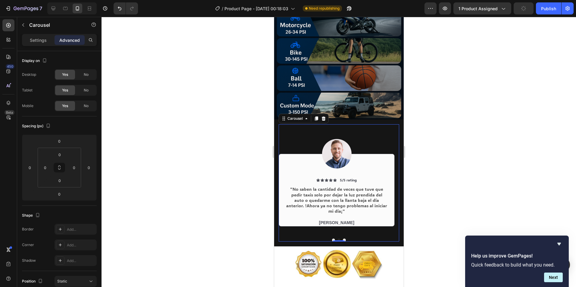
click at [342, 239] on button "Dot" at bounding box center [343, 240] width 3 height 3
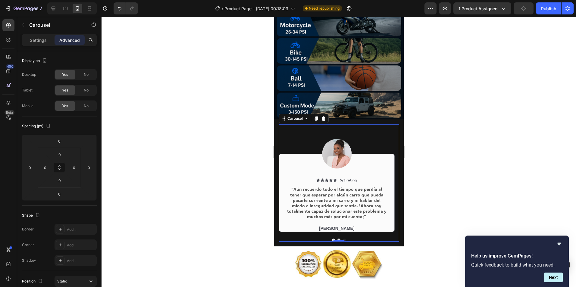
click at [228, 145] on div at bounding box center [338, 152] width 474 height 270
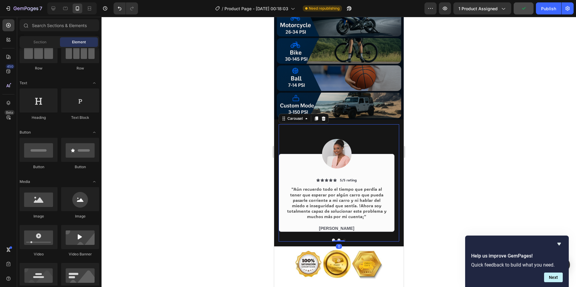
click at [350, 124] on div "Image Icon Icon Icon Icon Icon Icon List 5/5 rating Text Block Row "Aún recuerd…" at bounding box center [336, 179] width 116 height 110
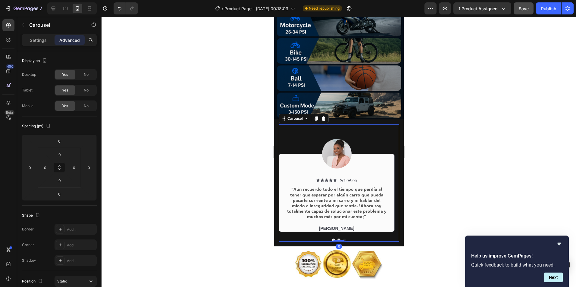
click at [268, 126] on div at bounding box center [338, 152] width 474 height 270
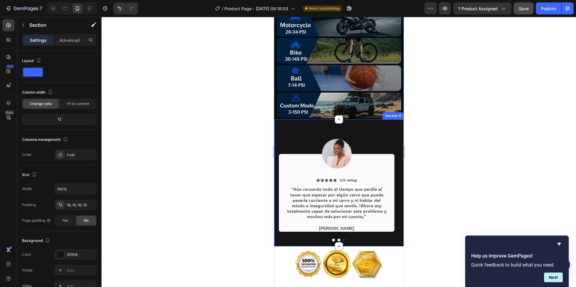
click at [314, 120] on div "!TESTIMONIOS DE NUESTROS CLIENTES¡ Text Block Image Icon Icon Icon Icon Icon Ic…" at bounding box center [338, 183] width 129 height 127
click at [181, 207] on div at bounding box center [338, 152] width 474 height 270
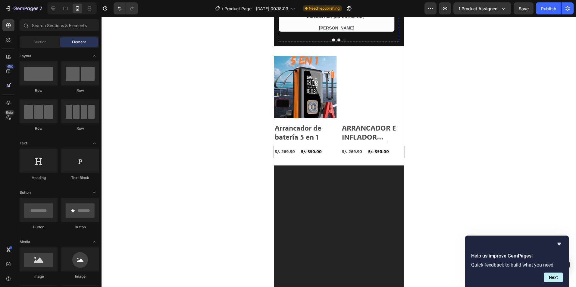
scroll to position [60, 0]
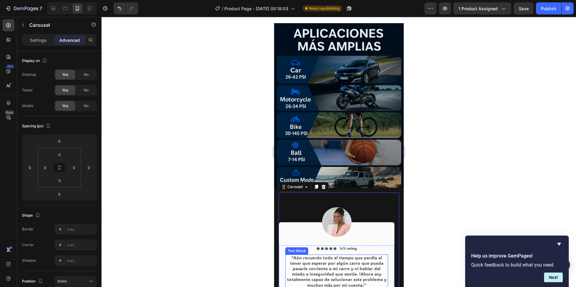
scroll to position [813, 0]
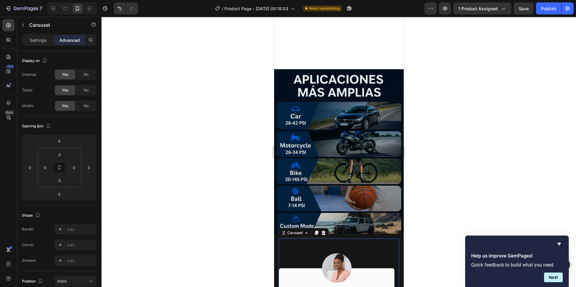
click at [213, 197] on div at bounding box center [338, 152] width 474 height 270
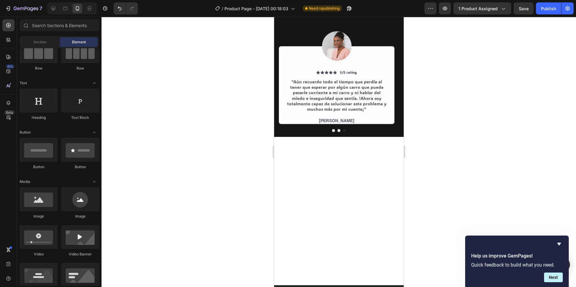
scroll to position [934, 0]
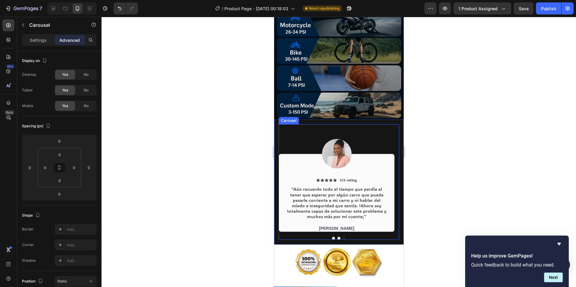
click at [331, 235] on div "!TESTIMONIOS DE NUESTROS CLIENTES¡ Text Block Image Icon Icon Icon Icon Icon Ic…" at bounding box center [338, 182] width 120 height 116
click at [332, 237] on button "Dot" at bounding box center [333, 238] width 3 height 3
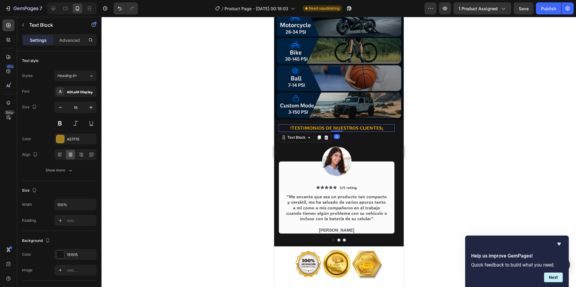
click at [331, 125] on p "!TESTIMONIOS DE NUESTROS CLIENTES¡" at bounding box center [336, 128] width 115 height 6
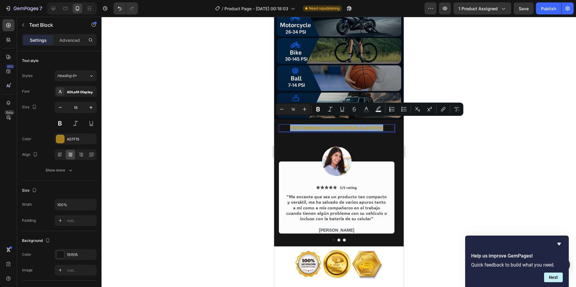
click at [279, 125] on p "!TESTIMONIOS DE NUESTROS CLIENTES¡" at bounding box center [336, 128] width 115 height 6
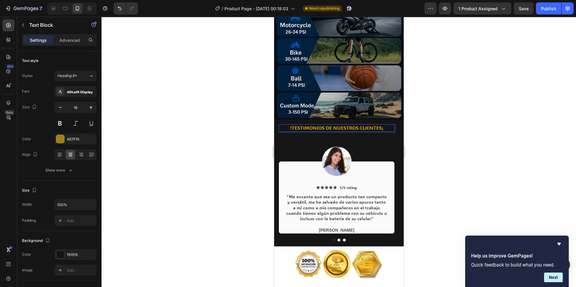
click at [300, 125] on p "!TESTIMONIOS DE NUESTROS CLIENTES¡" at bounding box center [336, 128] width 115 height 6
click at [387, 125] on p "!TESTIMONIOS DE NUESTROS CLIENTES¡" at bounding box center [336, 128] width 115 height 6
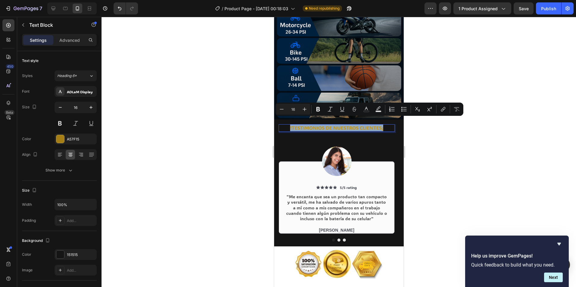
copy p "!TESTIMONIOS DE NUESTROS CLIENTES¡"
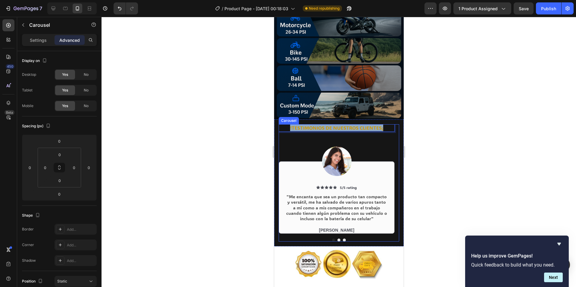
click at [337, 239] on button "Dot" at bounding box center [338, 240] width 3 height 3
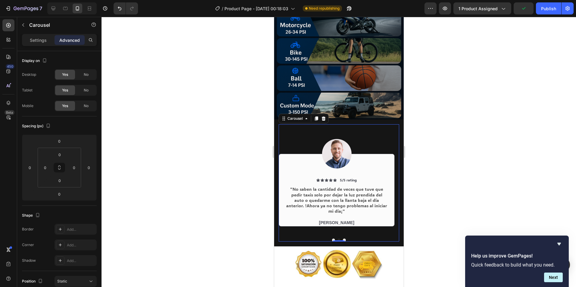
click at [327, 124] on div "Image Icon Icon Icon Icon Icon Icon List 5/5 rating Text Block Row "No saben la…" at bounding box center [336, 179] width 116 height 110
click at [198, 83] on div at bounding box center [338, 152] width 474 height 270
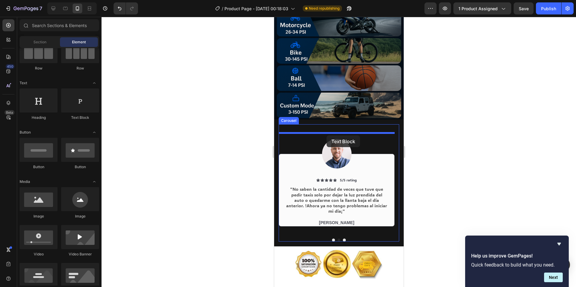
drag, startPoint x: 354, startPoint y: 120, endPoint x: 326, endPoint y: 136, distance: 32.2
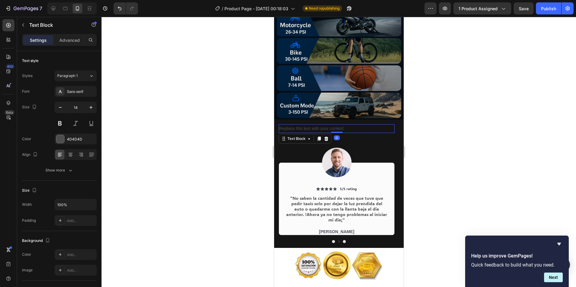
click at [333, 124] on div "Replace this text with your content" at bounding box center [336, 128] width 116 height 9
click at [333, 125] on p "Replace this text with your content" at bounding box center [336, 129] width 115 height 8
click at [363, 125] on p "!TESTIMONIOS DE NUESTROS CLIENTES¡" at bounding box center [336, 129] width 115 height 8
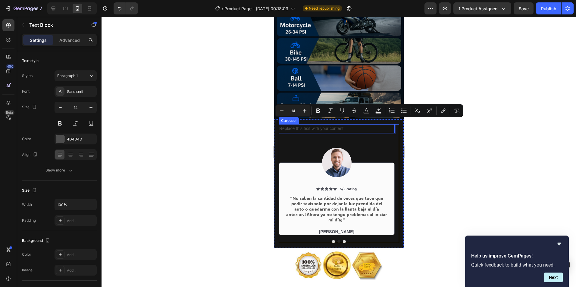
click at [367, 136] on div "Replace this text with your content Text Block 0 Image Icon Icon Icon Icon Icon…" at bounding box center [336, 179] width 116 height 111
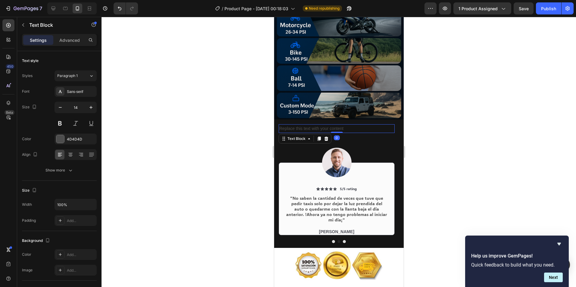
click at [344, 125] on p "Replace this text with your content" at bounding box center [336, 129] width 115 height 8
click at [326, 137] on icon at bounding box center [326, 139] width 4 height 4
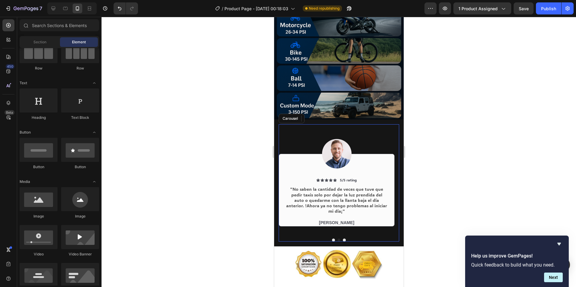
click at [332, 239] on button "Dot" at bounding box center [333, 240] width 3 height 3
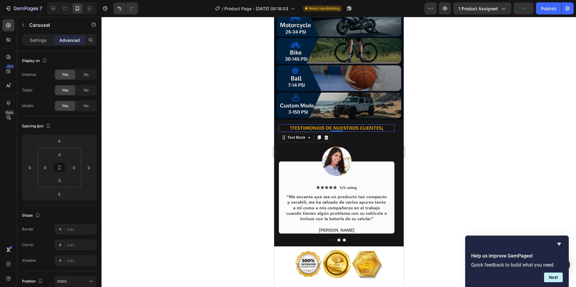
click at [344, 125] on p "!TESTIMONIOS DE NUESTROS CLIENTES¡" at bounding box center [336, 128] width 115 height 6
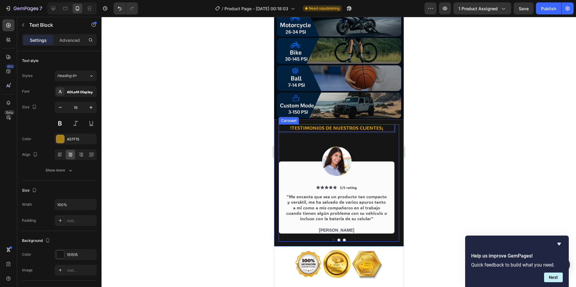
click at [354, 136] on div "!TESTIMONIOS DE NUESTROS CLIENTES¡ Text Block 0 Image Icon Icon Icon Icon Icon …" at bounding box center [336, 179] width 116 height 110
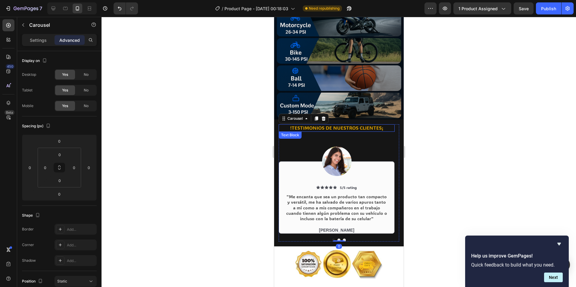
click at [352, 125] on p "!TESTIMONIOS DE NUESTROS CLIENTES¡" at bounding box center [336, 128] width 115 height 6
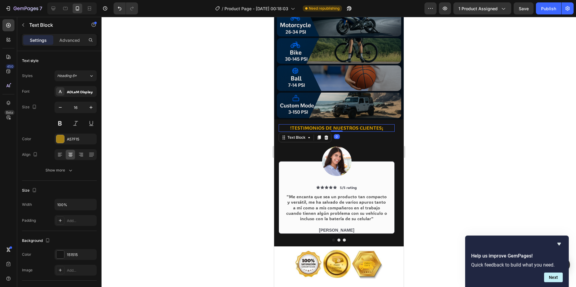
drag, startPoint x: 212, startPoint y: 146, endPoint x: 223, endPoint y: 146, distance: 11.4
click at [213, 146] on div at bounding box center [338, 152] width 474 height 270
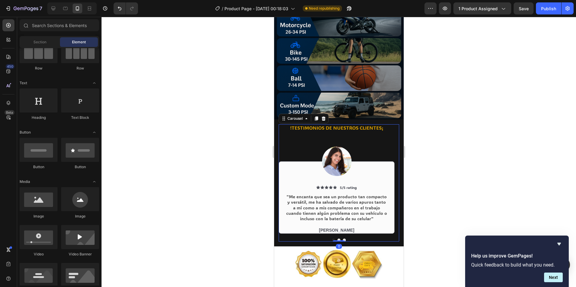
click at [337, 239] on button "Dot" at bounding box center [338, 240] width 3 height 3
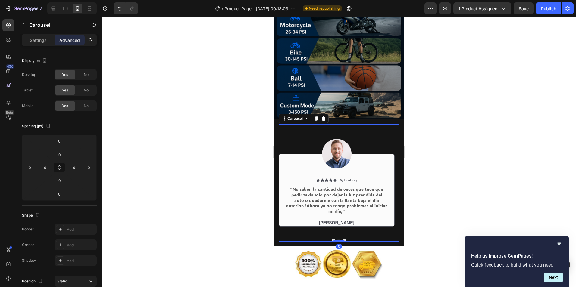
click at [332, 239] on button "Dot" at bounding box center [333, 240] width 3 height 3
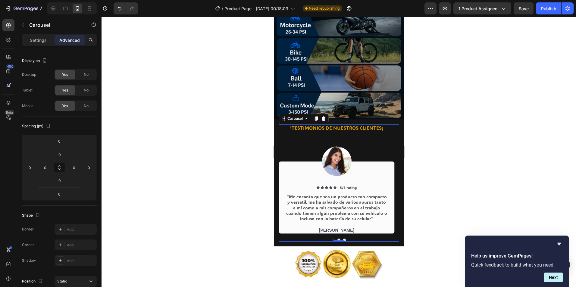
click at [227, 123] on div at bounding box center [338, 152] width 474 height 270
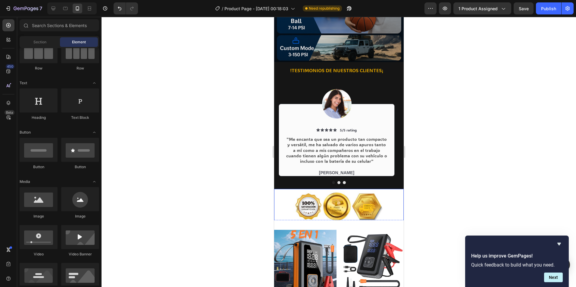
scroll to position [994, 0]
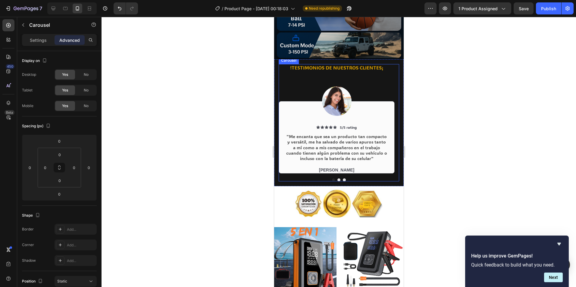
click at [337, 179] on button "Dot" at bounding box center [338, 180] width 3 height 3
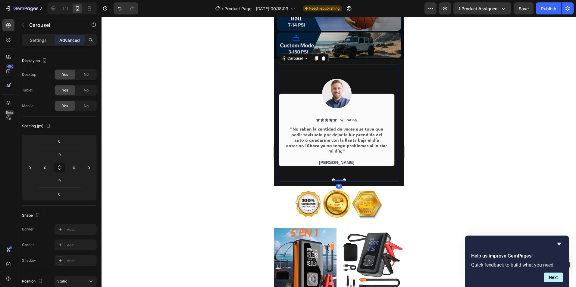
click at [342, 179] on button "Dot" at bounding box center [343, 180] width 3 height 3
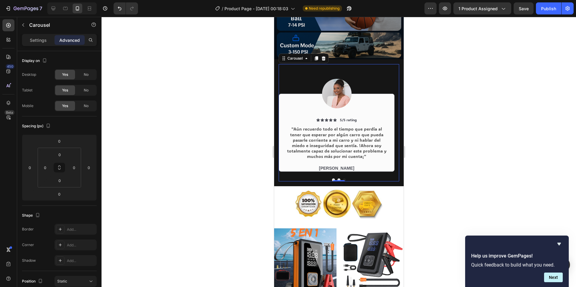
click at [332, 179] on button "Dot" at bounding box center [333, 180] width 3 height 3
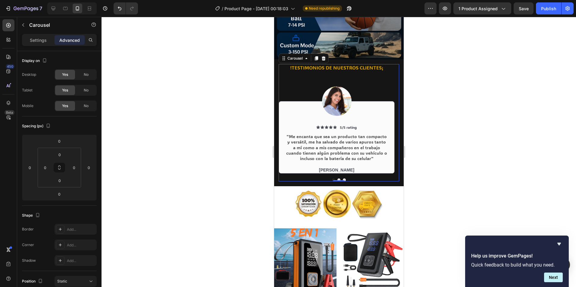
click at [235, 129] on div at bounding box center [338, 152] width 474 height 270
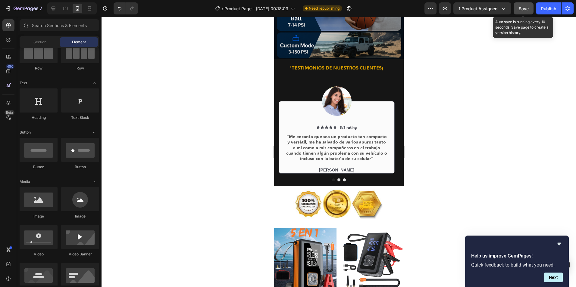
click at [525, 11] on div "Save" at bounding box center [524, 8] width 10 height 6
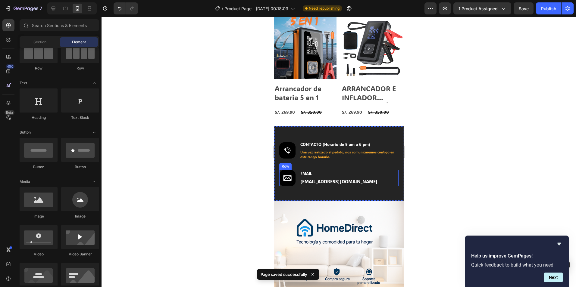
scroll to position [1205, 0]
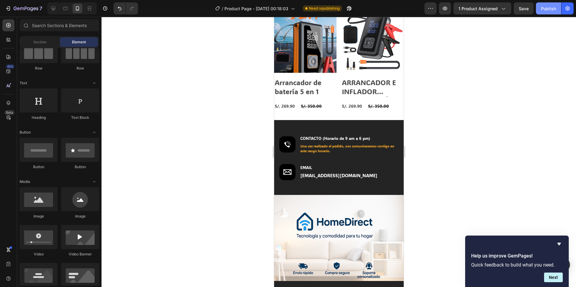
click at [547, 11] on div "Publish" at bounding box center [548, 8] width 15 height 6
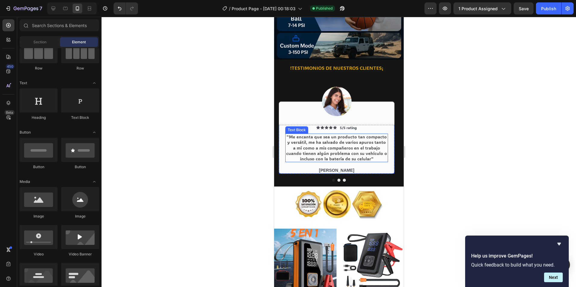
scroll to position [994, 0]
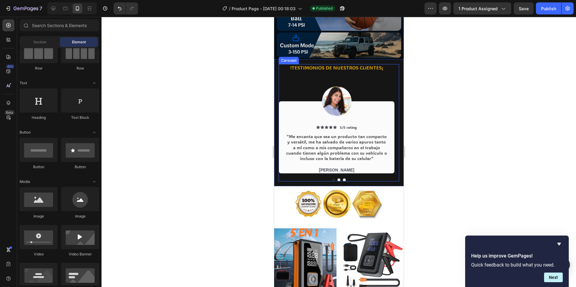
click at [337, 179] on button "Dot" at bounding box center [338, 180] width 3 height 3
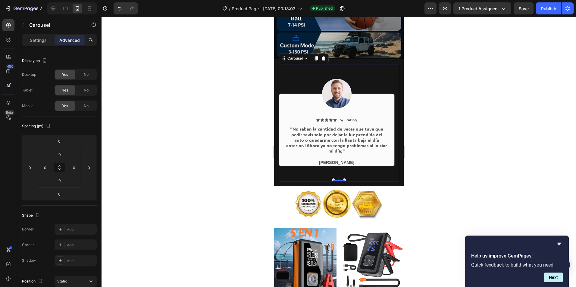
click at [342, 179] on button "Dot" at bounding box center [343, 180] width 3 height 3
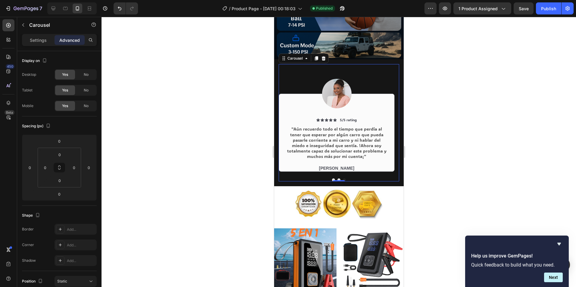
click at [190, 101] on div at bounding box center [338, 152] width 474 height 270
click at [332, 179] on button "Dot" at bounding box center [333, 180] width 3 height 3
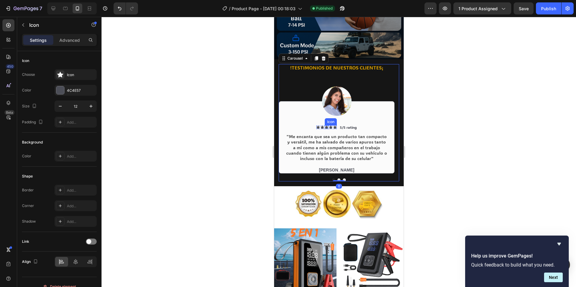
click at [324, 126] on div "Icon" at bounding box center [326, 128] width 4 height 4
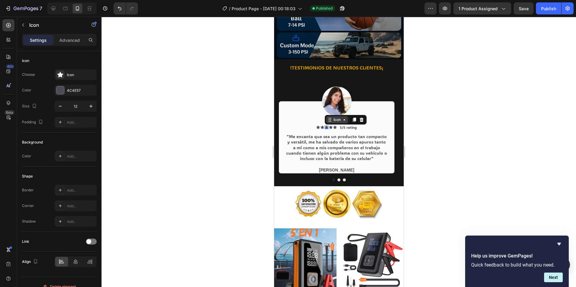
click at [342, 117] on icon at bounding box center [344, 119] width 5 height 5
click at [228, 112] on div at bounding box center [338, 152] width 474 height 270
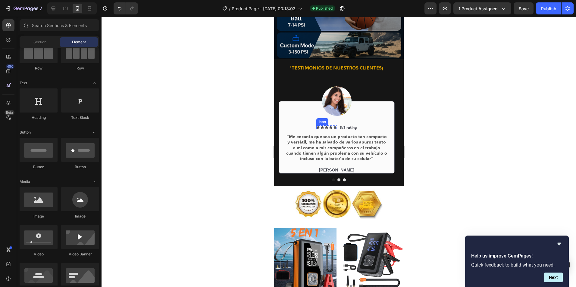
click at [317, 126] on div "Icon" at bounding box center [318, 128] width 4 height 4
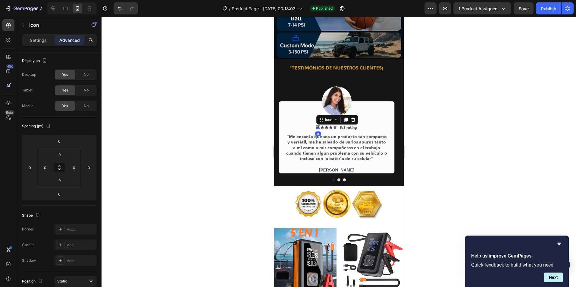
click at [196, 120] on div at bounding box center [338, 152] width 474 height 270
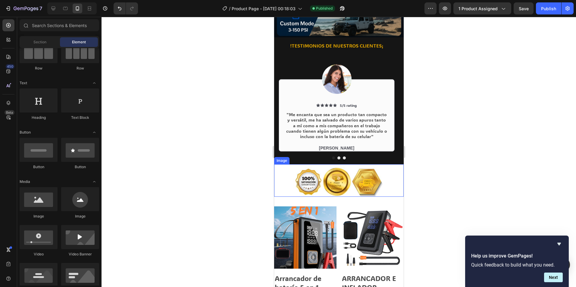
scroll to position [1024, 0]
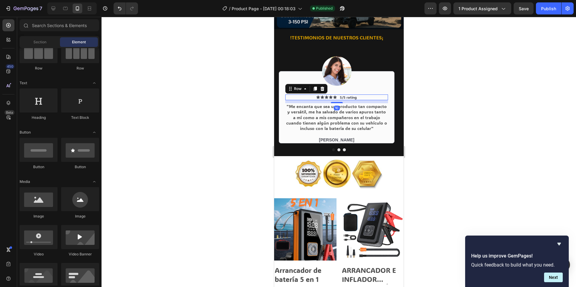
click at [381, 95] on div "Icon Icon Icon Icon Icon Icon List 5/5 rating Text Block Row 10" at bounding box center [336, 98] width 103 height 6
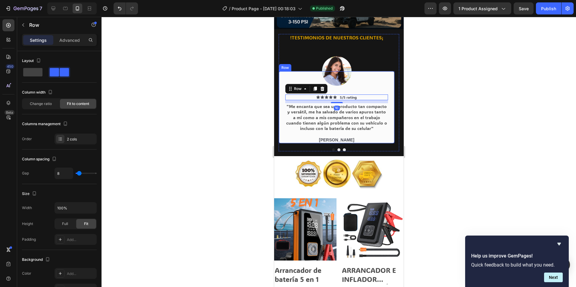
click at [381, 80] on div "Icon Icon Icon Icon Icon Icon List 5/5 rating Text Block Row 10 "Me encanta que…" at bounding box center [336, 107] width 116 height 73
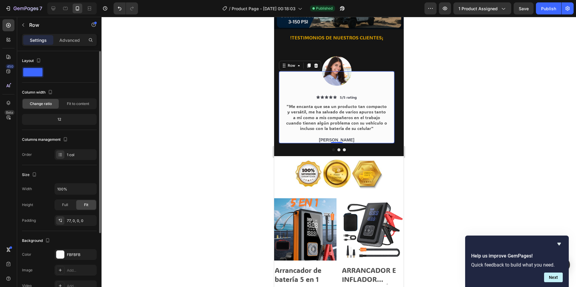
scroll to position [60, 0]
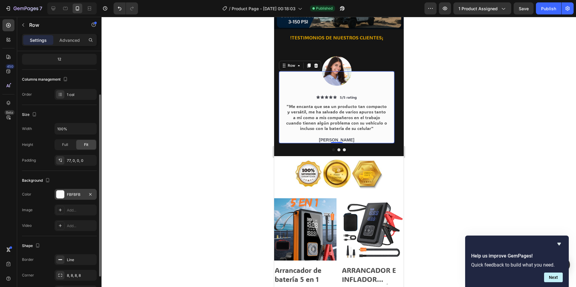
click at [60, 197] on div at bounding box center [60, 195] width 8 height 8
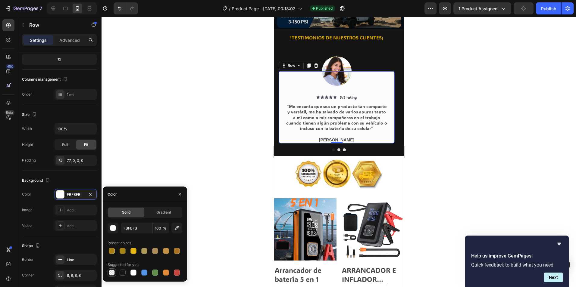
click at [111, 272] on div at bounding box center [112, 273] width 6 height 6
type input "000000"
type input "0"
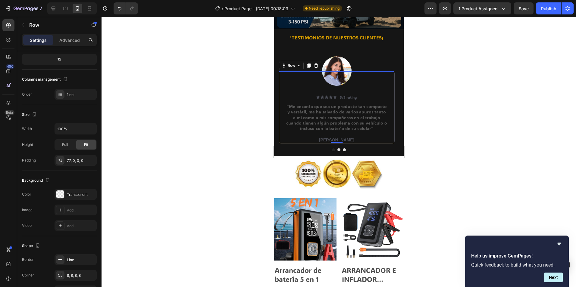
click at [195, 111] on div at bounding box center [338, 152] width 474 height 270
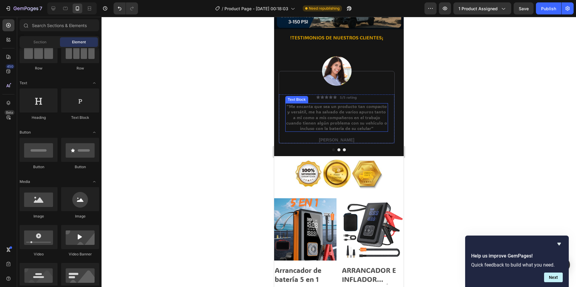
click at [350, 104] on p ""Me encanta que sea un producto tan compacto y versátil, me ha salvado de vario…" at bounding box center [335, 117] width 101 height 27
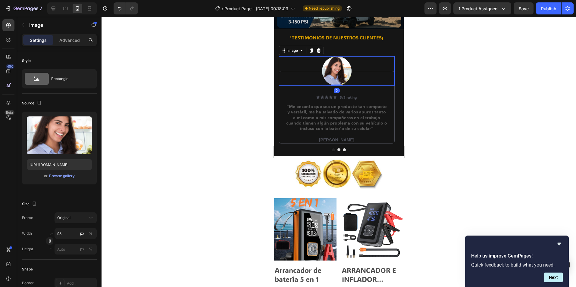
click at [367, 74] on div at bounding box center [336, 71] width 116 height 30
click at [375, 82] on div "Icon Icon Icon Icon Icon Icon List 5/5 rating Text Block Row "Me encanta que se…" at bounding box center [336, 107] width 116 height 73
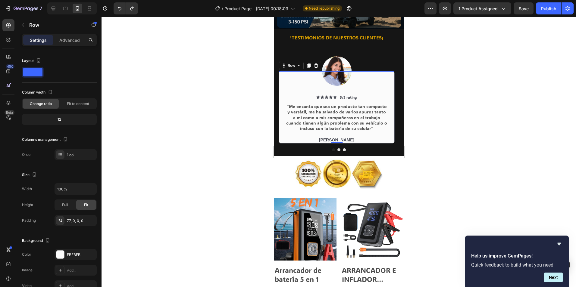
click at [214, 116] on div at bounding box center [338, 152] width 474 height 270
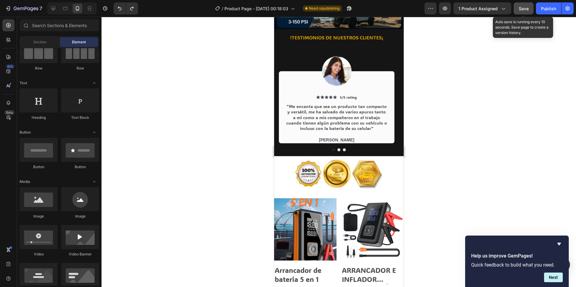
click at [523, 12] on button "Save" at bounding box center [523, 8] width 20 height 12
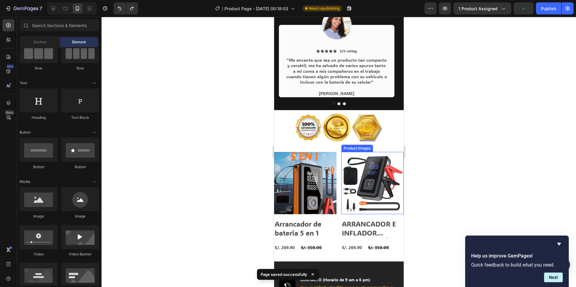
scroll to position [1084, 0]
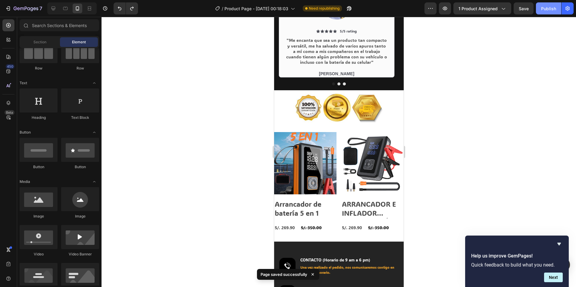
click at [548, 11] on div "Publish" at bounding box center [548, 8] width 15 height 6
